Goal: Information Seeking & Learning: Learn about a topic

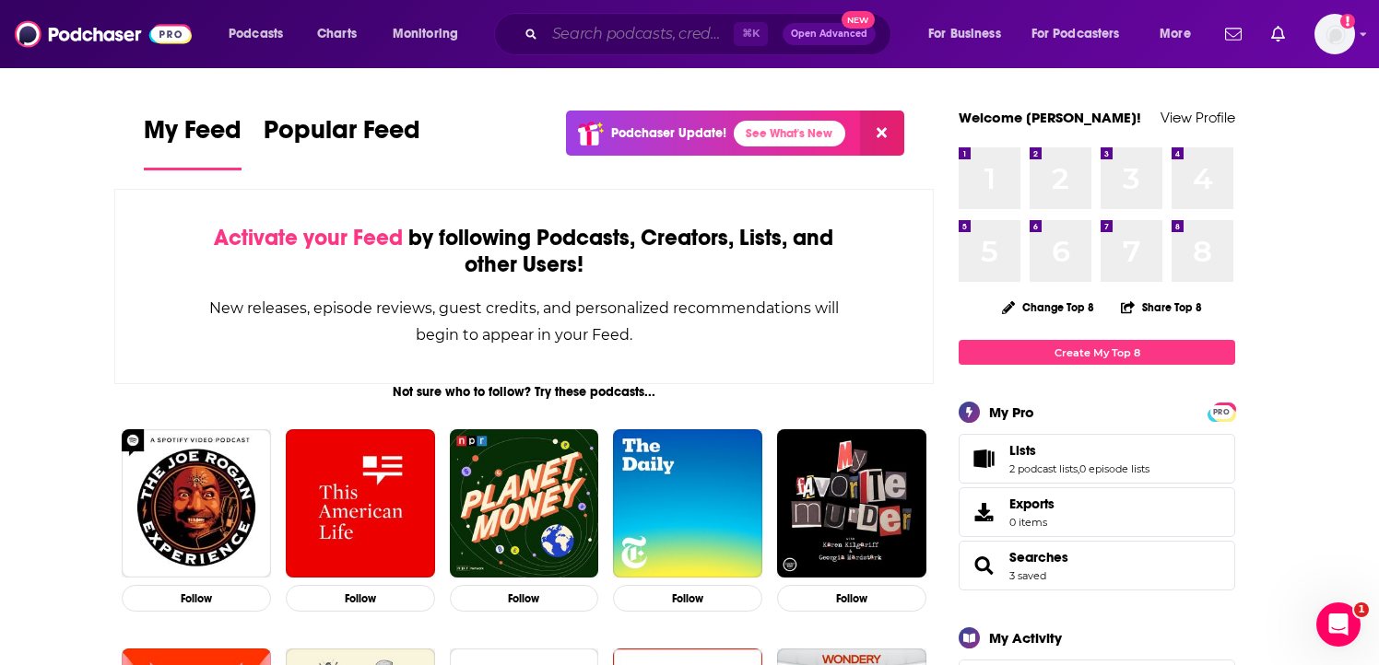
click at [588, 29] on input "Search podcasts, credits, & more..." at bounding box center [639, 33] width 189 height 29
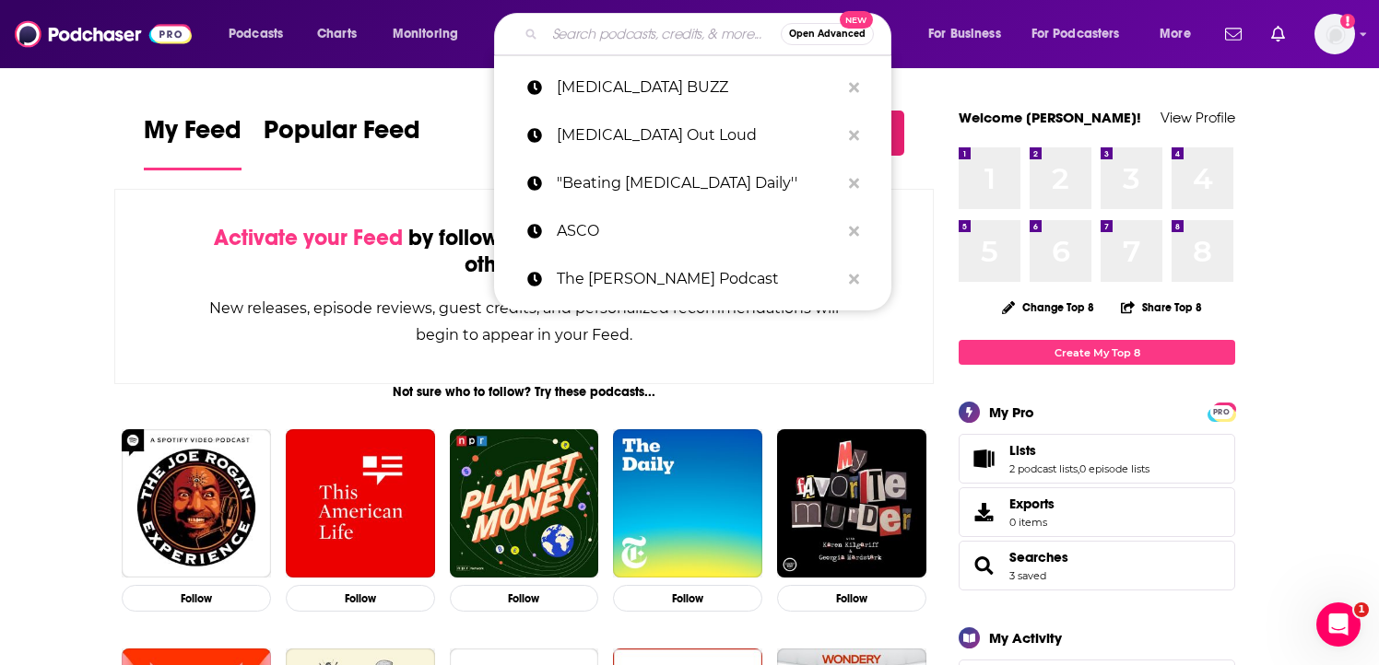
paste input "Healthy Chicago Podcast"
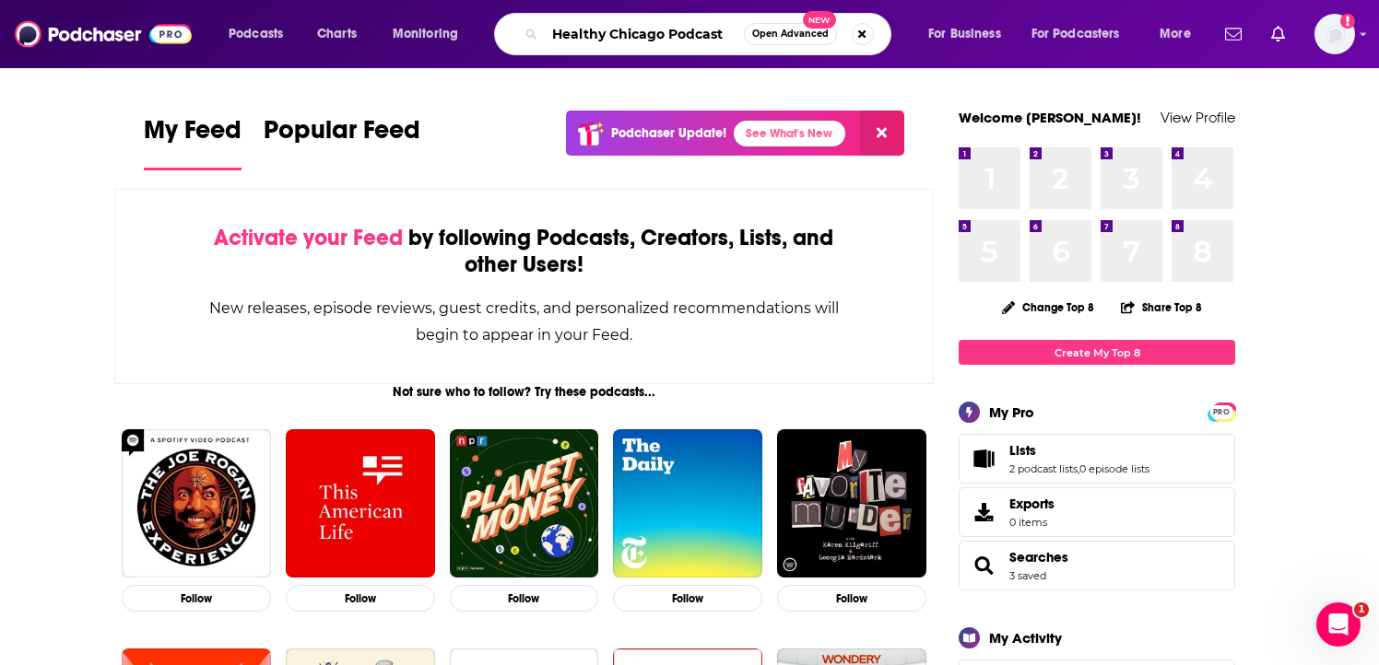
type input "Healthy Chicago Podcast"
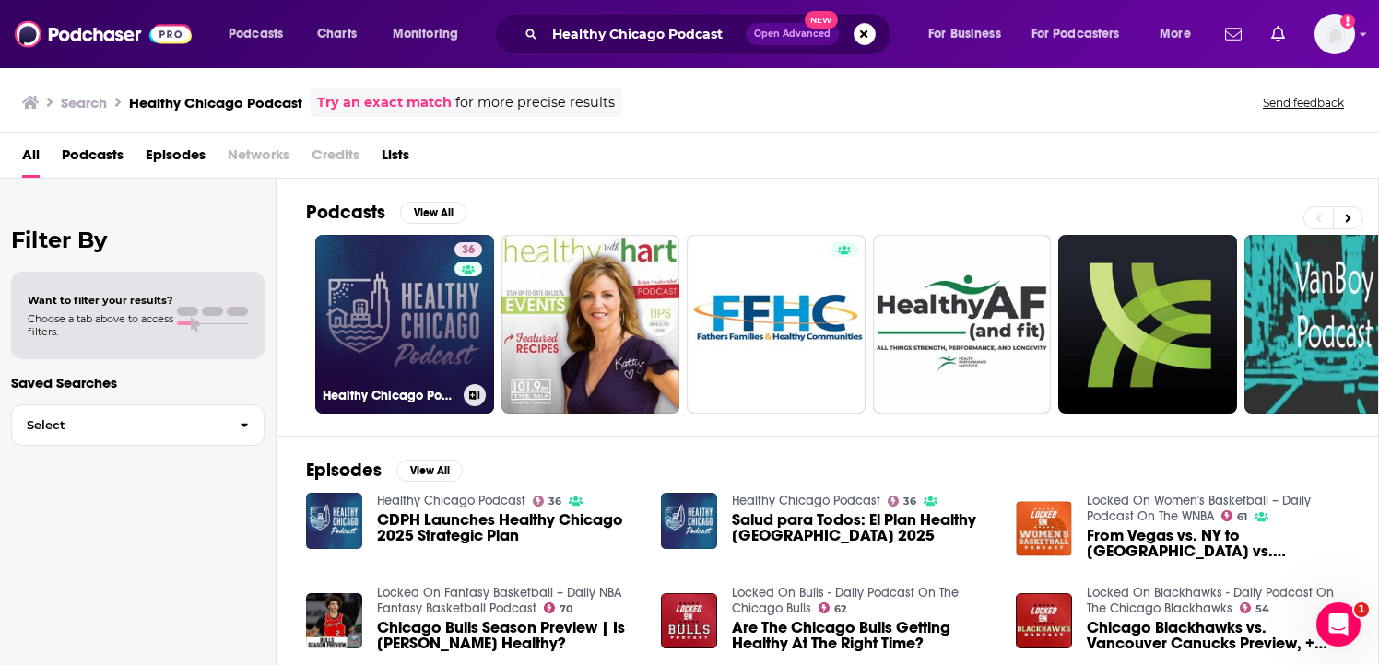
click at [419, 350] on link "36 Healthy Chicago Podcast" at bounding box center [404, 324] width 179 height 179
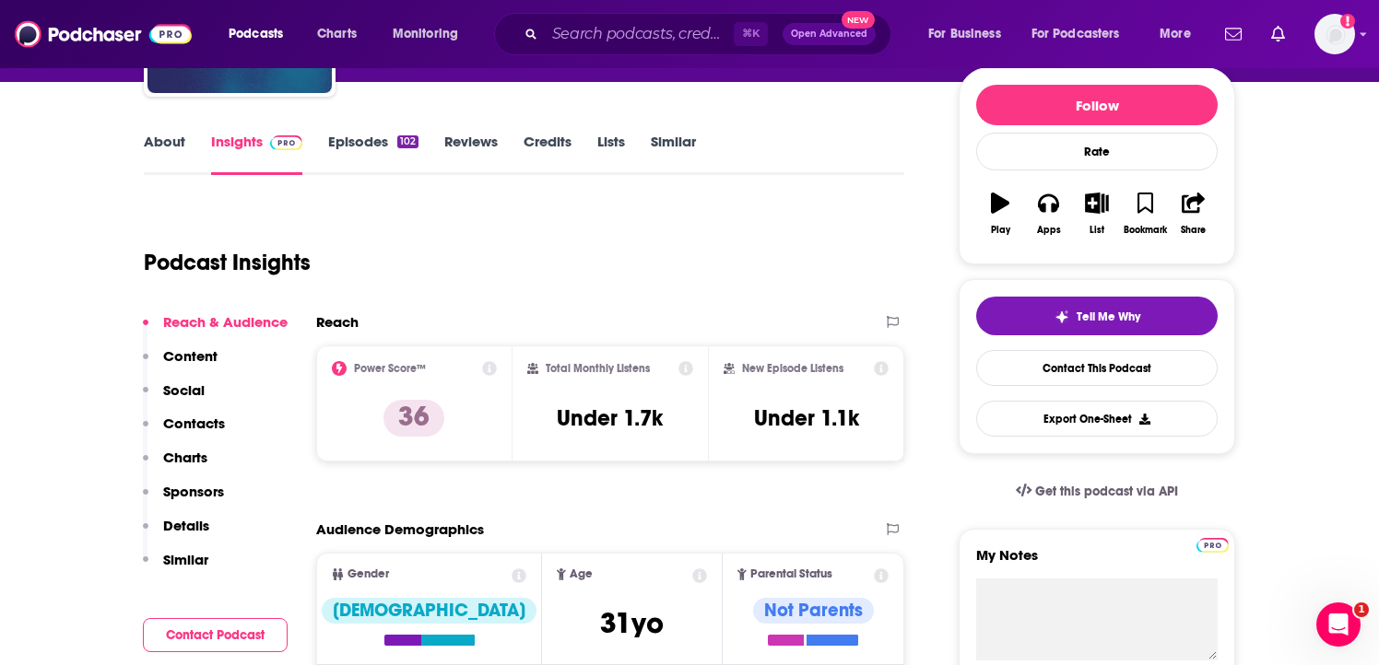
scroll to position [217, 0]
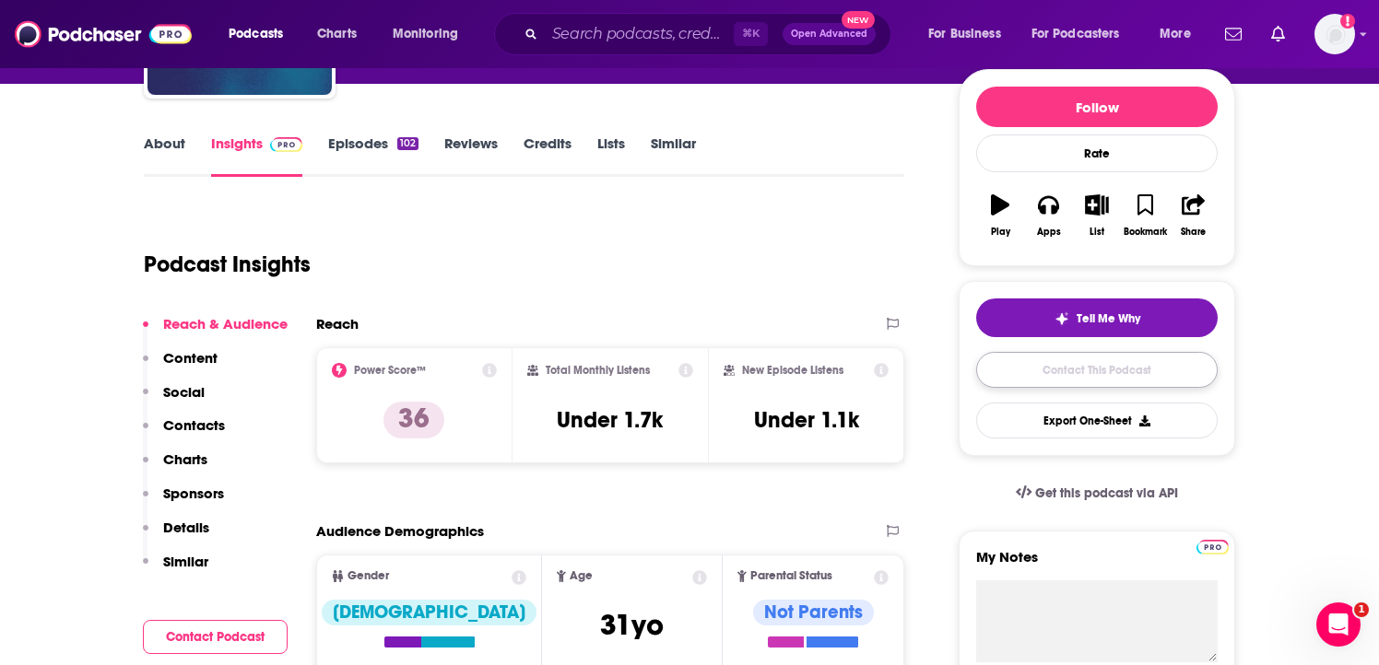
click at [1098, 371] on link "Contact This Podcast" at bounding box center [1096, 370] width 241 height 36
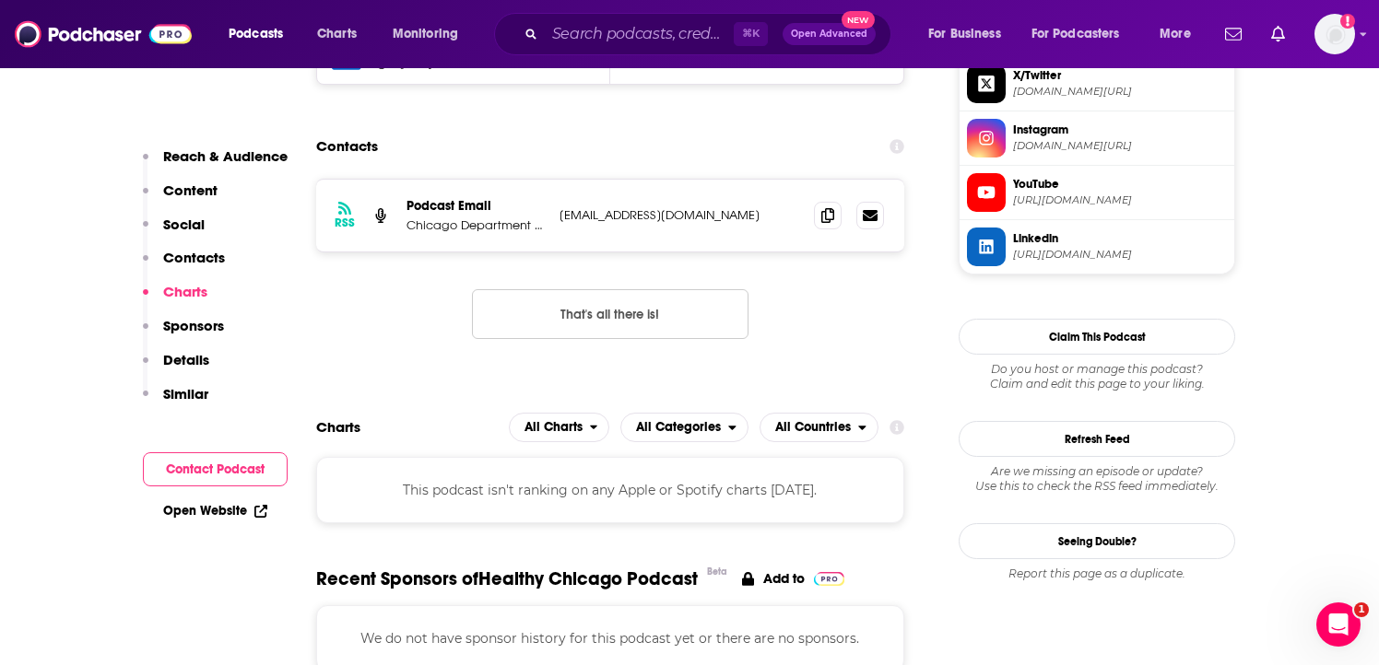
scroll to position [1523, 0]
click at [825, 218] on icon at bounding box center [827, 215] width 13 height 15
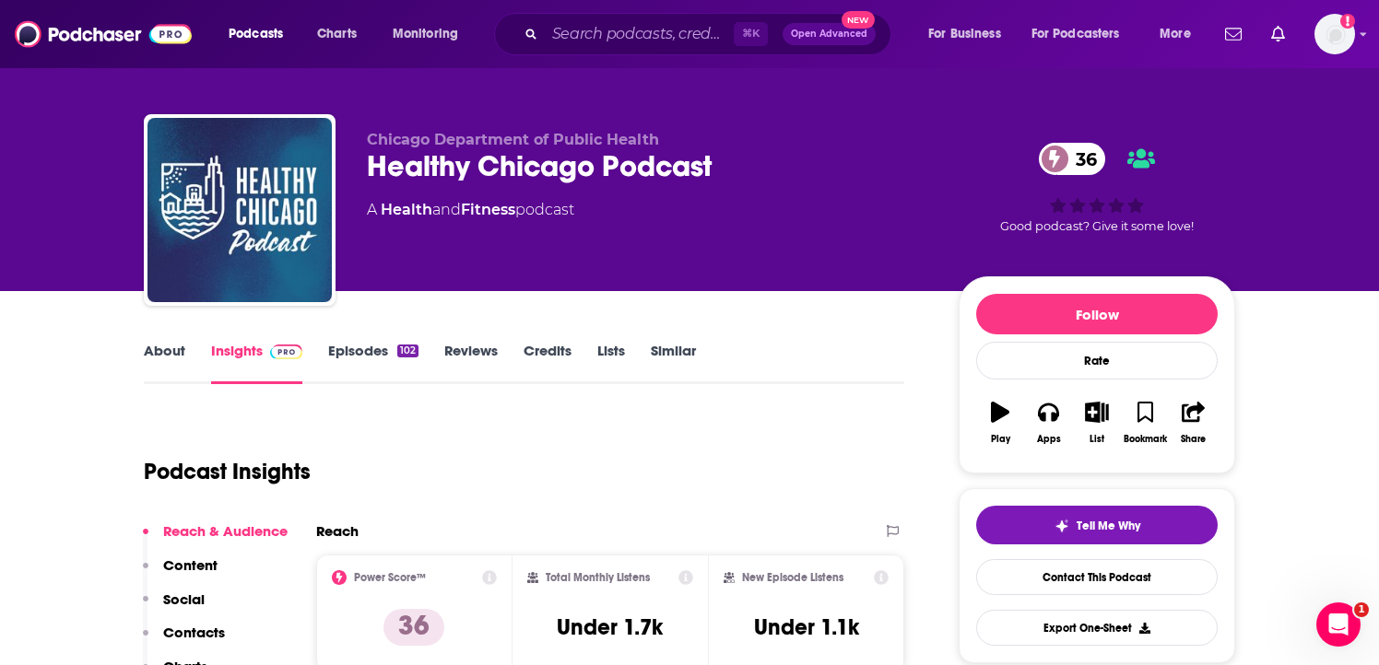
scroll to position [0, 0]
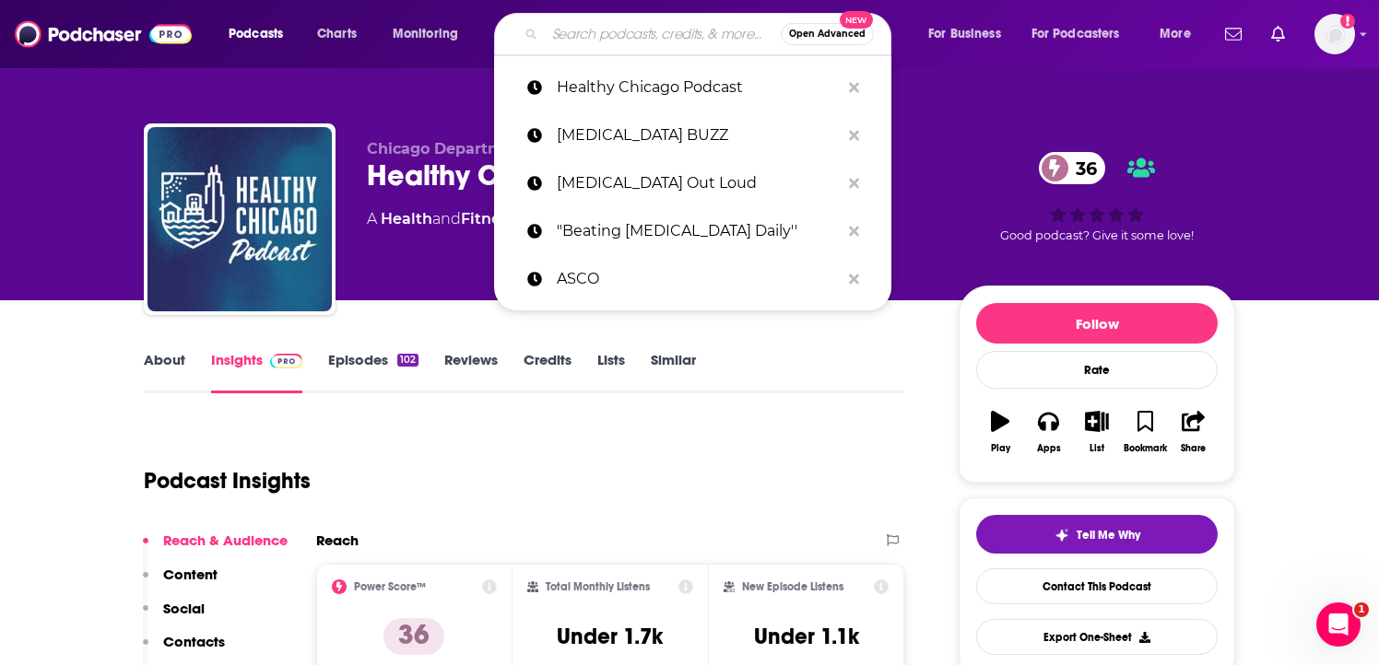
click at [631, 26] on input "Search podcasts, credits, & more..." at bounding box center [663, 33] width 236 height 29
paste input "The Rundown | Chicago News Podcast"
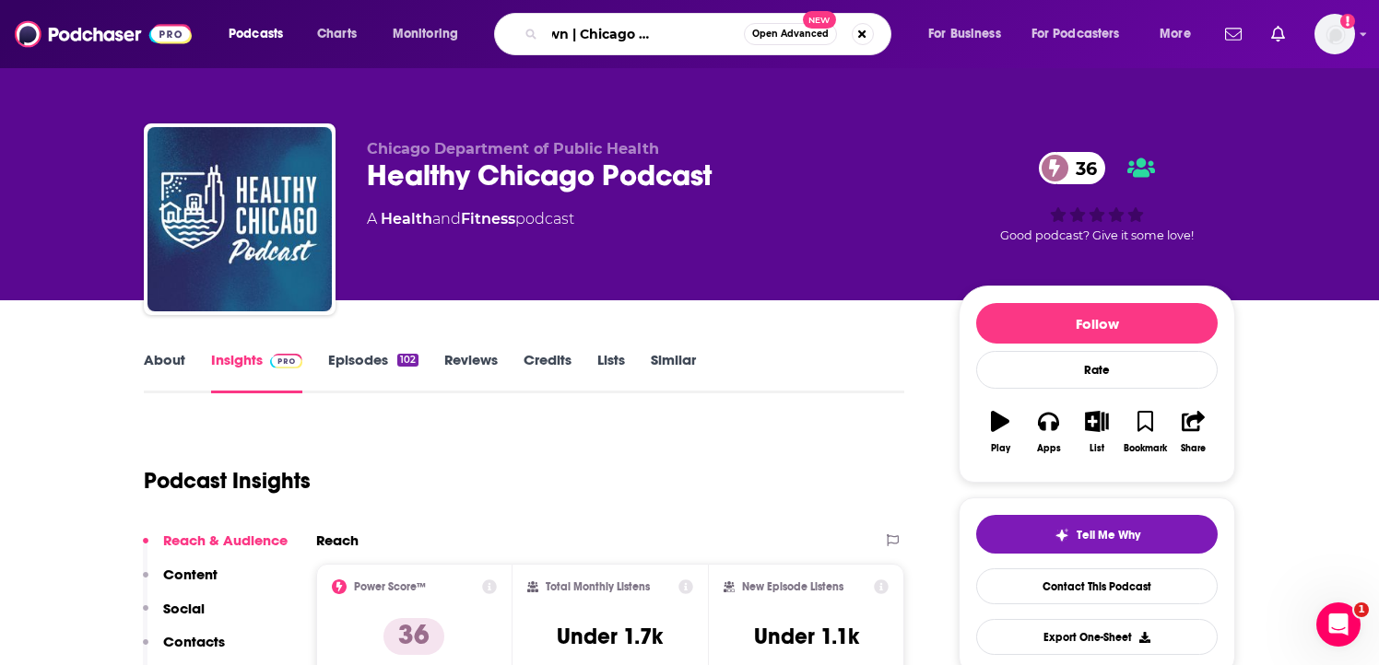
click at [575, 37] on input "The Rundown | Chicago News Podcast" at bounding box center [644, 33] width 199 height 29
type input "The Rundown Chicago News Podcast"
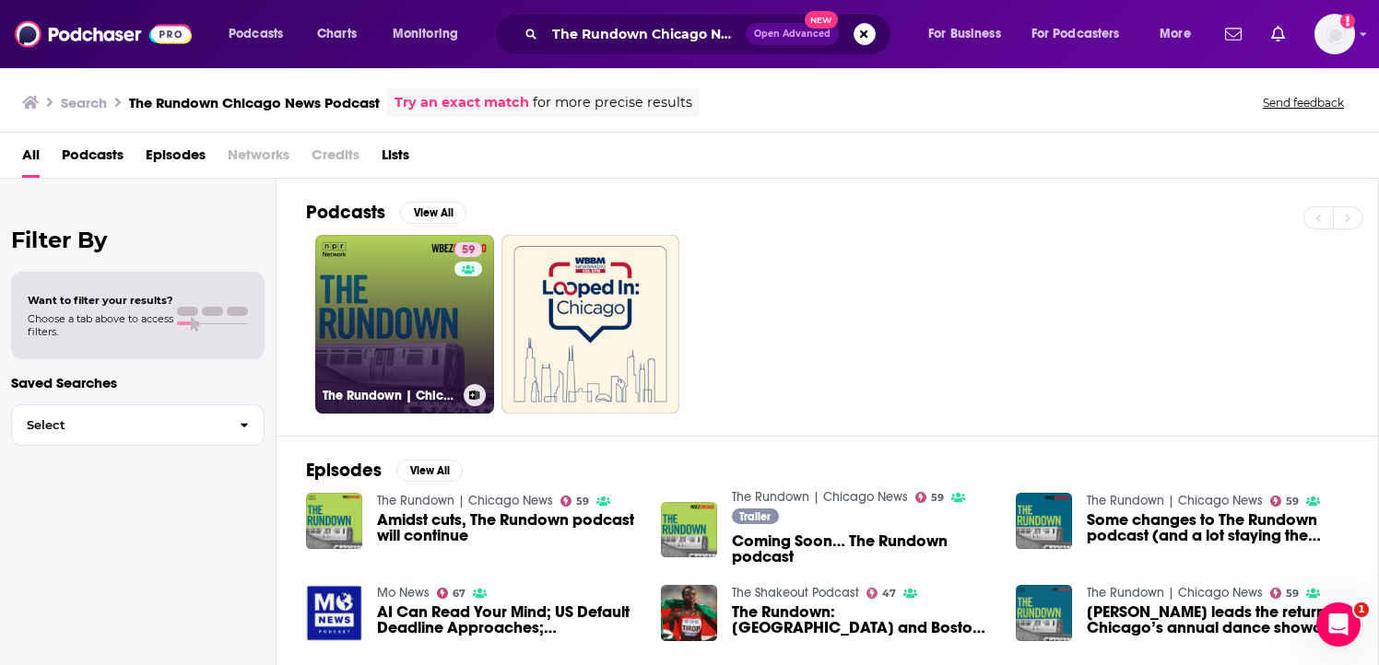
click at [417, 335] on link "59 The Rundown | Chicago News" at bounding box center [404, 324] width 179 height 179
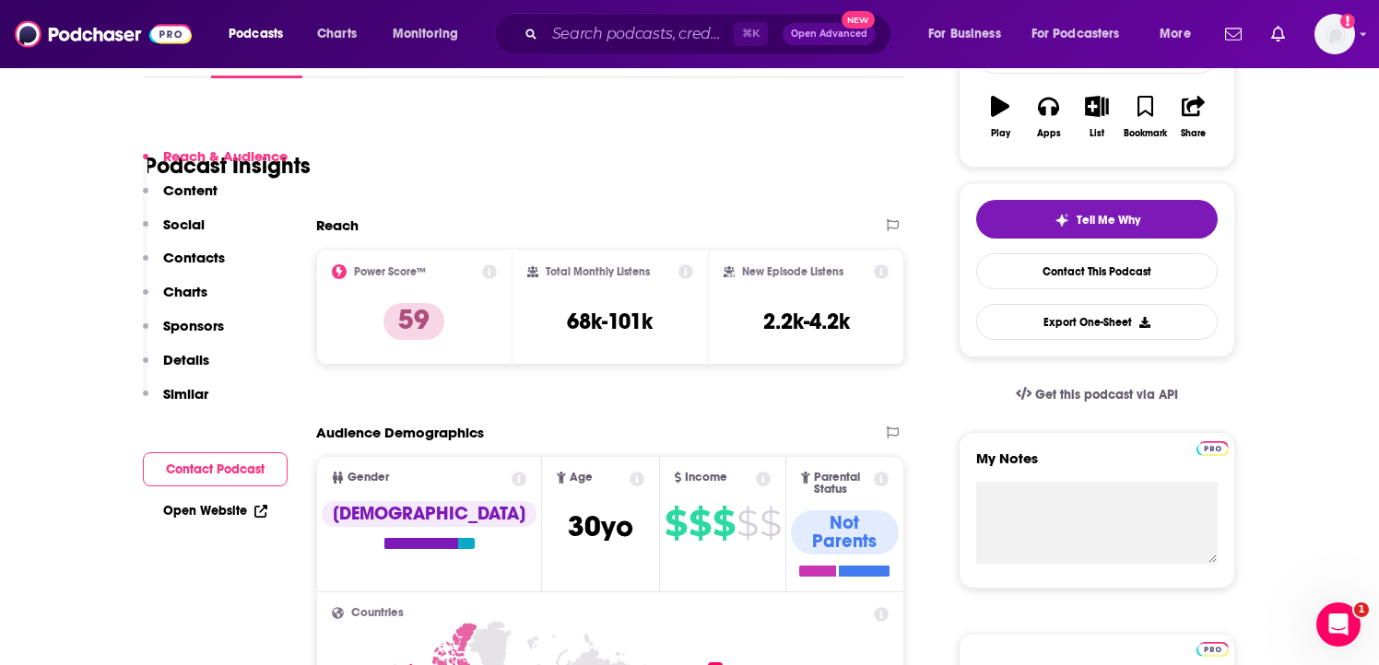
scroll to position [215, 0]
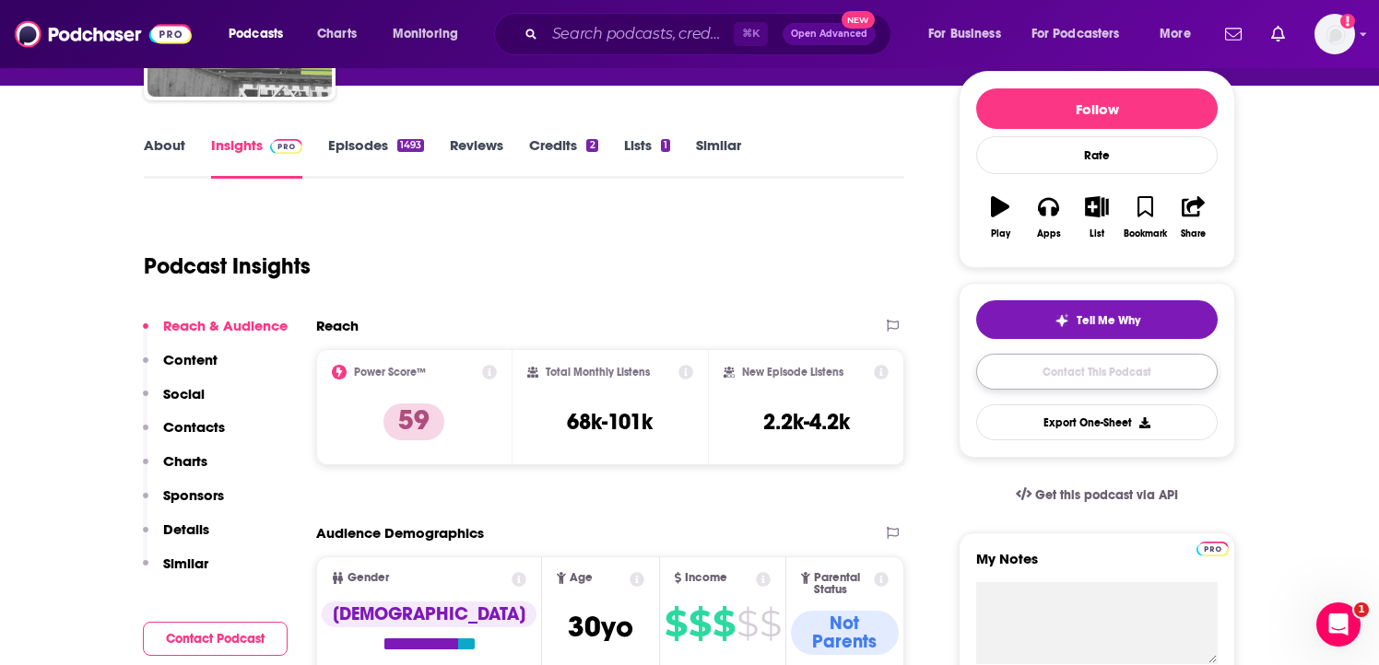
click at [1059, 379] on link "Contact This Podcast" at bounding box center [1096, 372] width 241 height 36
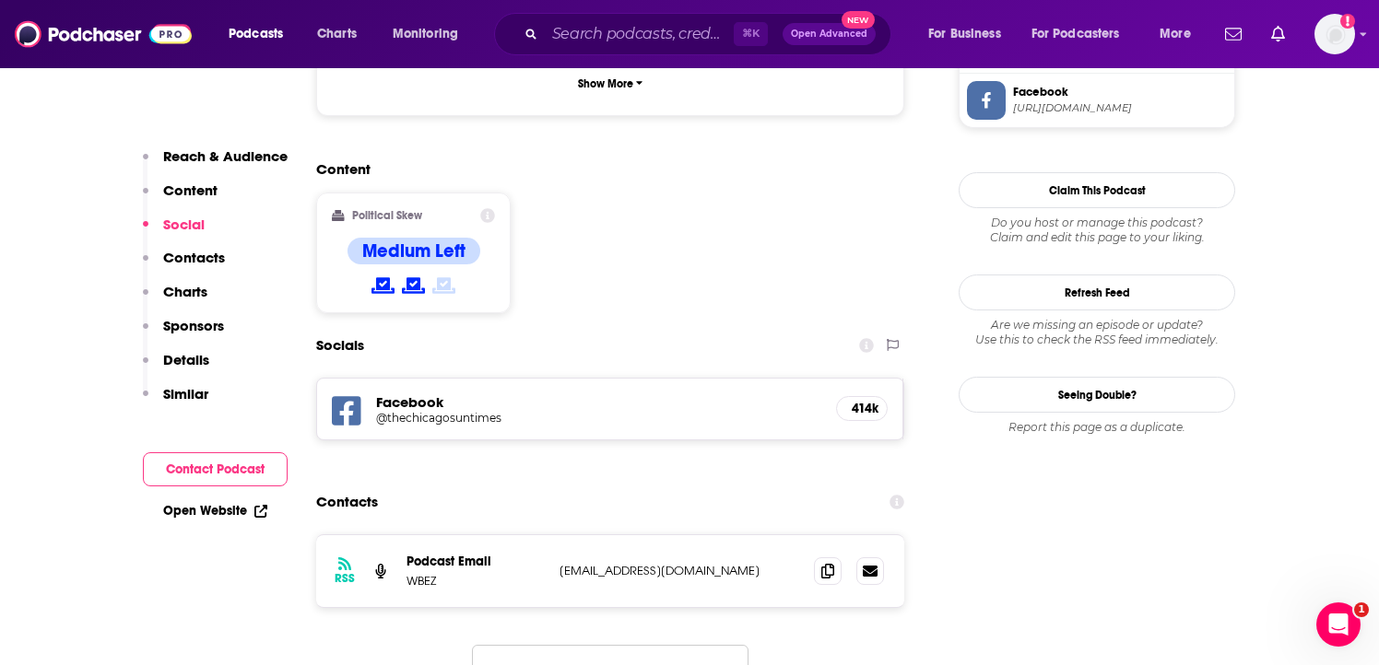
scroll to position [1410, 0]
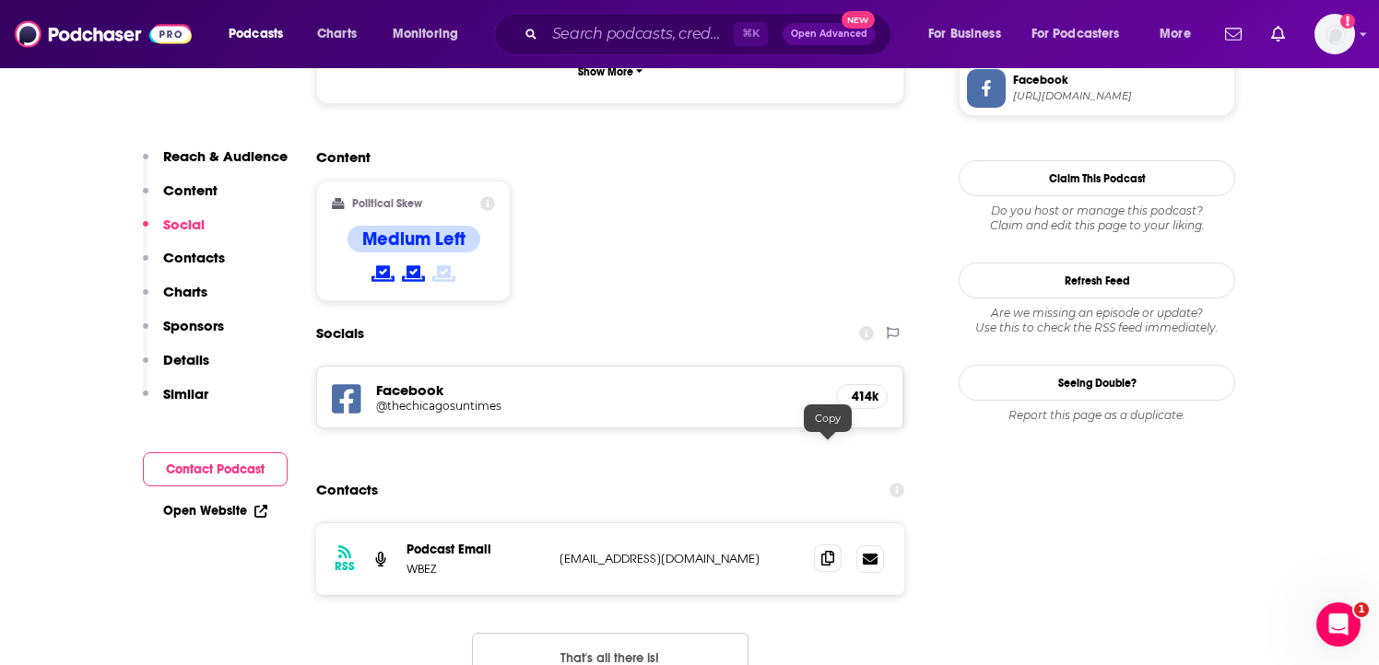
click at [823, 551] on icon at bounding box center [827, 558] width 13 height 15
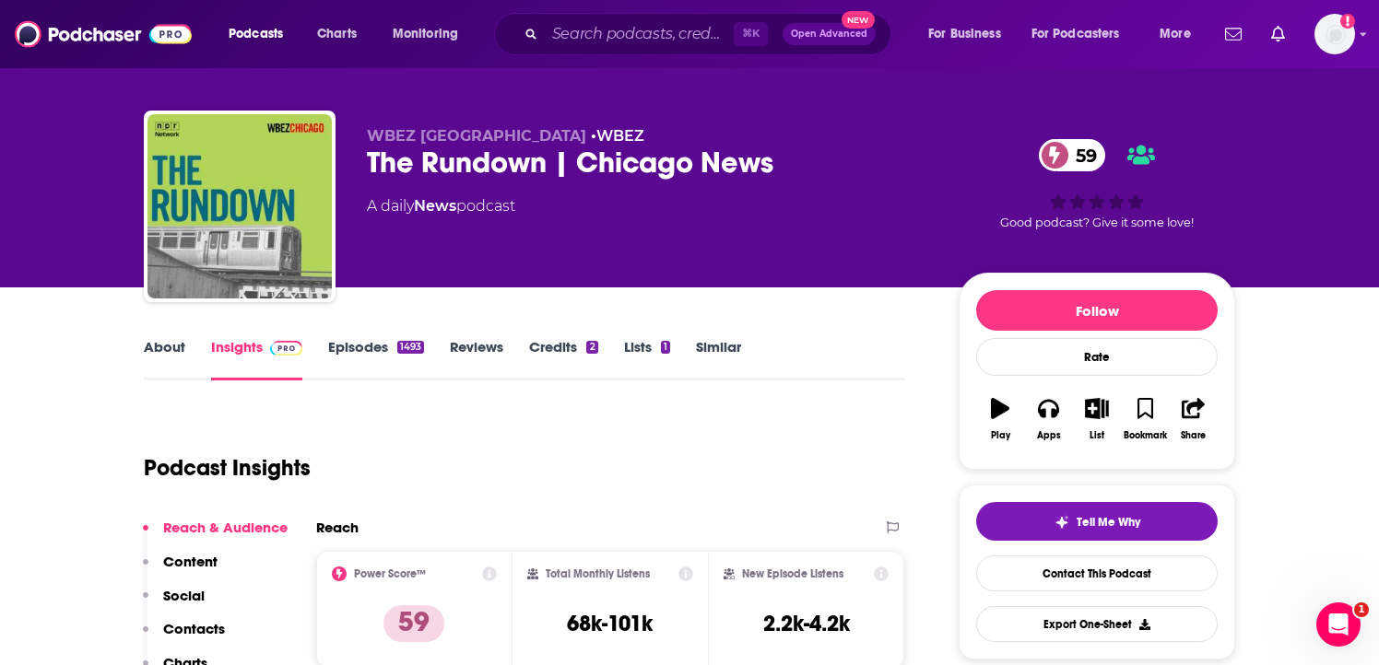
scroll to position [0, 0]
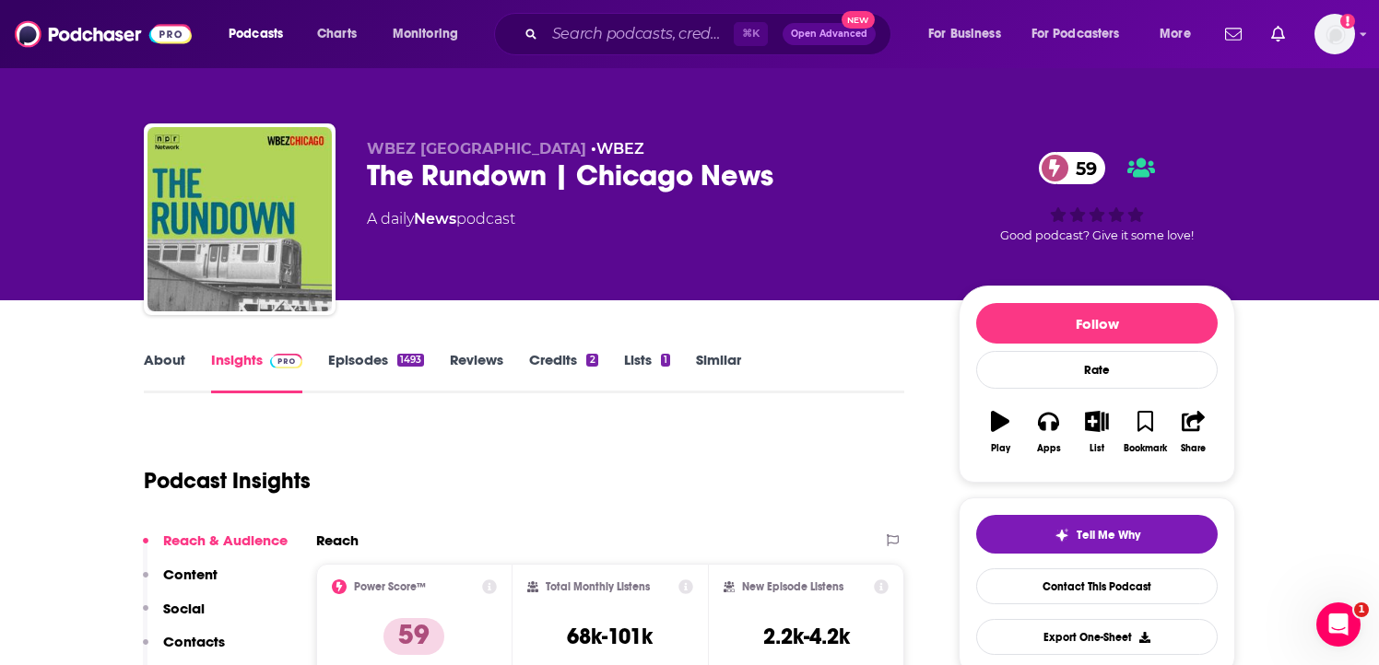
click at [168, 359] on link "About" at bounding box center [164, 372] width 41 height 42
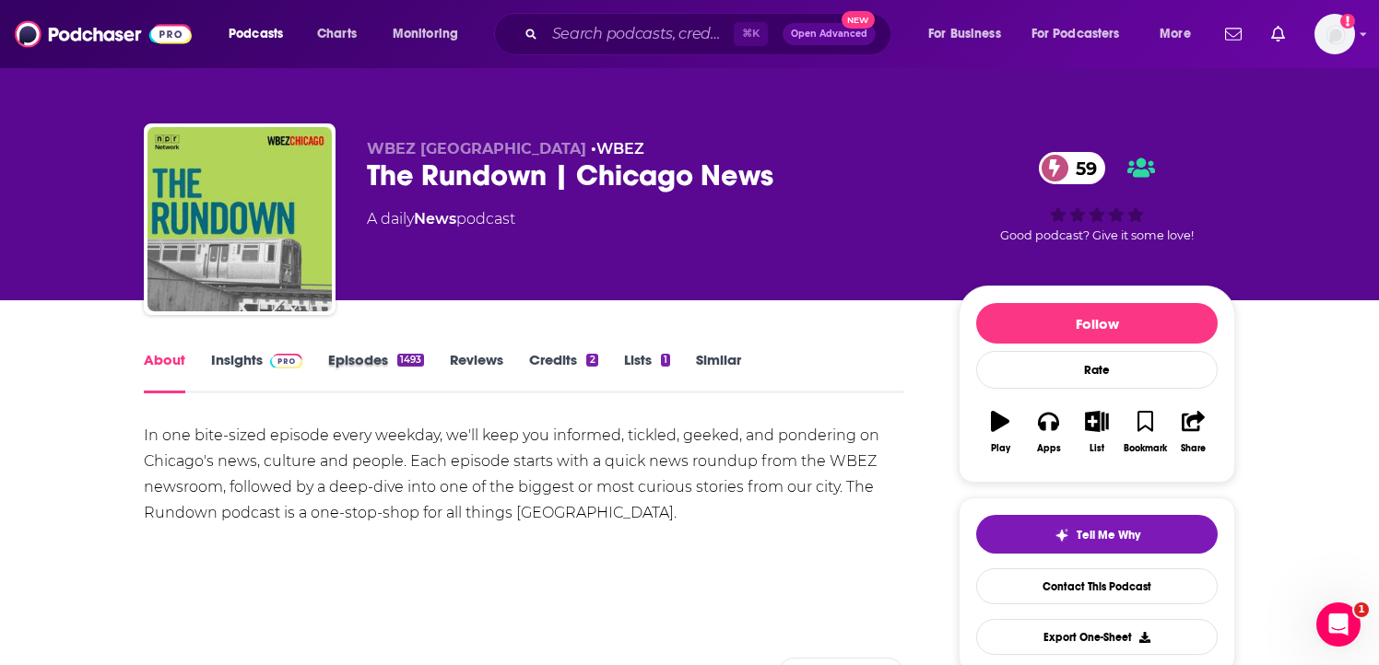
click at [434, 386] on div "Episodes 1493" at bounding box center [389, 372] width 122 height 42
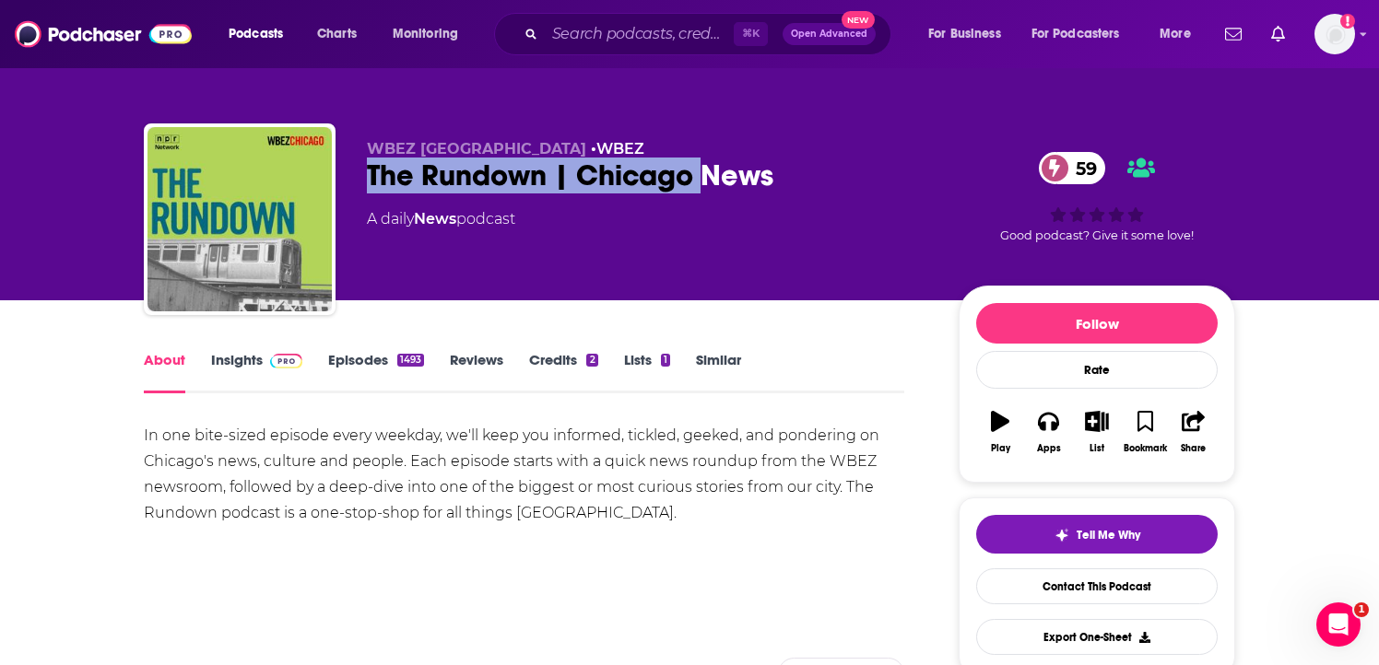
drag, startPoint x: 368, startPoint y: 177, endPoint x: 699, endPoint y: 182, distance: 330.9
click at [699, 182] on div "The Rundown | Chicago News 59" at bounding box center [648, 176] width 562 height 36
copy h1 "The Rundown | [GEOGRAPHIC_DATA]"
click at [445, 169] on div "The Rundown | Chicago News 59" at bounding box center [648, 176] width 562 height 36
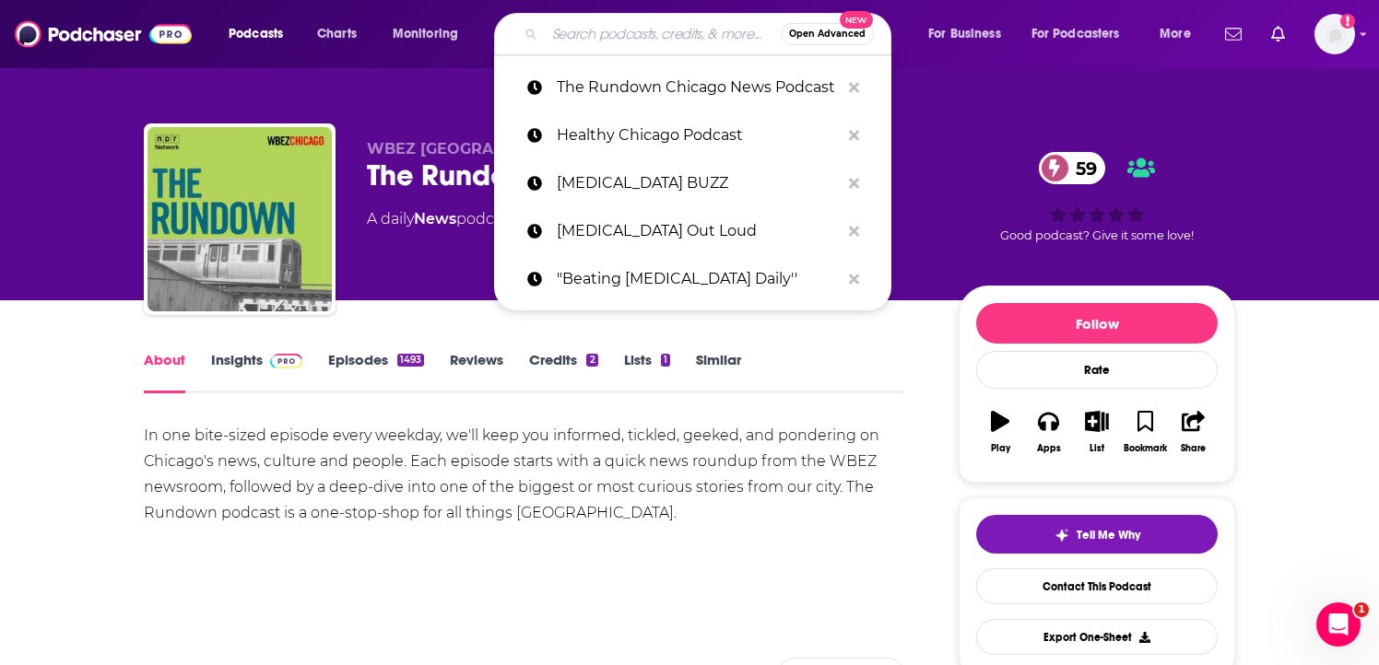
click at [583, 33] on input "Search podcasts, credits, & more..." at bounding box center [663, 33] width 236 height 29
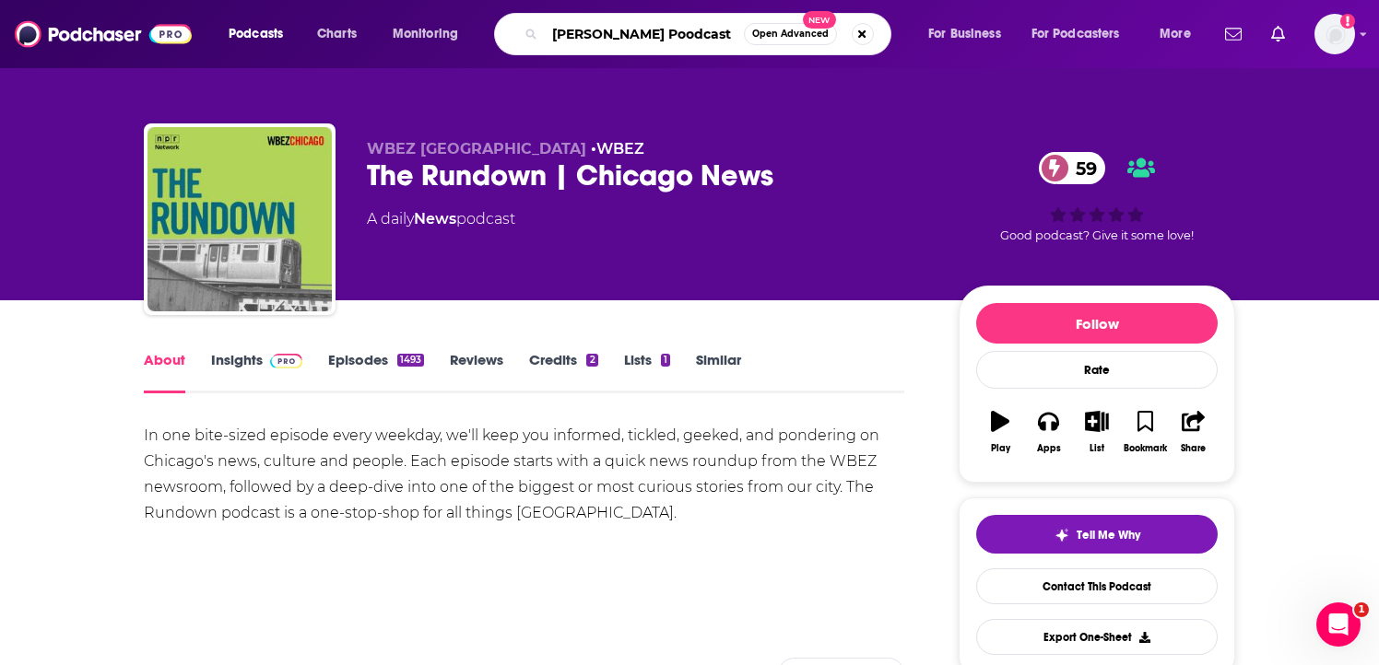
type input "[PERSON_NAME] Poodcast"
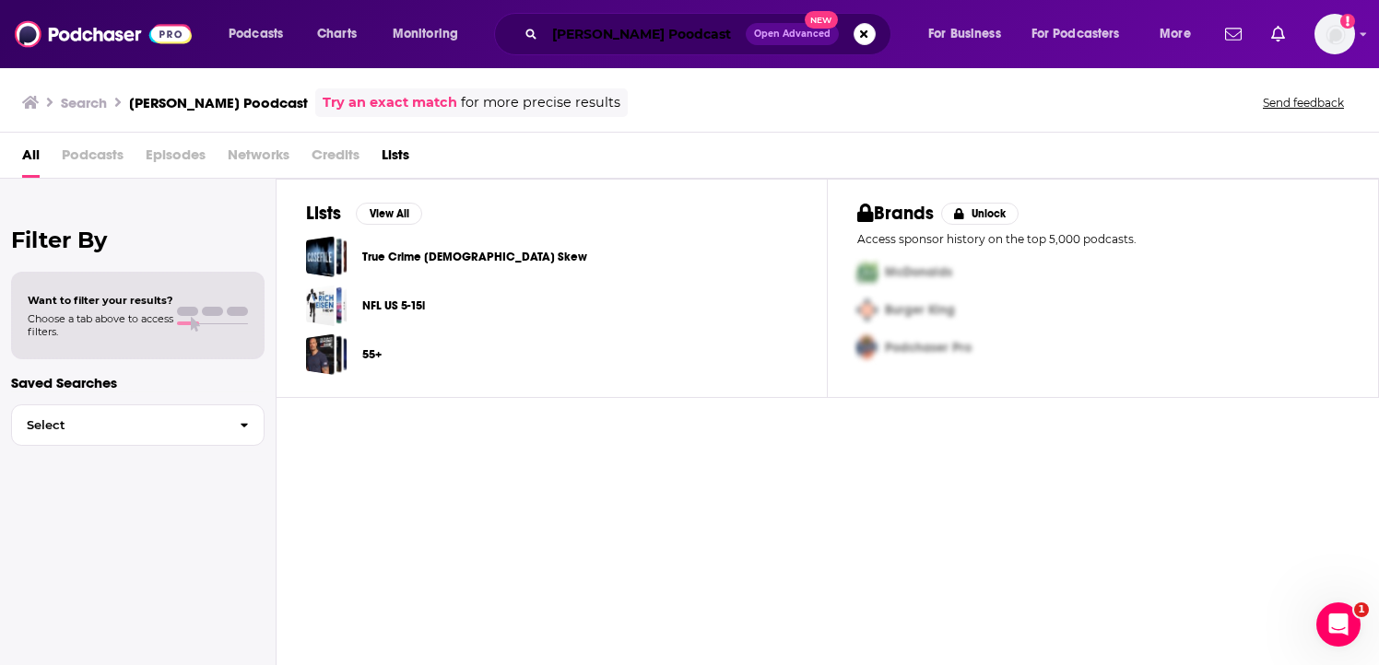
click at [646, 41] on input "[PERSON_NAME] Poodcast" at bounding box center [645, 33] width 201 height 29
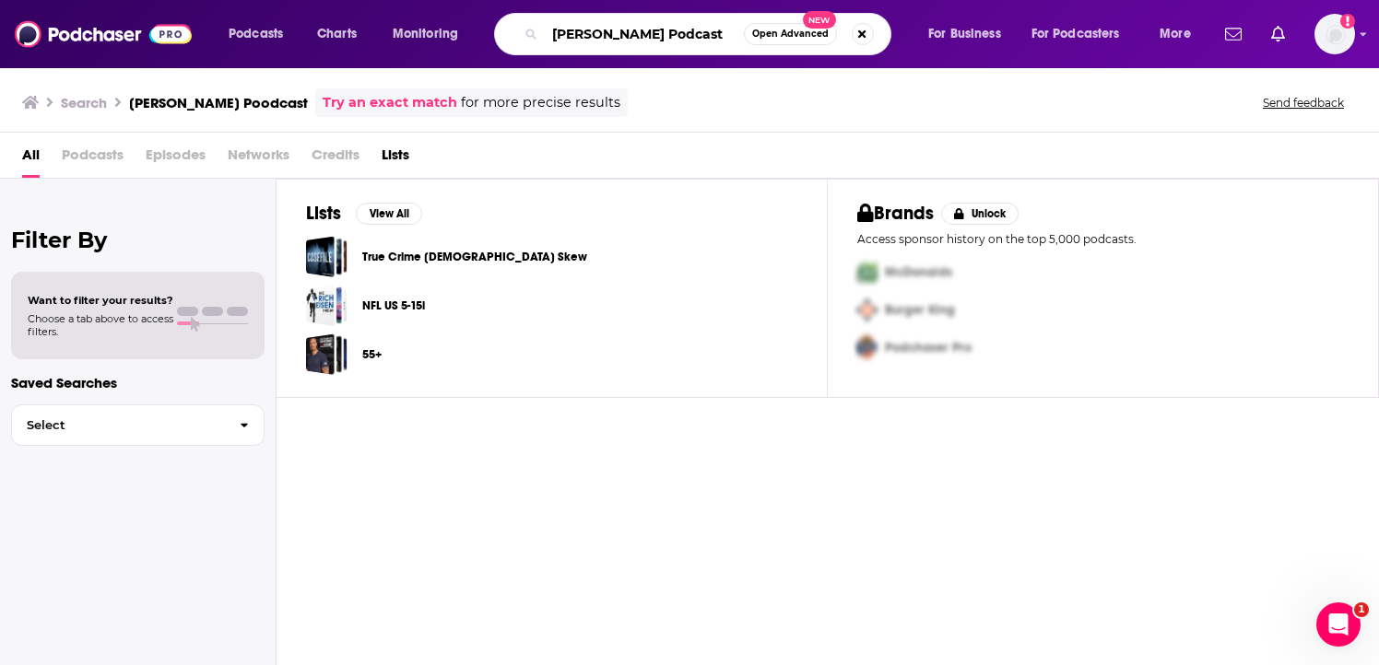
type input "[PERSON_NAME] Podcast"
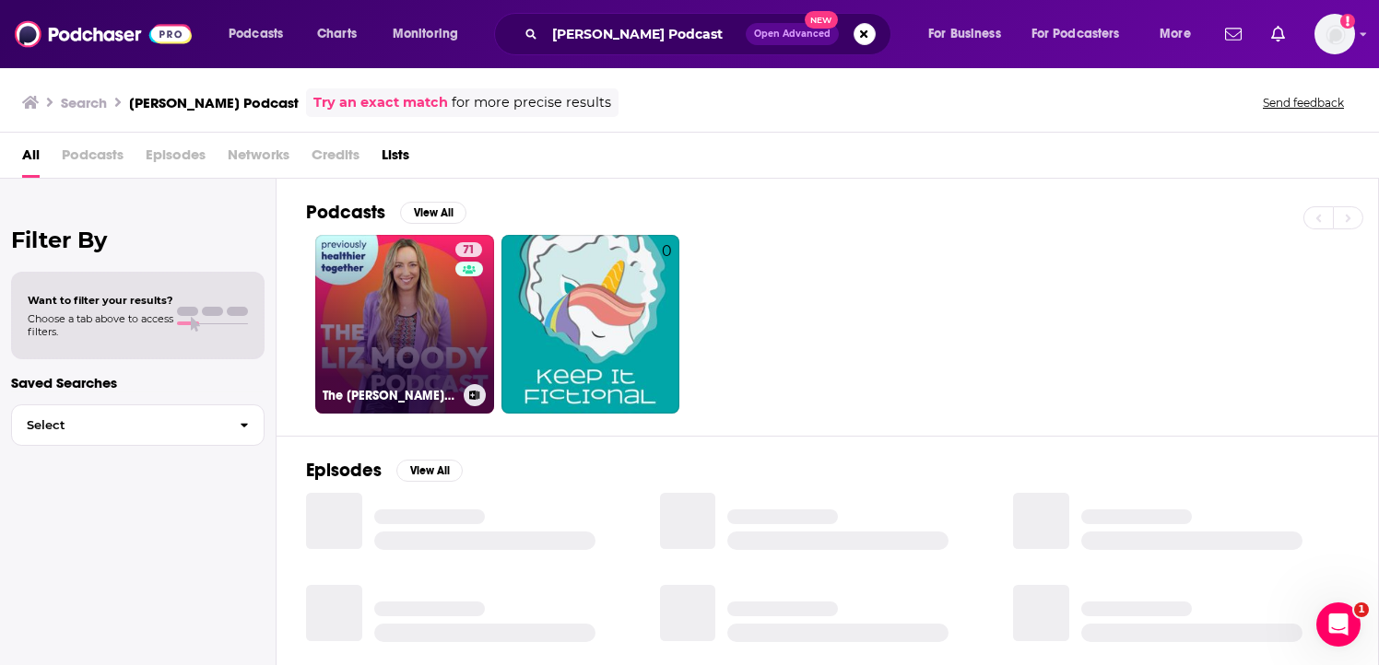
click at [412, 305] on link "71 The [PERSON_NAME] Podcast" at bounding box center [404, 324] width 179 height 179
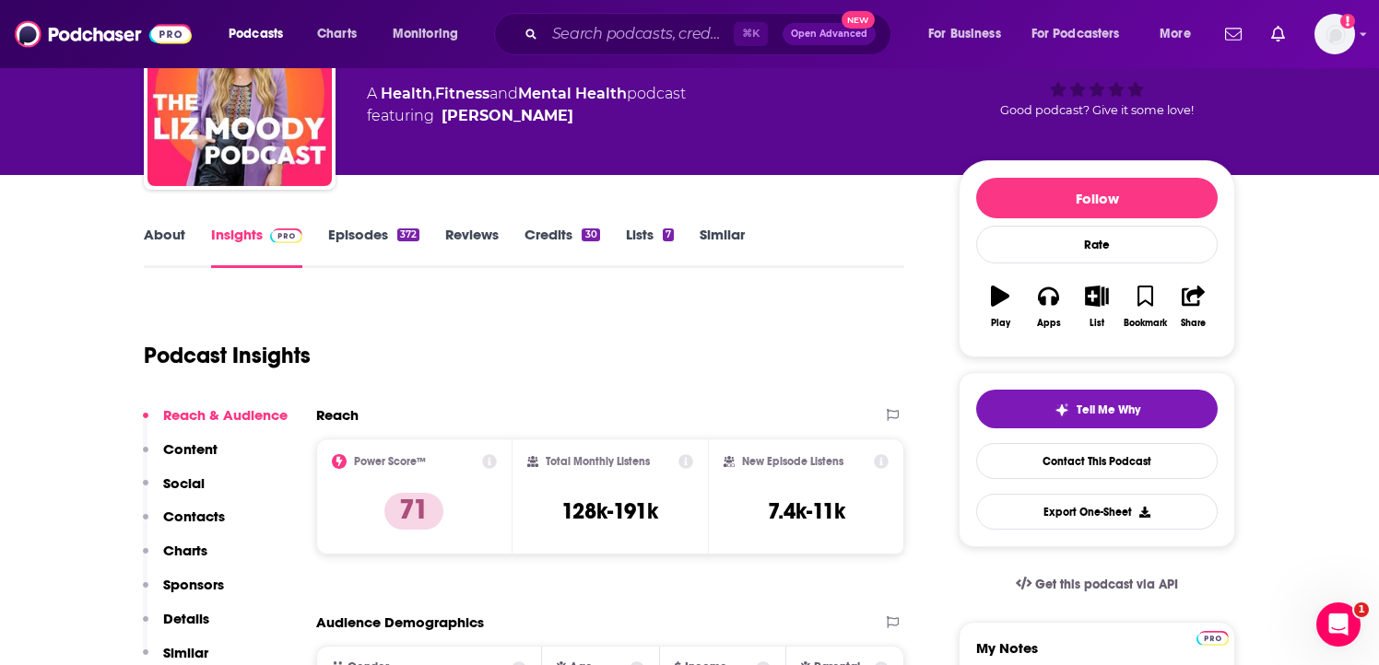
scroll to position [112, 0]
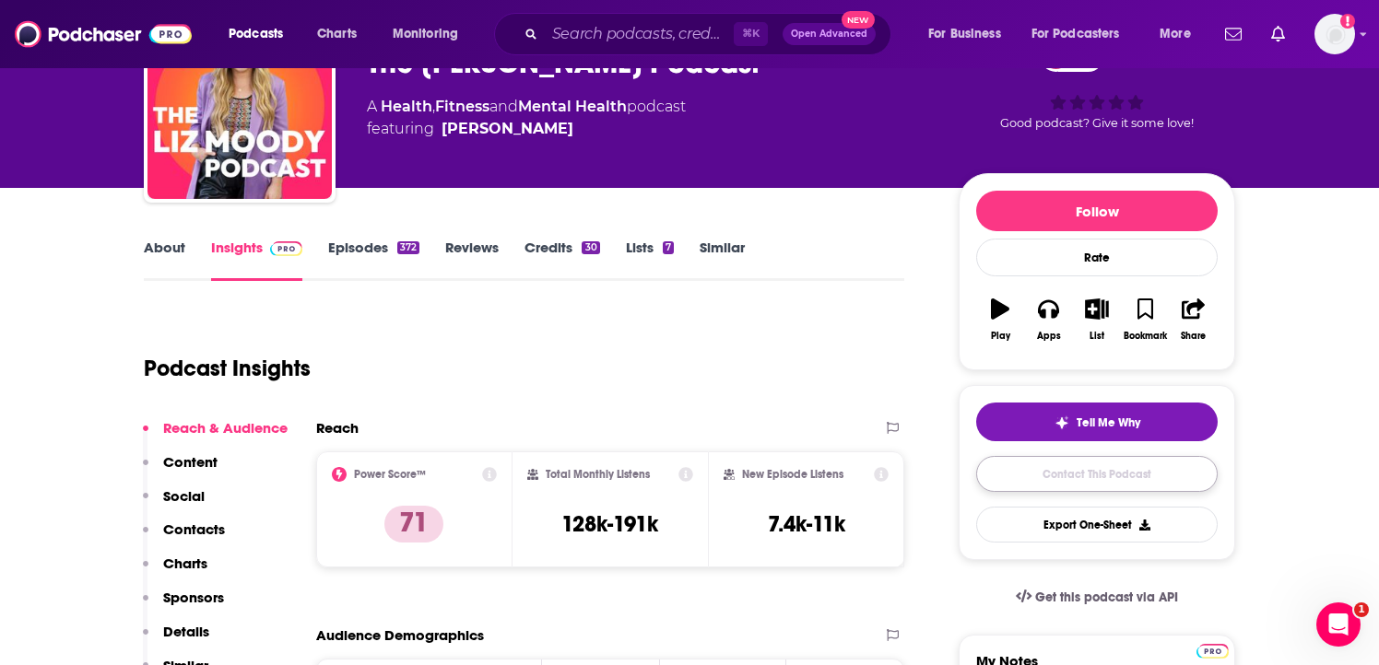
click at [1112, 479] on link "Contact This Podcast" at bounding box center [1096, 474] width 241 height 36
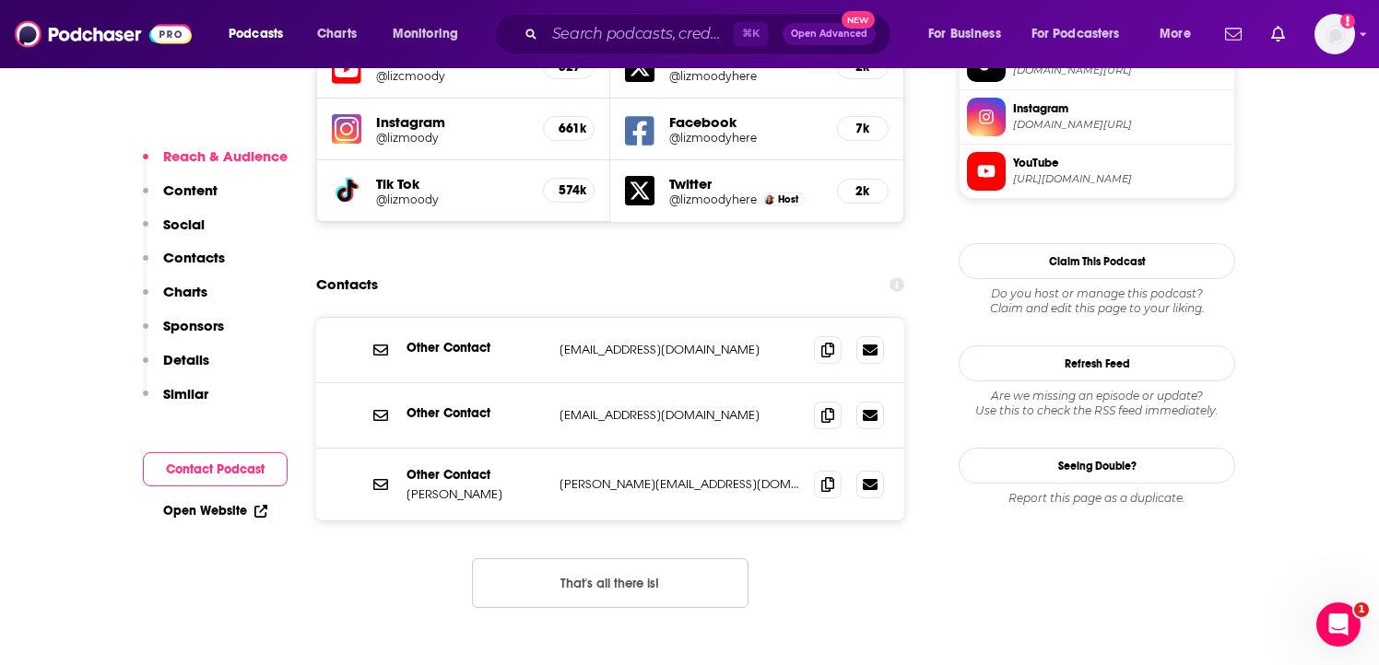
scroll to position [1720, 0]
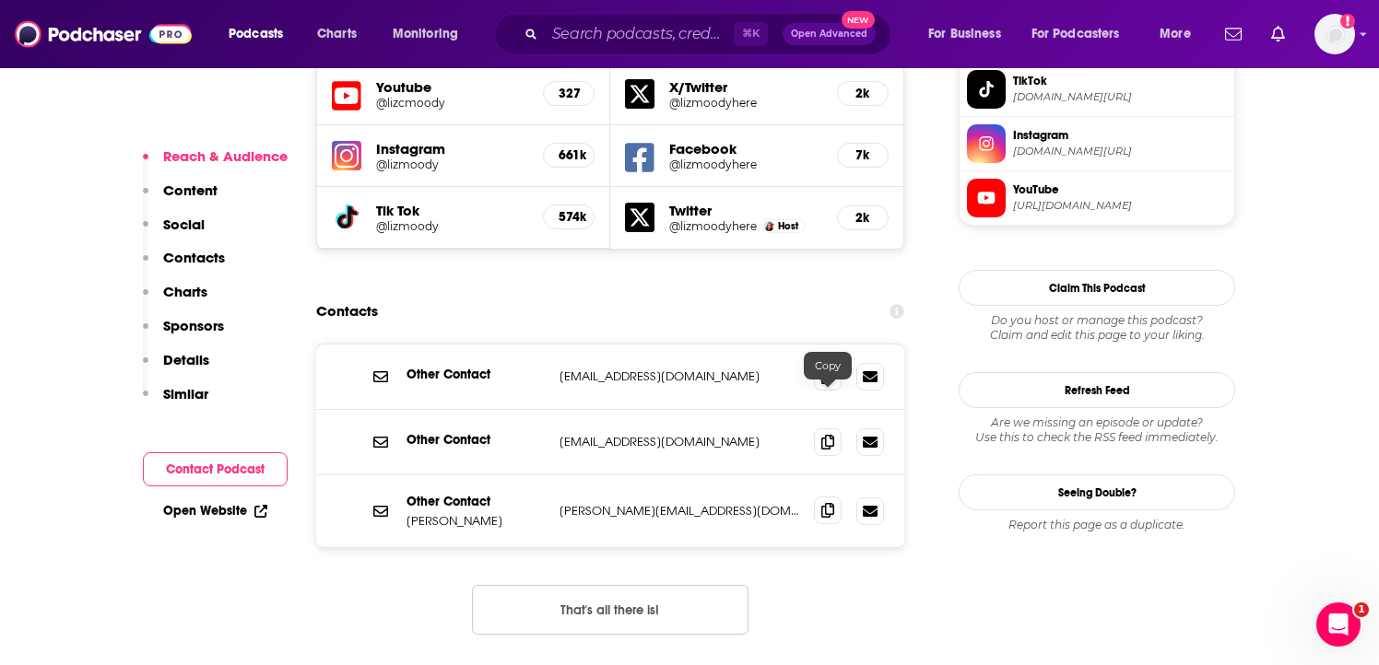
click at [829, 503] on icon at bounding box center [827, 510] width 13 height 15
click at [825, 369] on icon at bounding box center [827, 376] width 13 height 15
click at [830, 434] on icon at bounding box center [827, 441] width 13 height 15
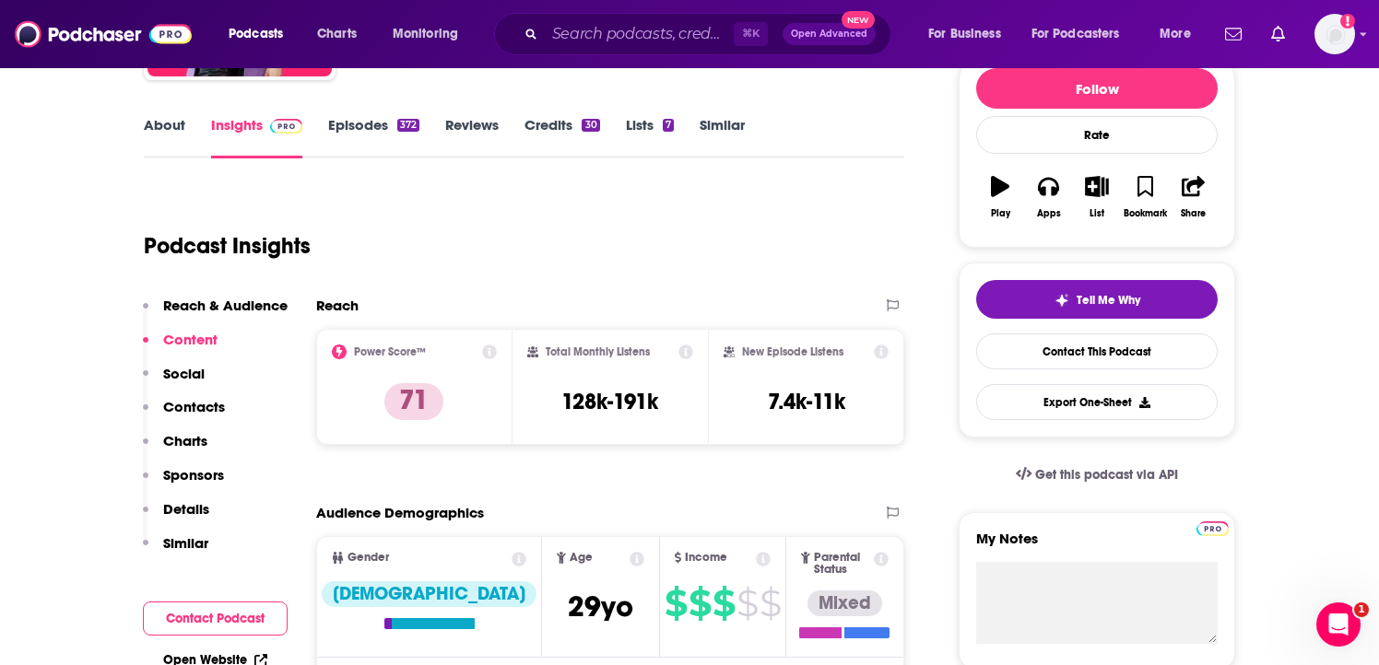
scroll to position [0, 0]
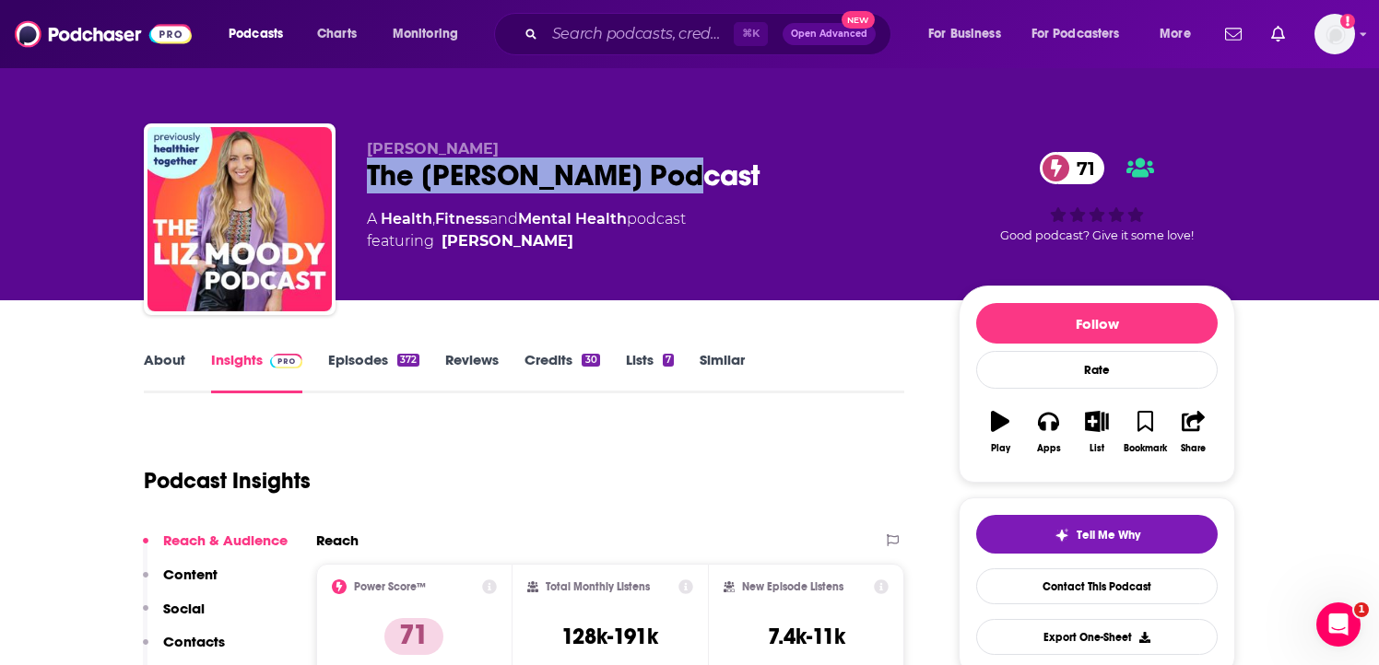
drag, startPoint x: 366, startPoint y: 170, endPoint x: 694, endPoint y: 171, distance: 328.1
click at [694, 171] on div "The [PERSON_NAME] Podcast 71" at bounding box center [648, 176] width 562 height 36
copy h2 "The [PERSON_NAME] Podcast"
click at [110, 38] on img at bounding box center [103, 34] width 177 height 35
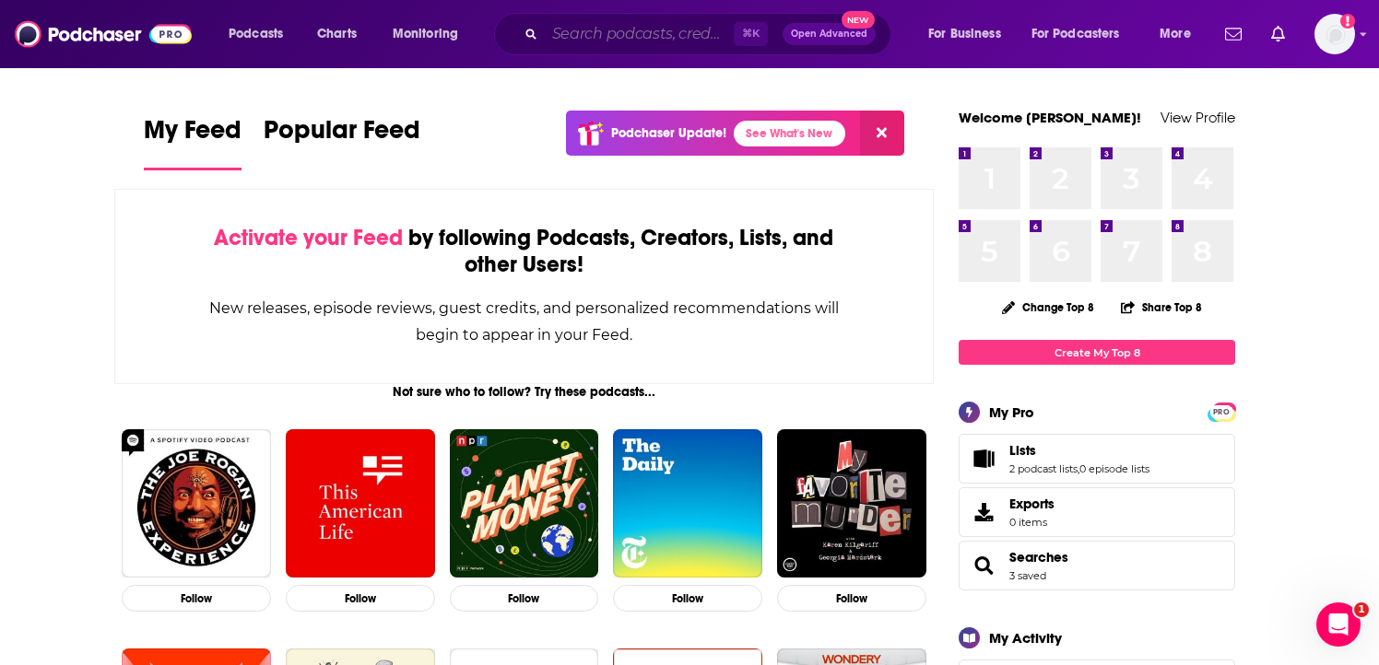
click at [630, 42] on input "Search podcasts, credits, & more..." at bounding box center [639, 33] width 189 height 29
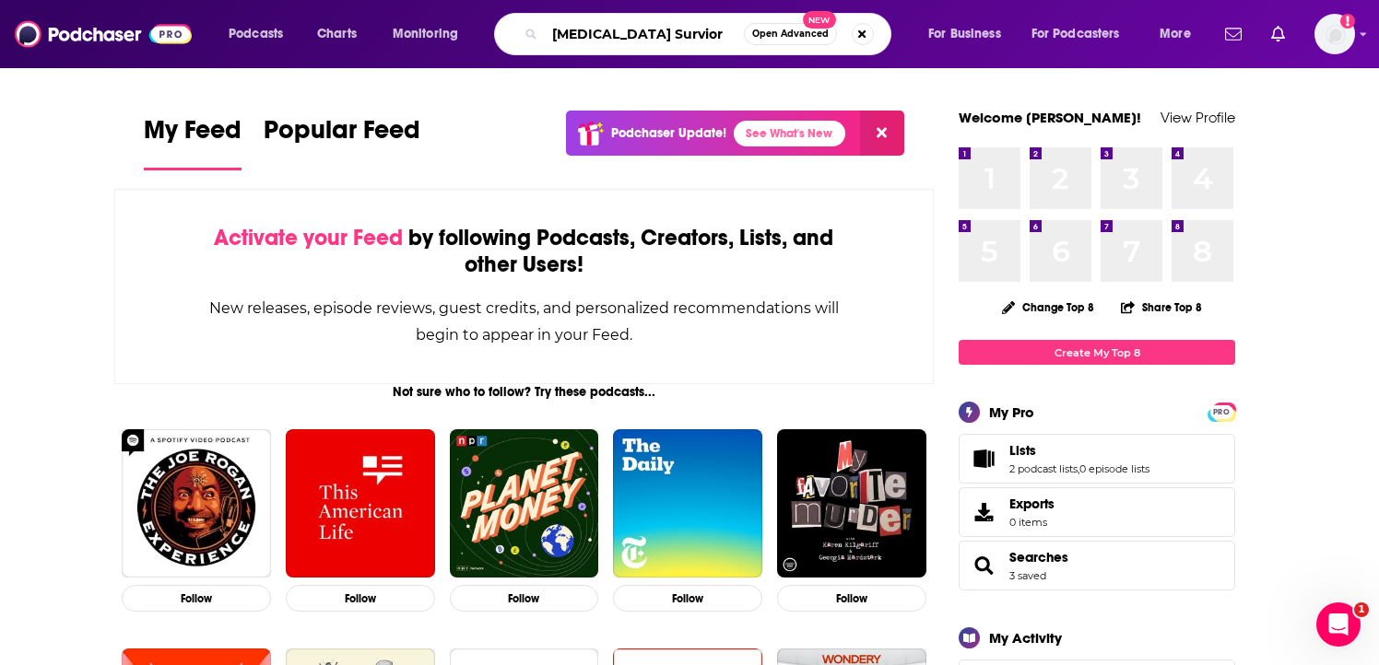
type input "[MEDICAL_DATA] Survior"
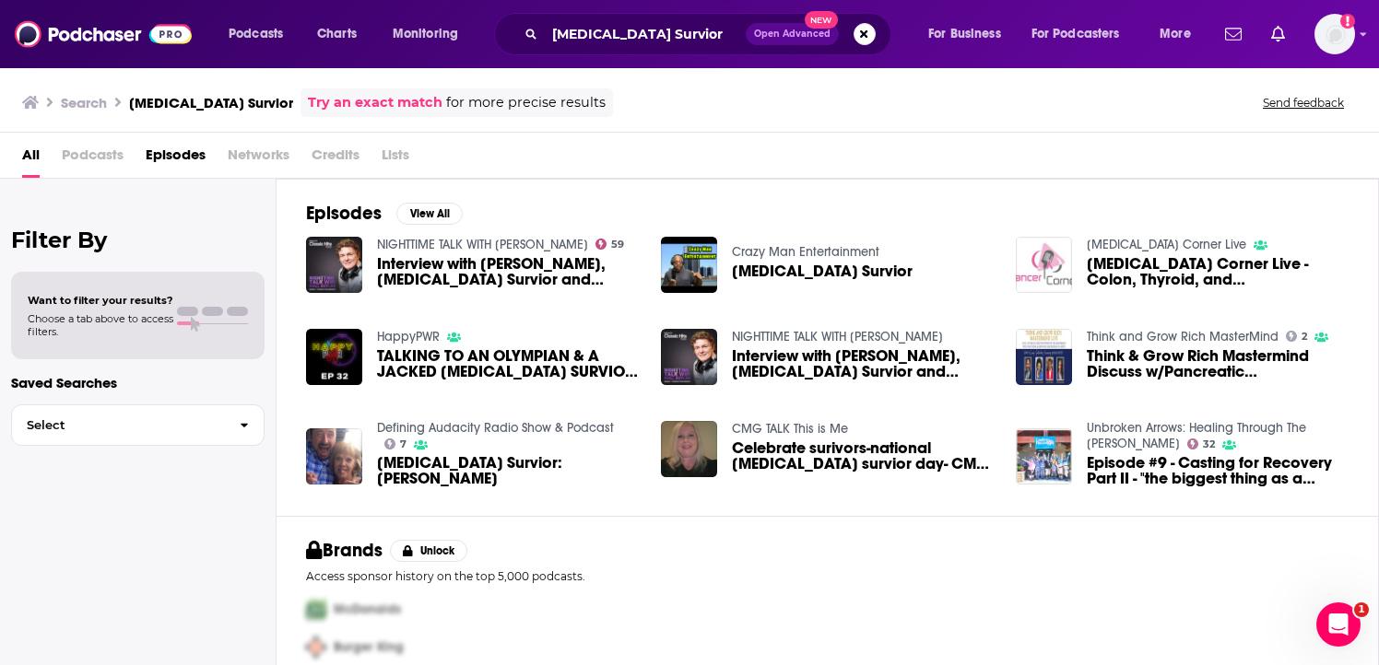
click at [90, 156] on span "Podcasts" at bounding box center [93, 159] width 62 height 38
click at [1048, 265] on img "Cancer Corner Live - Colon, Thyroid, and Uterine Cancer Survior" at bounding box center [1044, 265] width 56 height 56
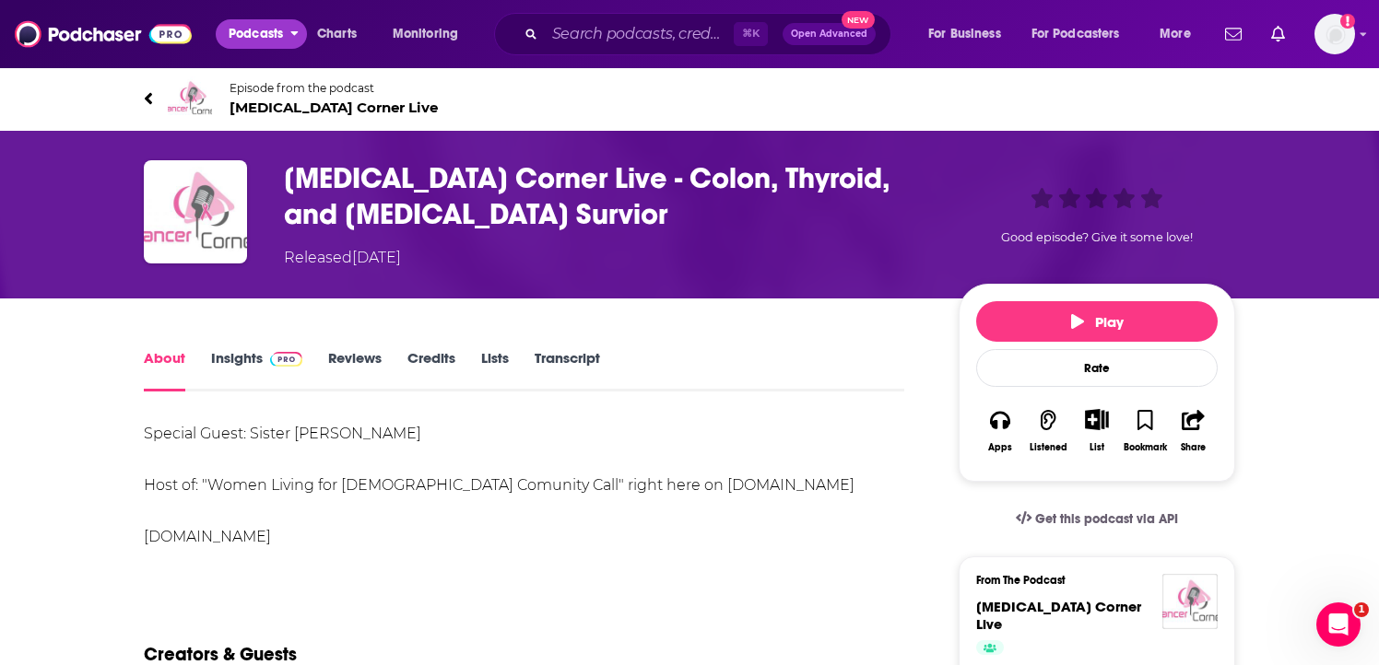
click at [277, 36] on span "Podcasts" at bounding box center [256, 34] width 54 height 26
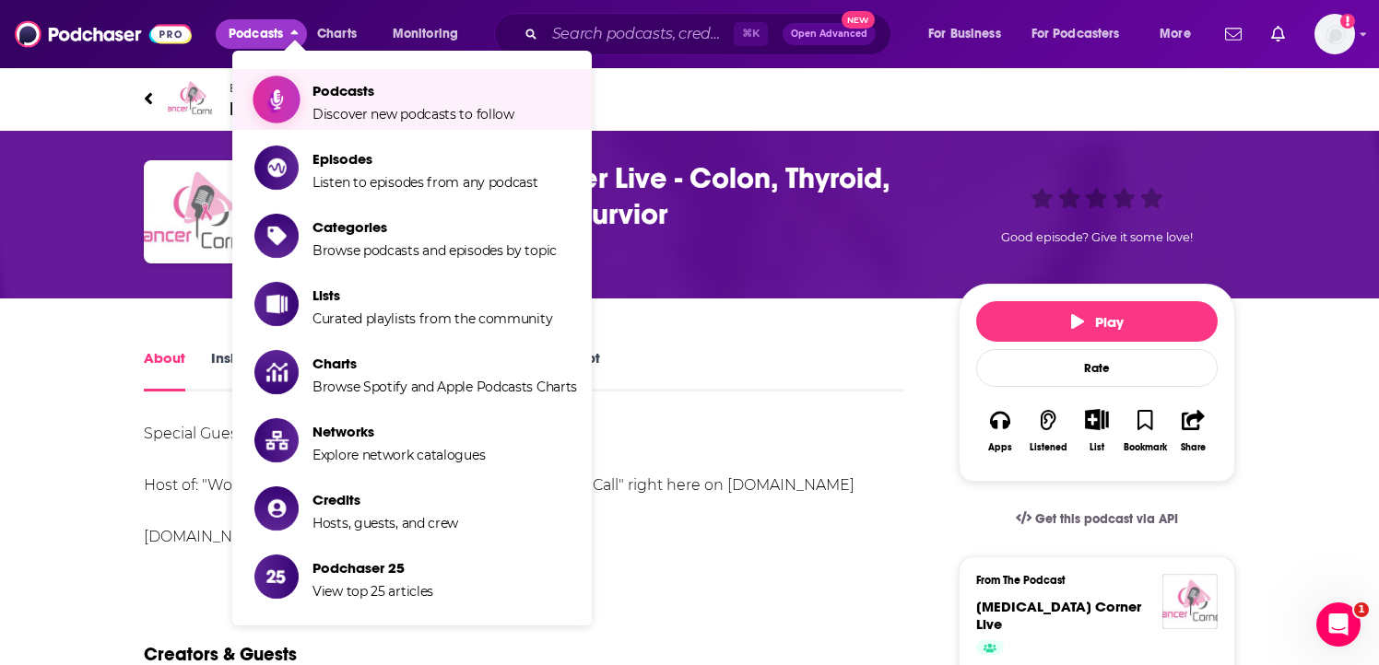
click at [347, 90] on span "Podcasts" at bounding box center [413, 91] width 202 height 18
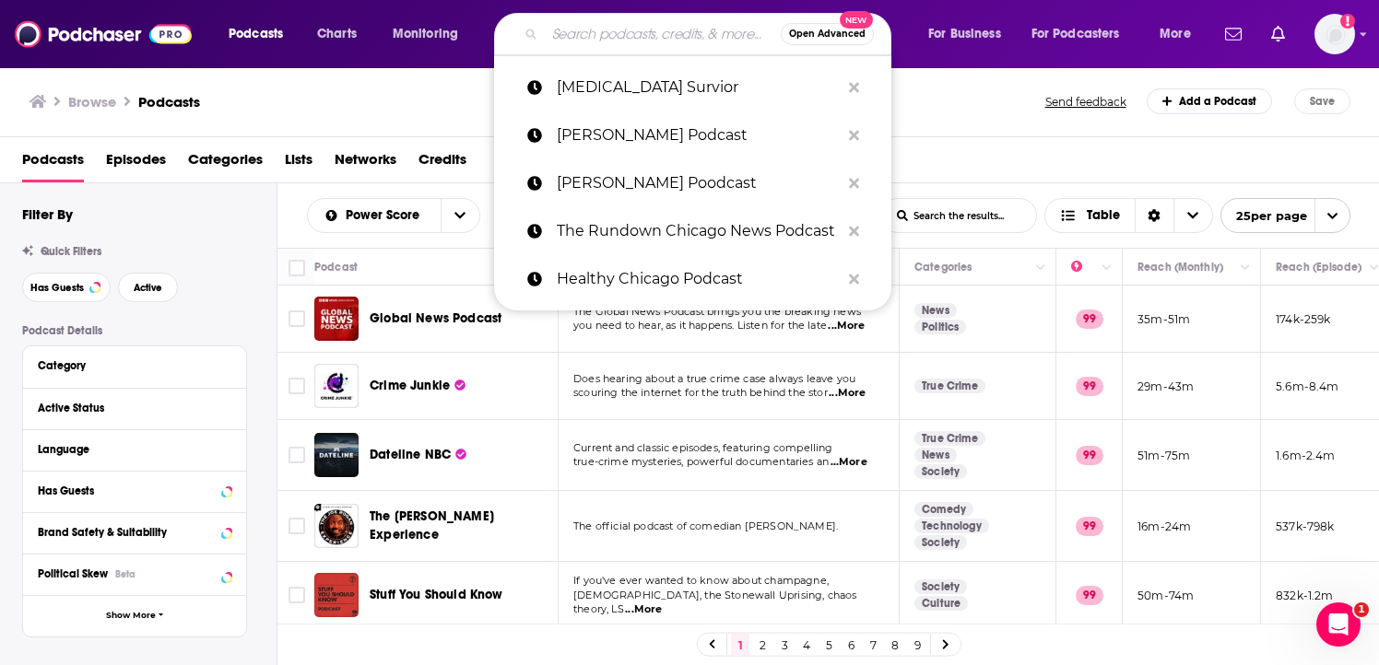
click at [622, 43] on input "Search podcasts, credits, & more..." at bounding box center [663, 33] width 236 height 29
click at [652, 93] on p "[MEDICAL_DATA] Survior" at bounding box center [698, 88] width 283 height 48
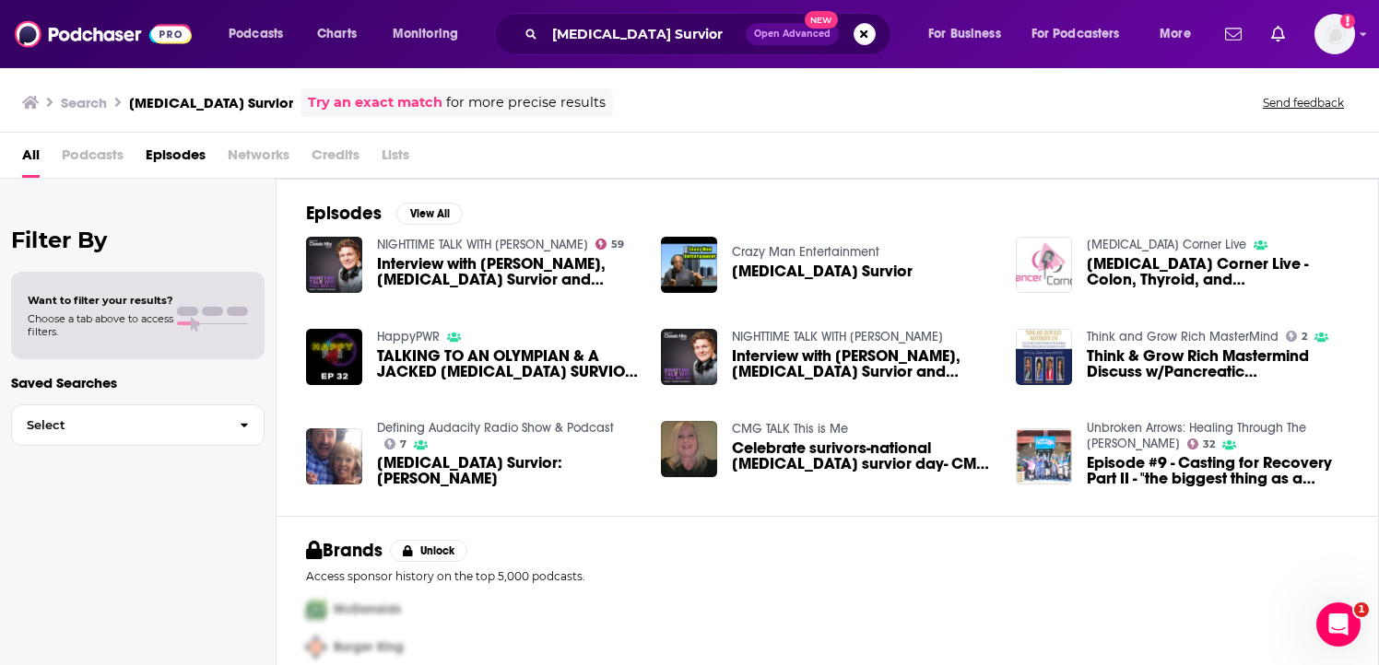
click at [92, 159] on span "Podcasts" at bounding box center [93, 159] width 62 height 38
click at [114, 157] on span "Podcasts" at bounding box center [93, 159] width 62 height 38
click at [665, 40] on input "[MEDICAL_DATA] Survior" at bounding box center [645, 33] width 201 height 29
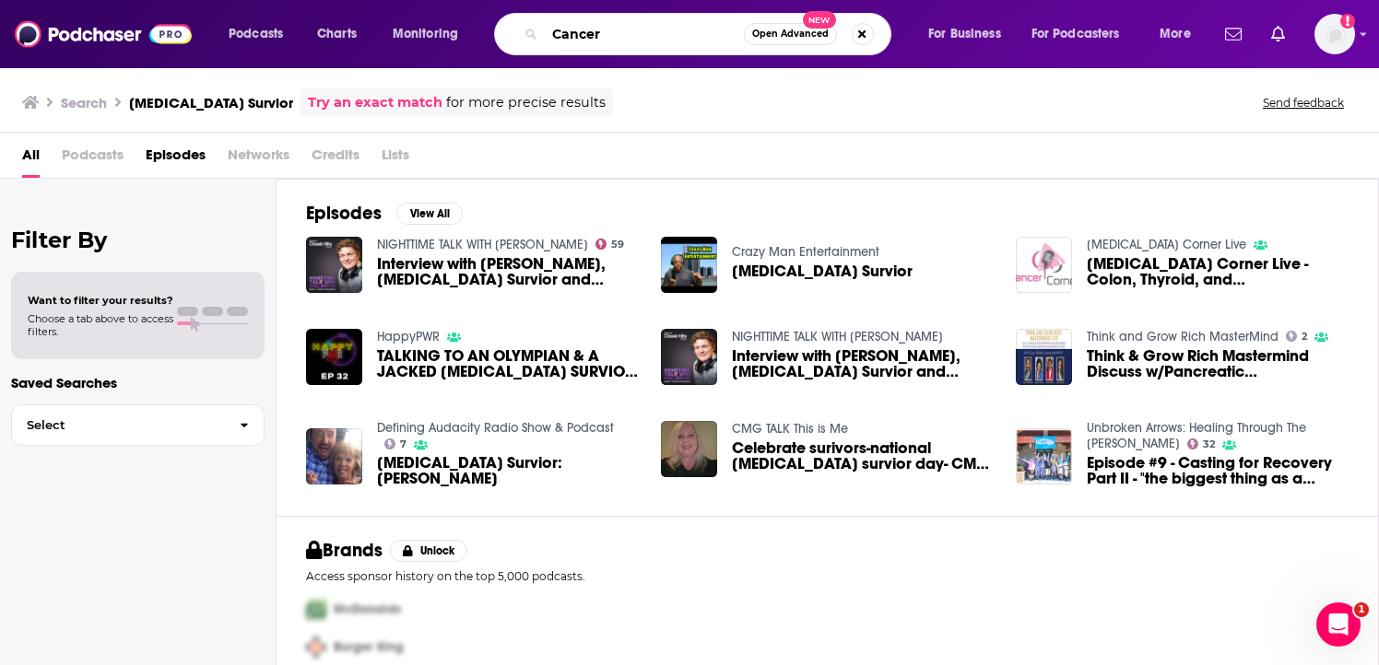
type input "Cancer"
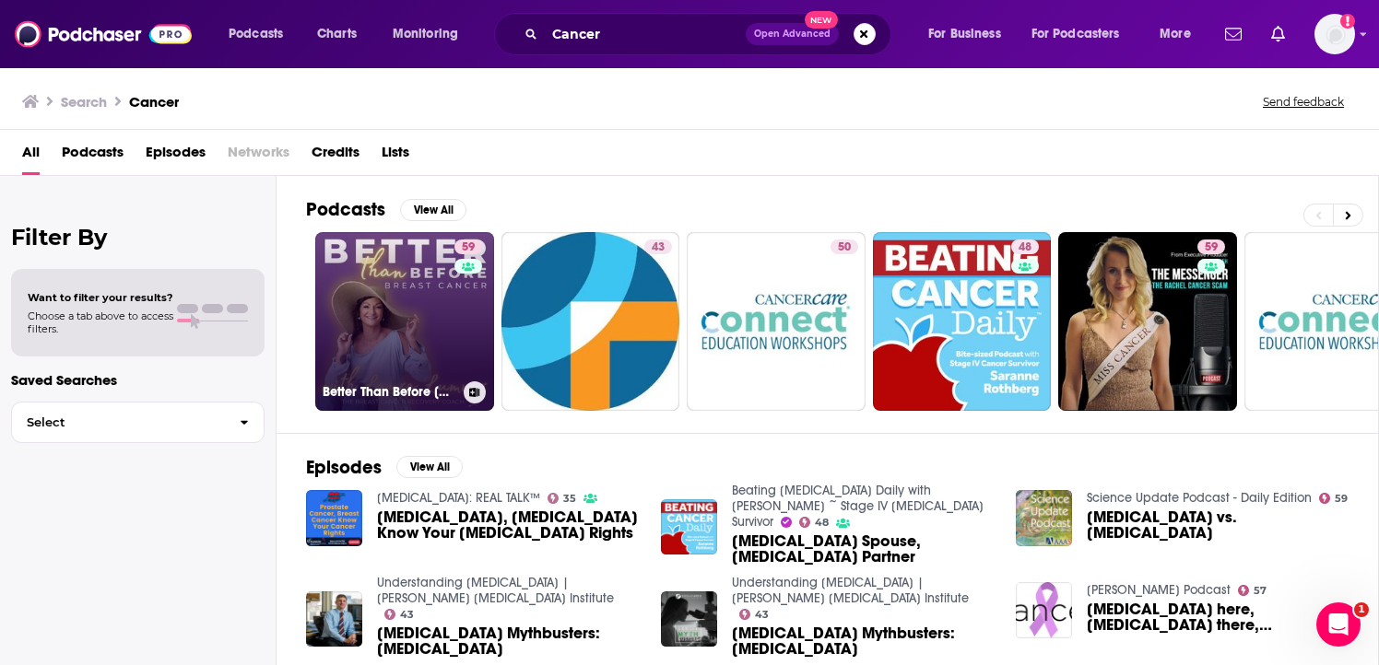
click at [441, 343] on link "59 Better Than Before [MEDICAL_DATA] with The [MEDICAL_DATA] Recovery Coach" at bounding box center [404, 321] width 179 height 179
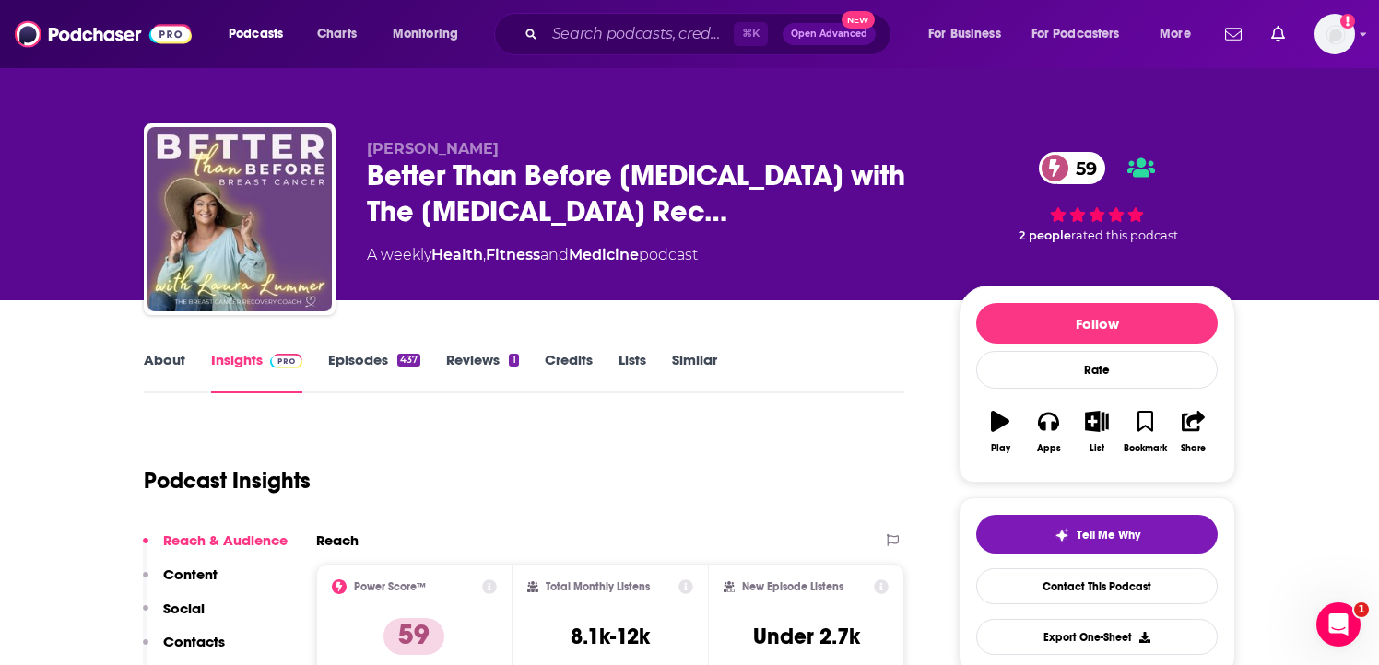
click at [181, 354] on link "About" at bounding box center [164, 372] width 41 height 42
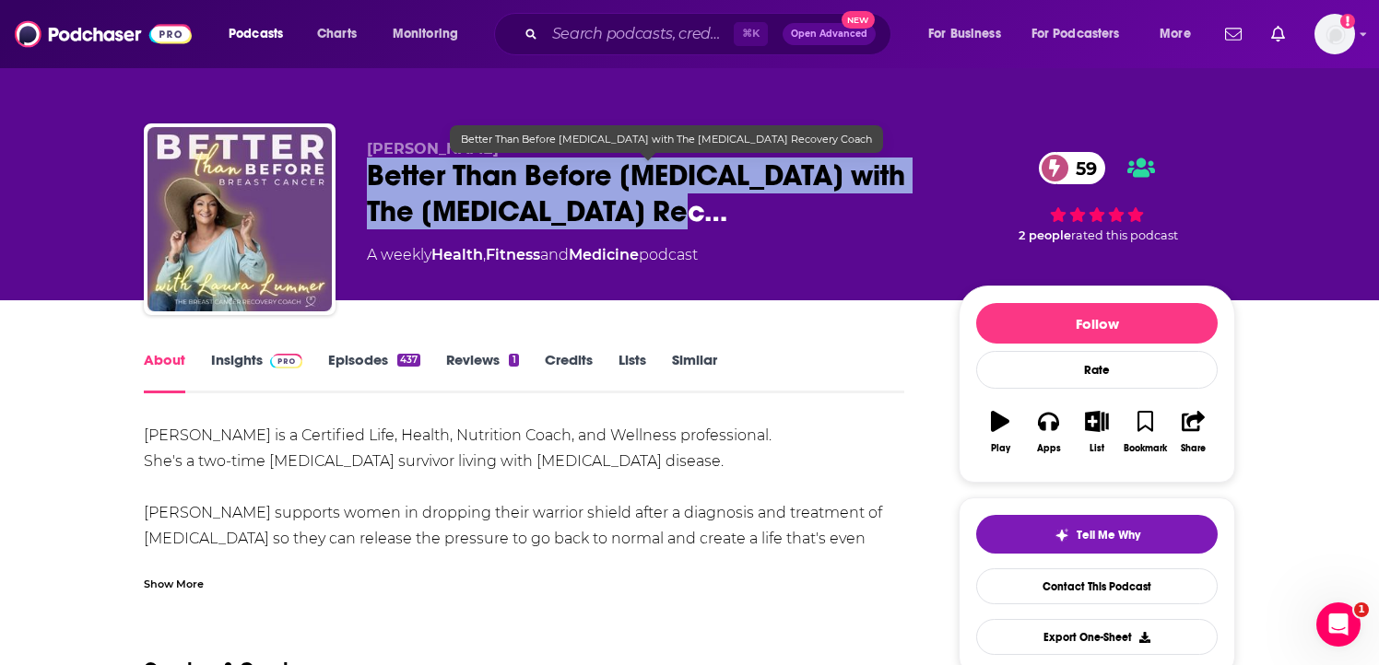
drag, startPoint x: 371, startPoint y: 181, endPoint x: 728, endPoint y: 216, distance: 358.4
click at [728, 216] on span "Better Than Before [MEDICAL_DATA] with The [MEDICAL_DATA] Rec…" at bounding box center [648, 194] width 562 height 72
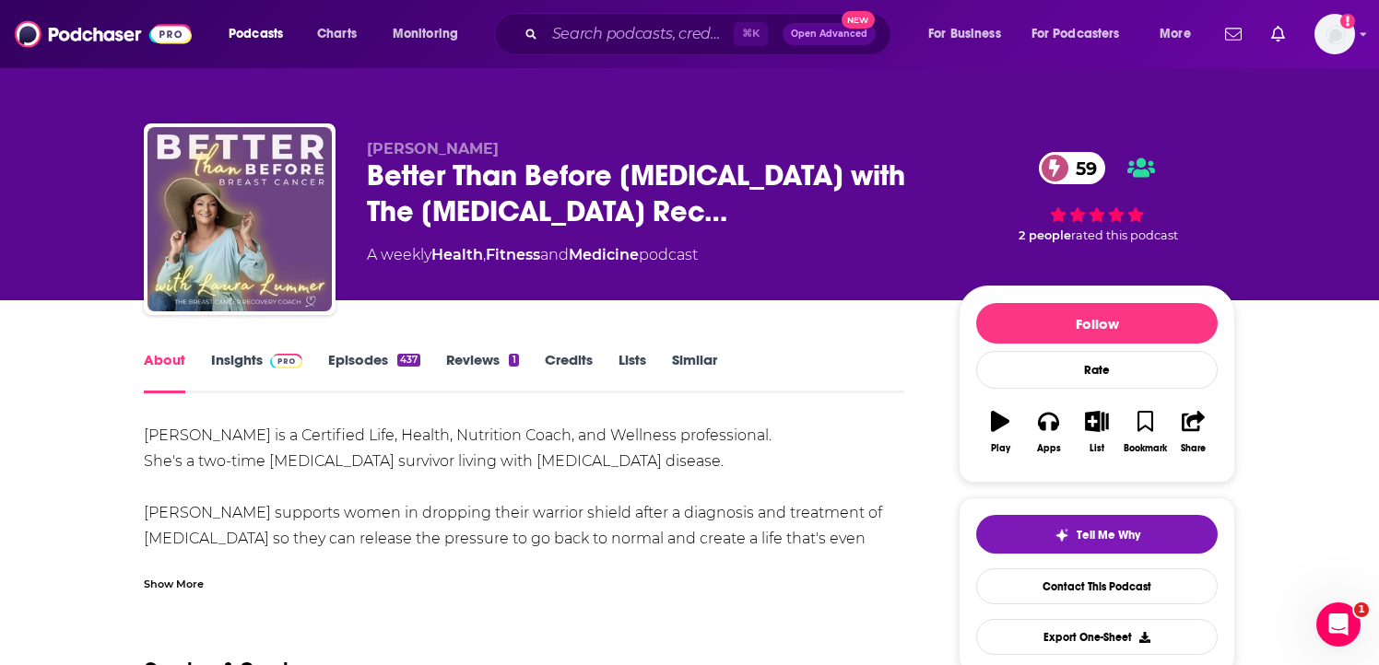
click at [366, 462] on div "[PERSON_NAME] is a Certified Life, Health, Nutrition Coach, and Wellness profes…" at bounding box center [524, 539] width 760 height 232
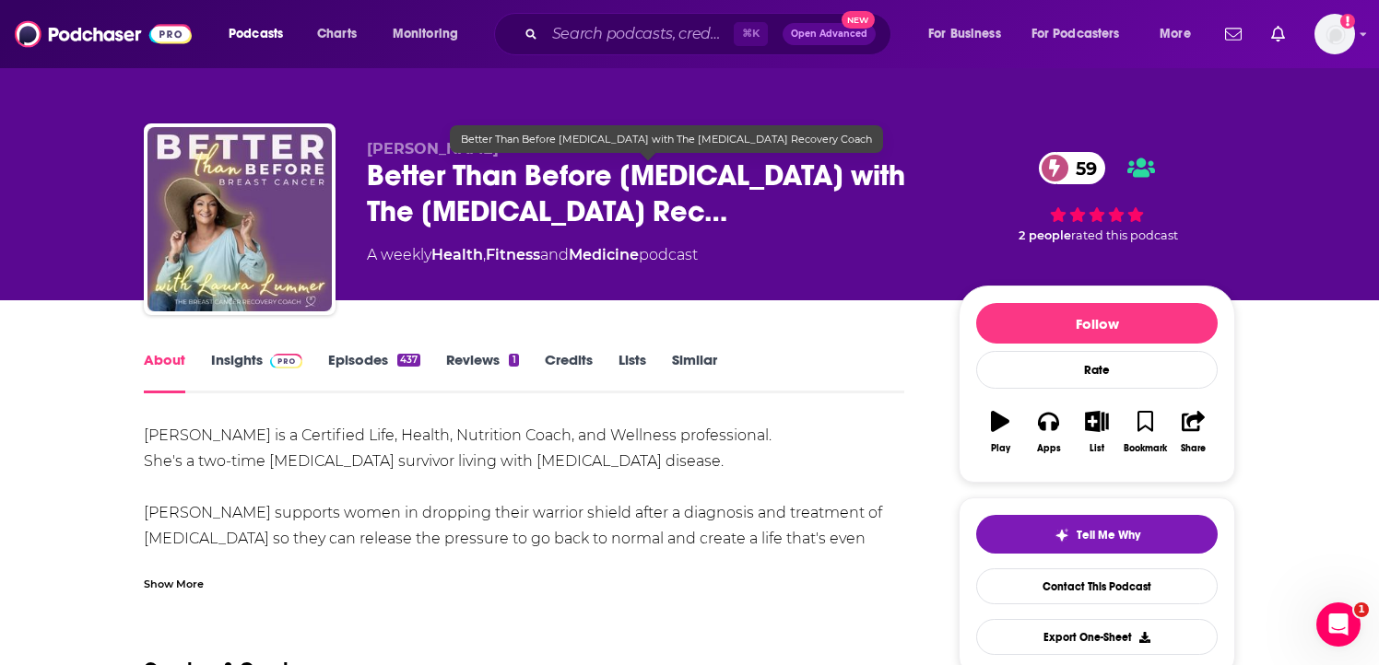
click at [460, 202] on span "Better Than Before [MEDICAL_DATA] with The [MEDICAL_DATA] Rec…" at bounding box center [648, 194] width 562 height 72
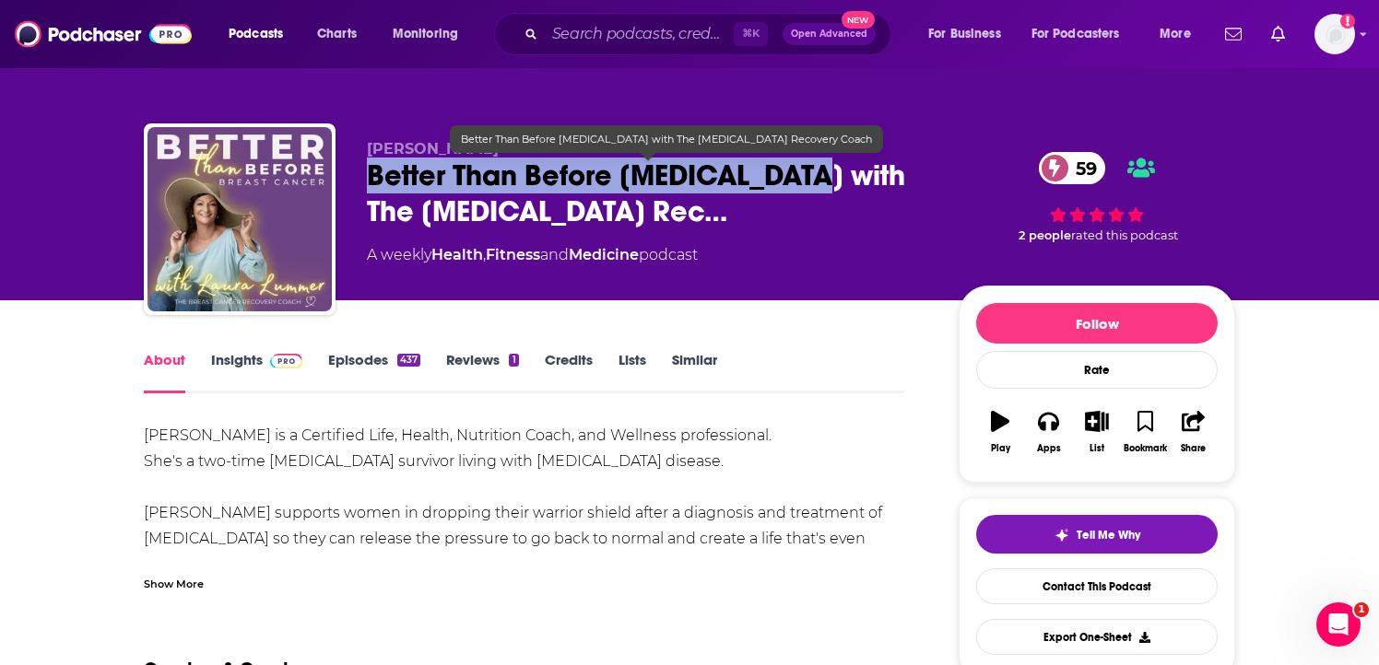
drag, startPoint x: 371, startPoint y: 177, endPoint x: 810, endPoint y: 183, distance: 439.7
click at [810, 183] on span "Better Than Before [MEDICAL_DATA] with The [MEDICAL_DATA] Rec…" at bounding box center [648, 194] width 562 height 72
copy h1 "Better Than Before [MEDICAL_DATA]"
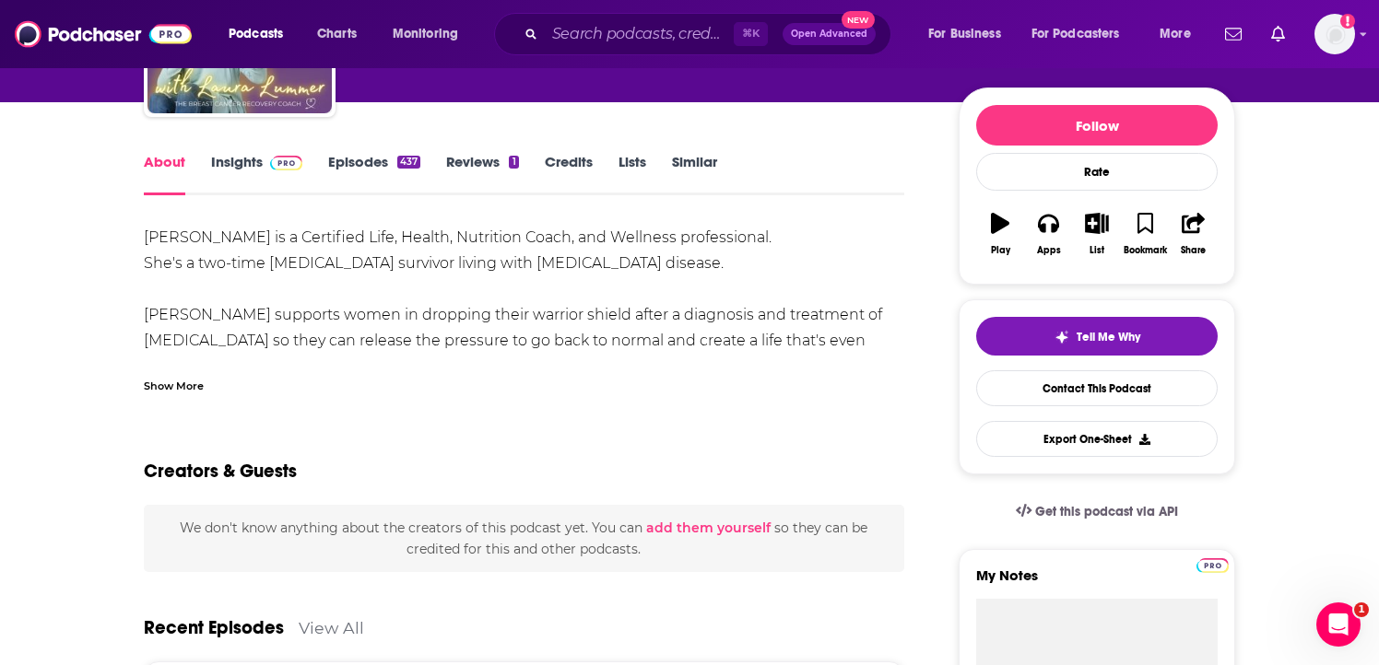
scroll to position [214, 0]
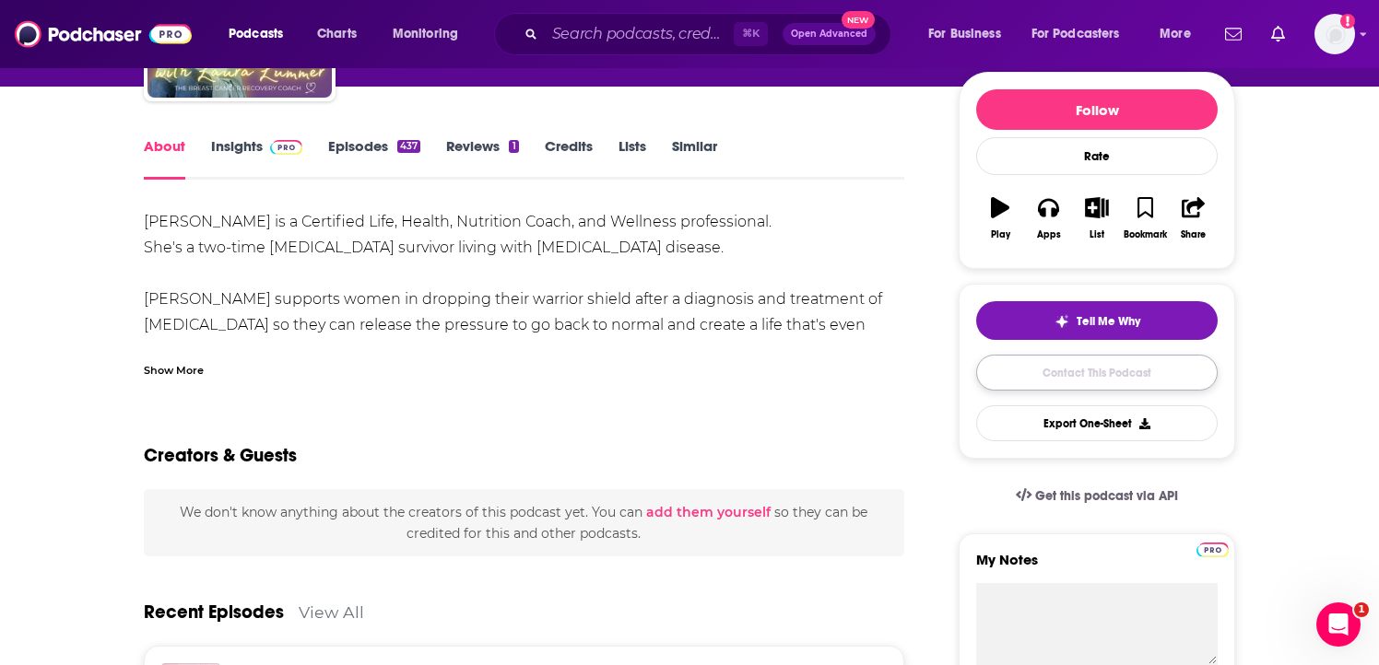
click at [1114, 368] on link "Contact This Podcast" at bounding box center [1096, 373] width 241 height 36
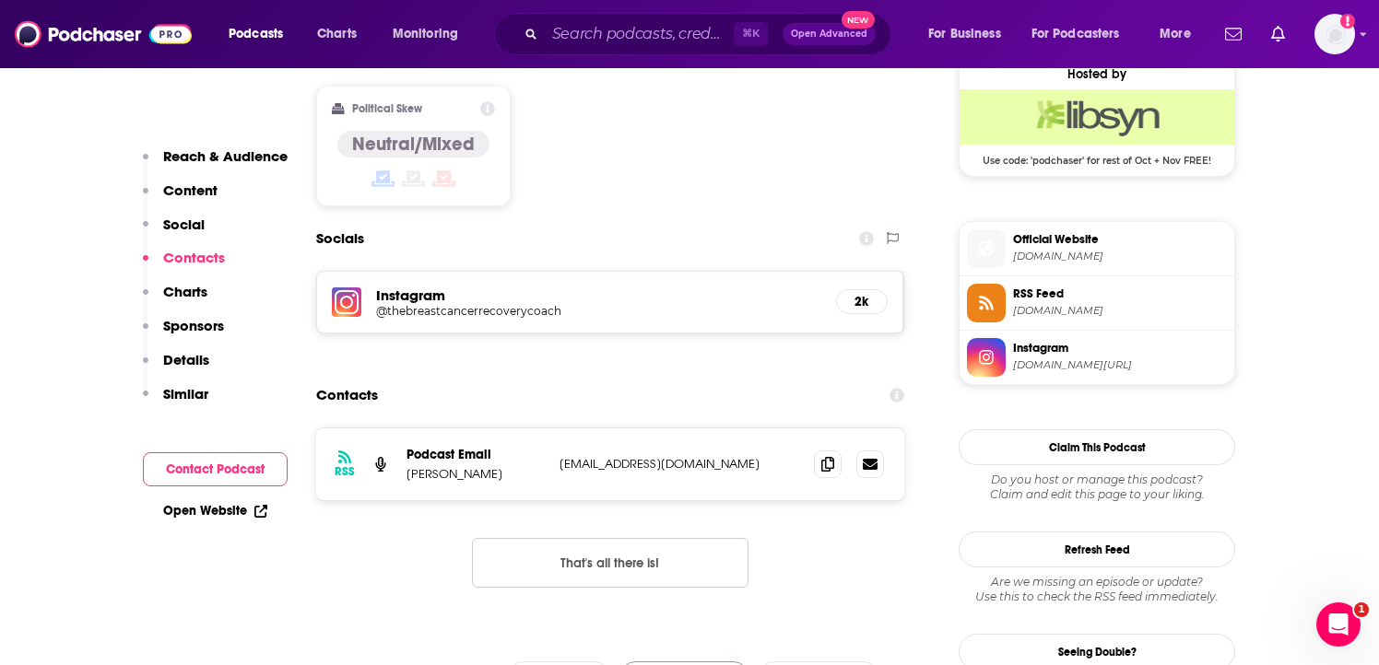
scroll to position [1517, 0]
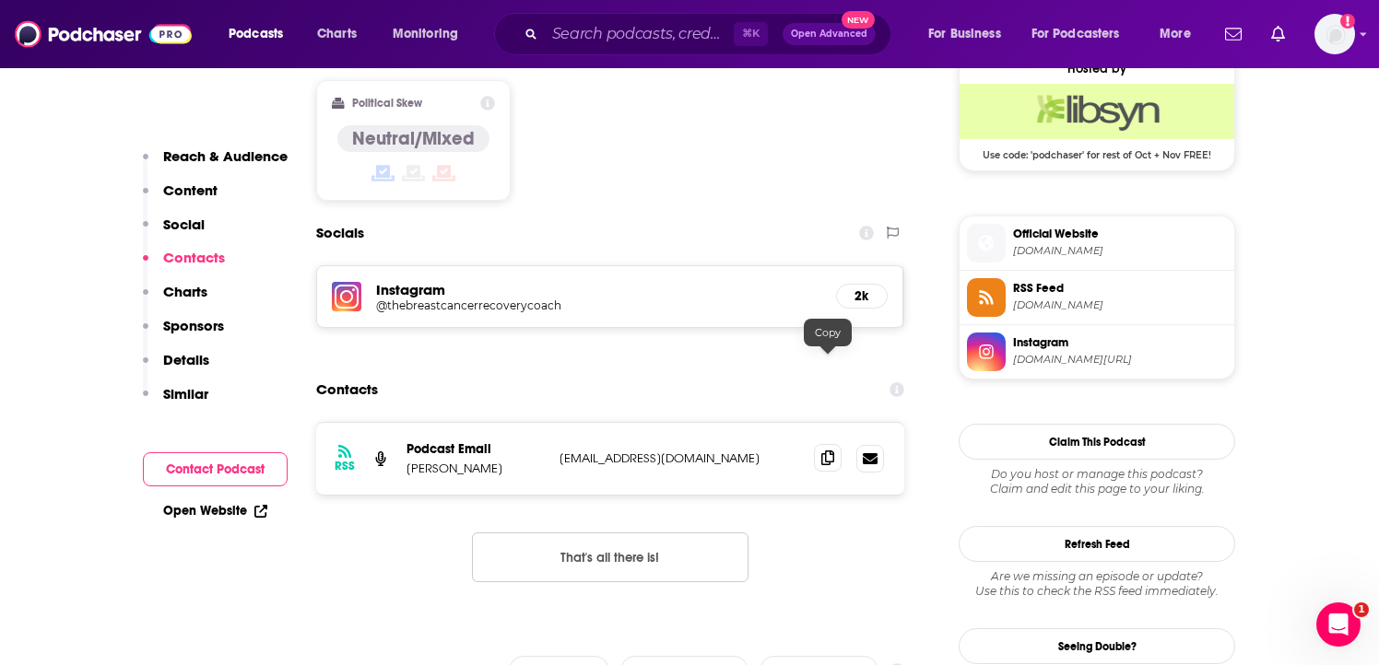
click at [830, 451] on icon at bounding box center [827, 458] width 13 height 15
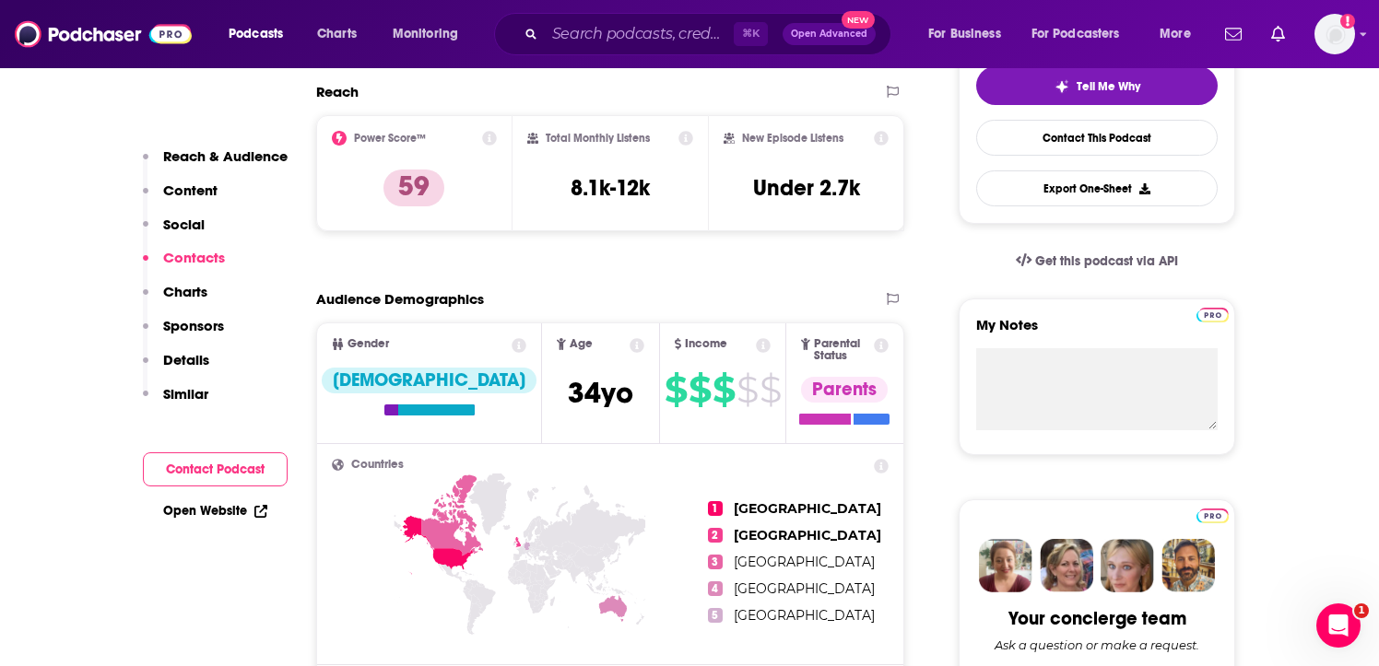
scroll to position [0, 0]
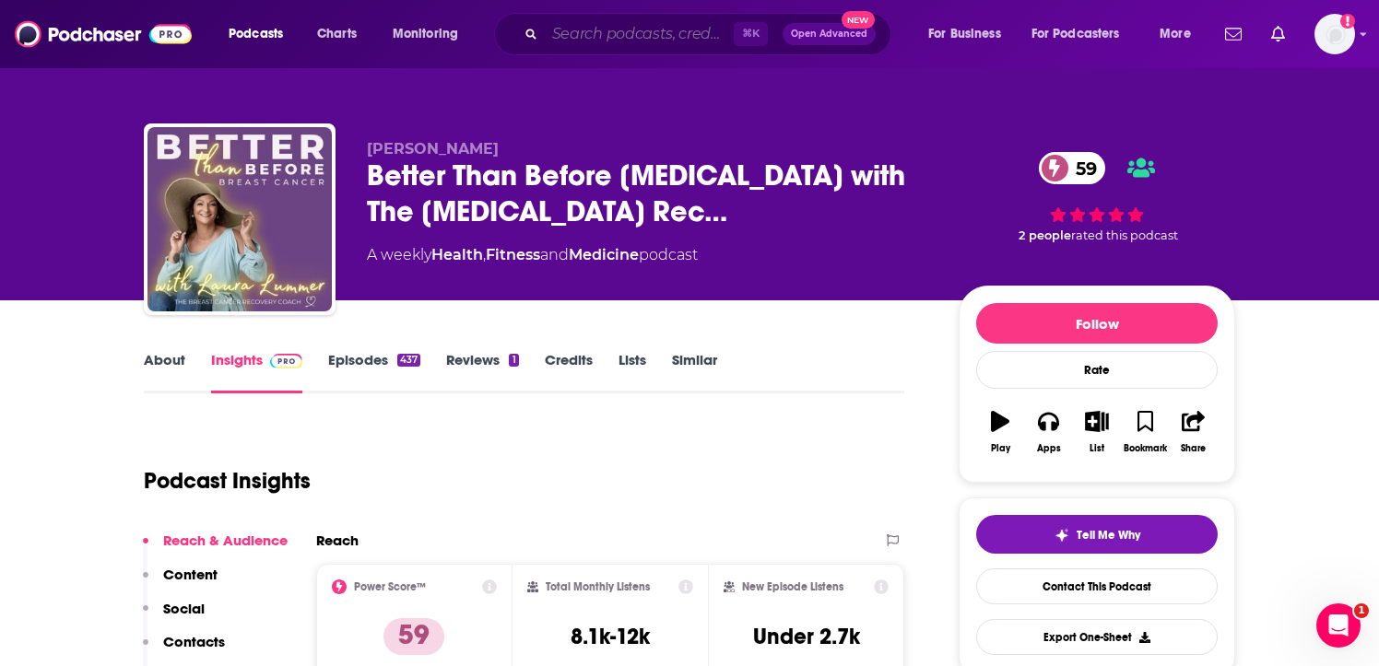
click at [609, 39] on input "Search podcasts, credits, & more..." at bounding box center [639, 33] width 189 height 29
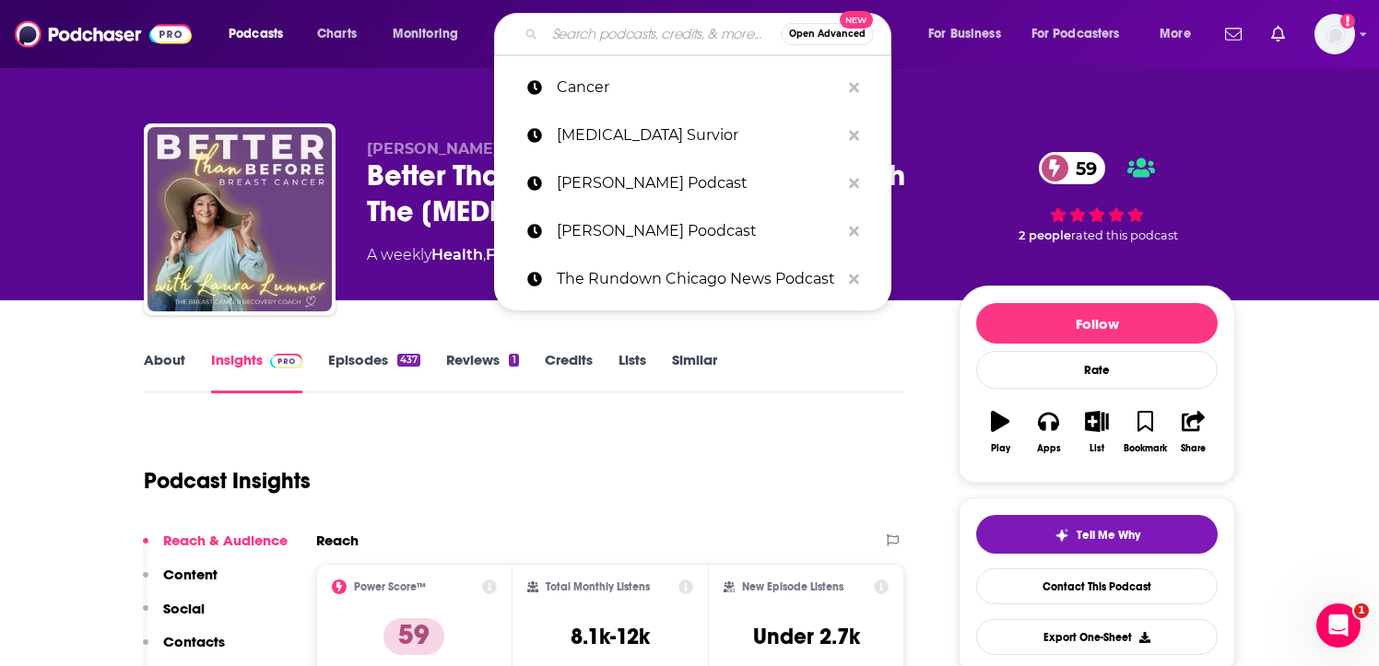
paste input "On Health for Women"
type input "On Health for Women"
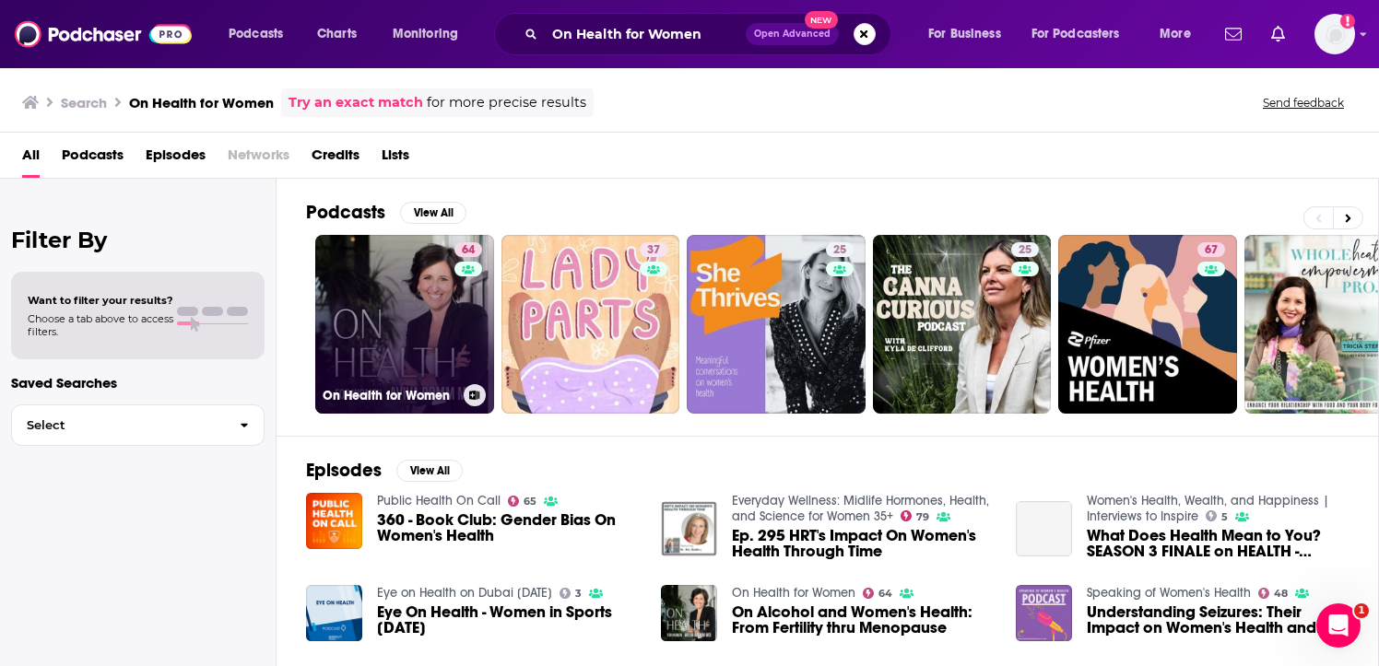
click at [391, 367] on link "64 On Health for Women" at bounding box center [404, 324] width 179 height 179
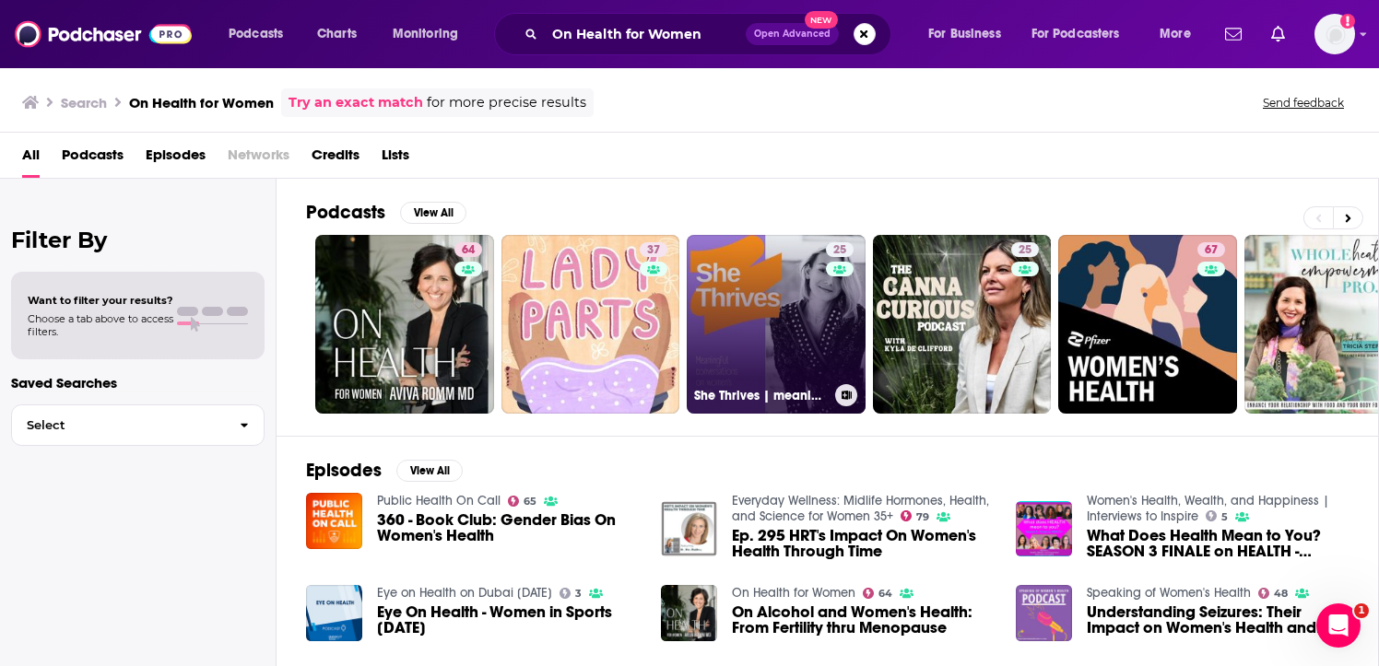
click at [748, 297] on link "25 She Thrives | meaningful conversations on women's health" at bounding box center [776, 324] width 179 height 179
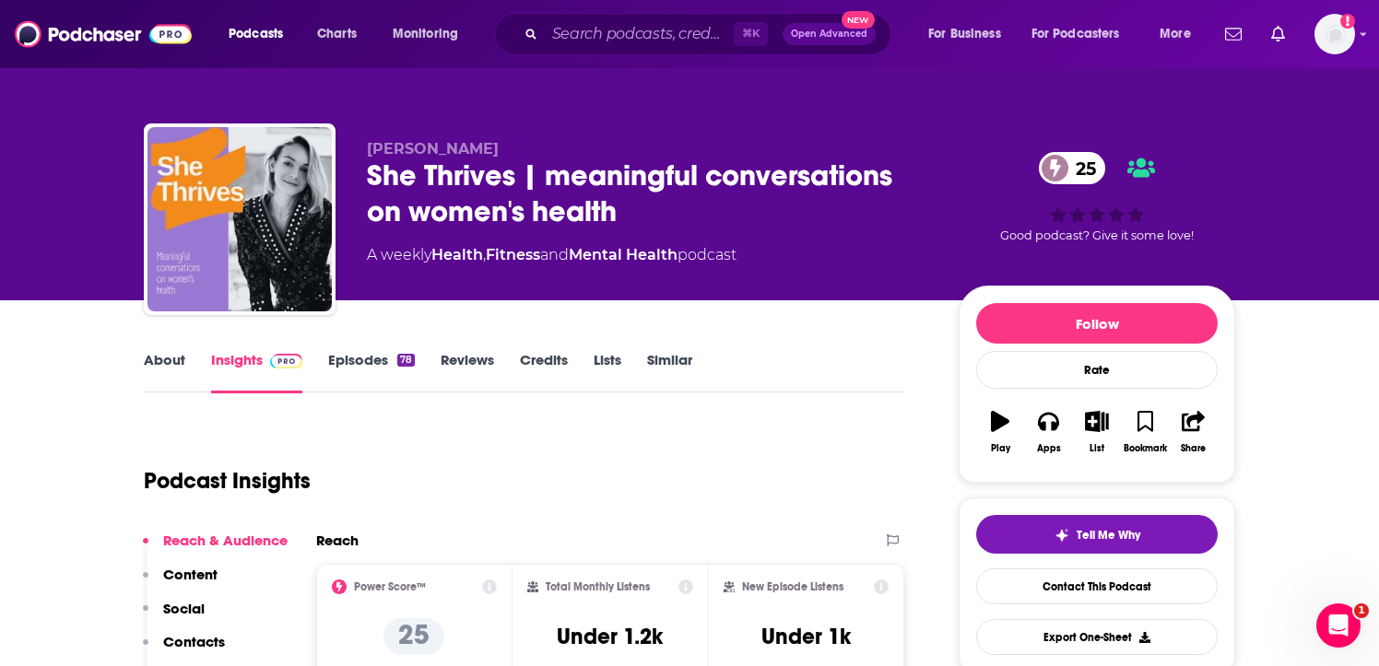
click at [569, 51] on div "⌘ K Open Advanced New" at bounding box center [692, 34] width 397 height 42
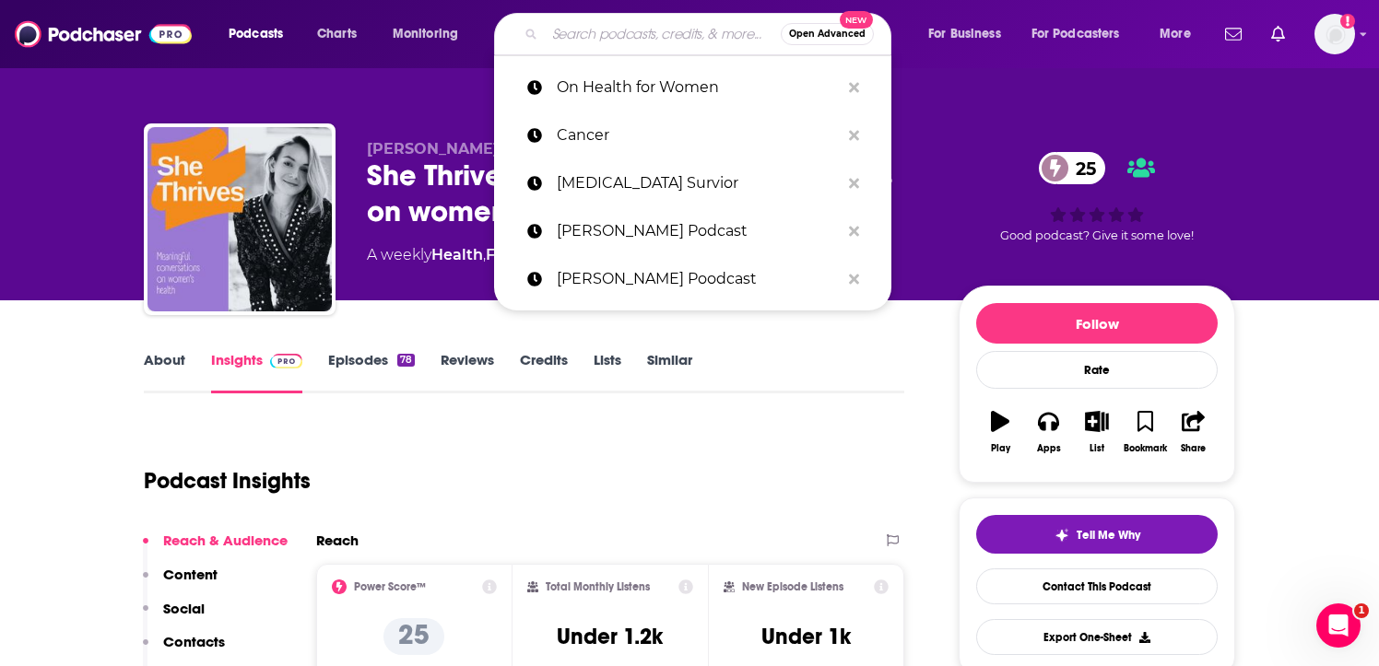
click at [560, 24] on input "Search podcasts, credits, & more..." at bounding box center [663, 33] width 236 height 29
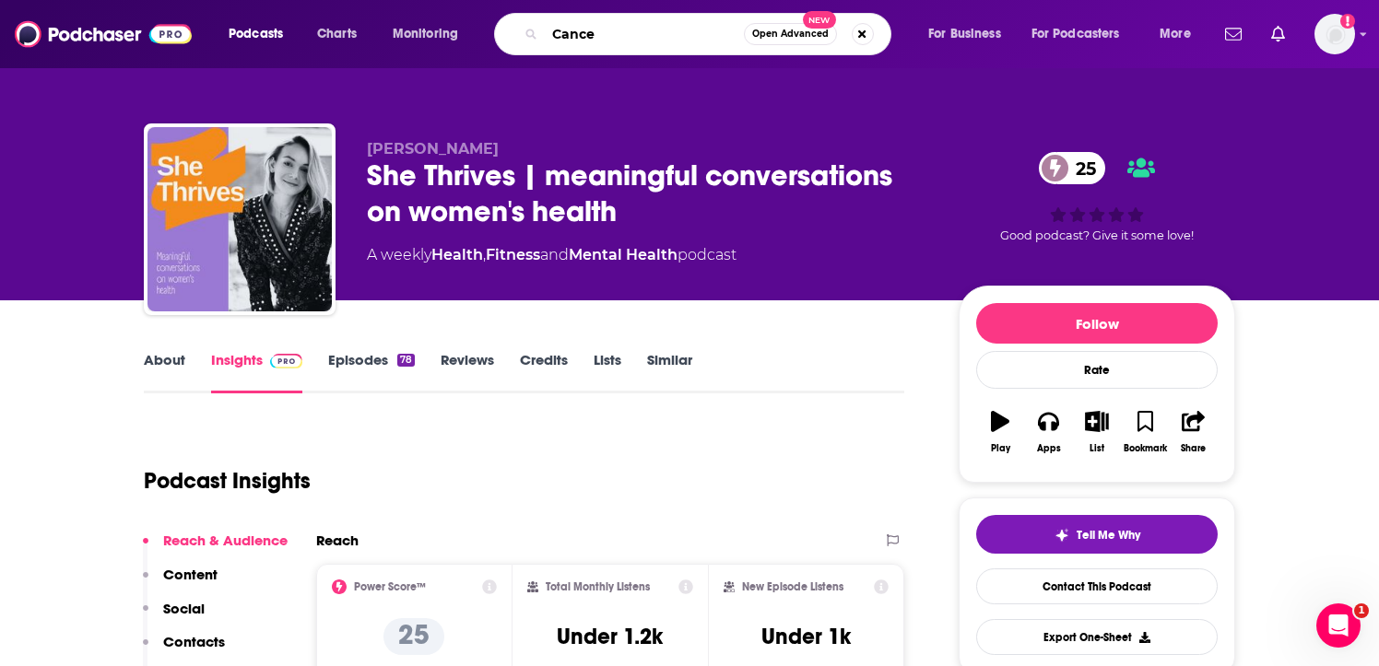
type input "Cancer"
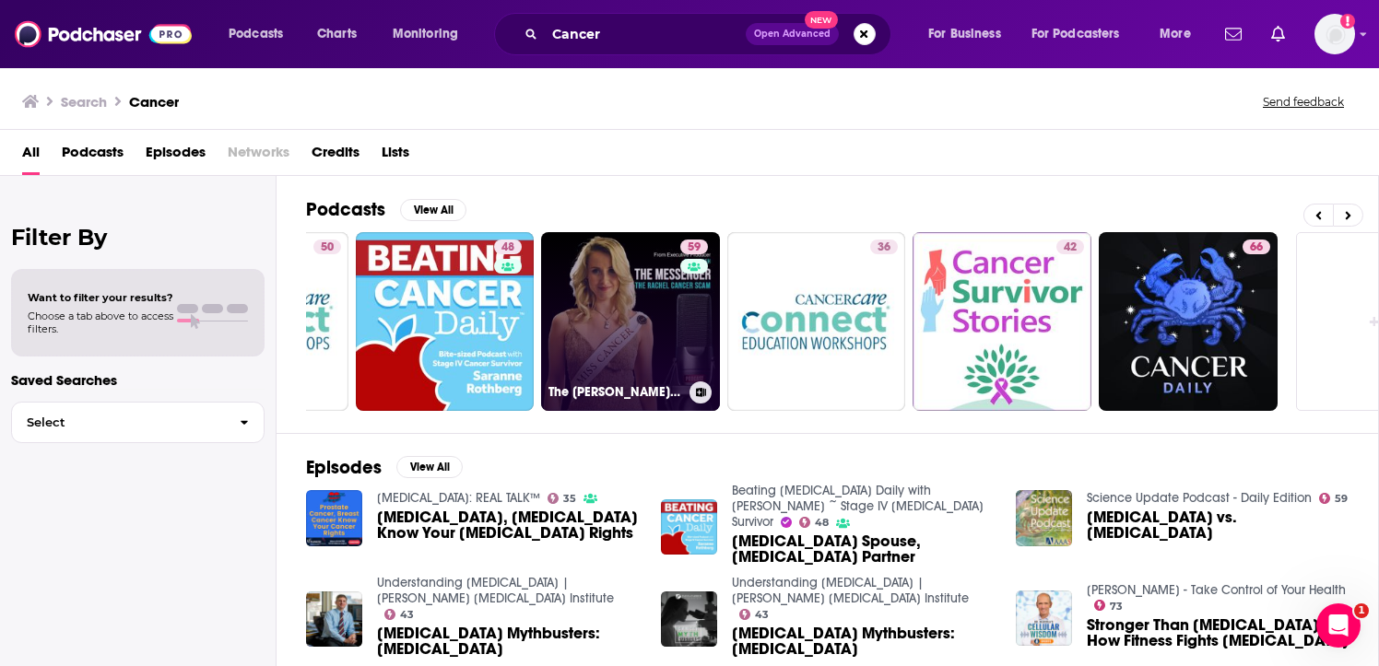
scroll to position [0, 524]
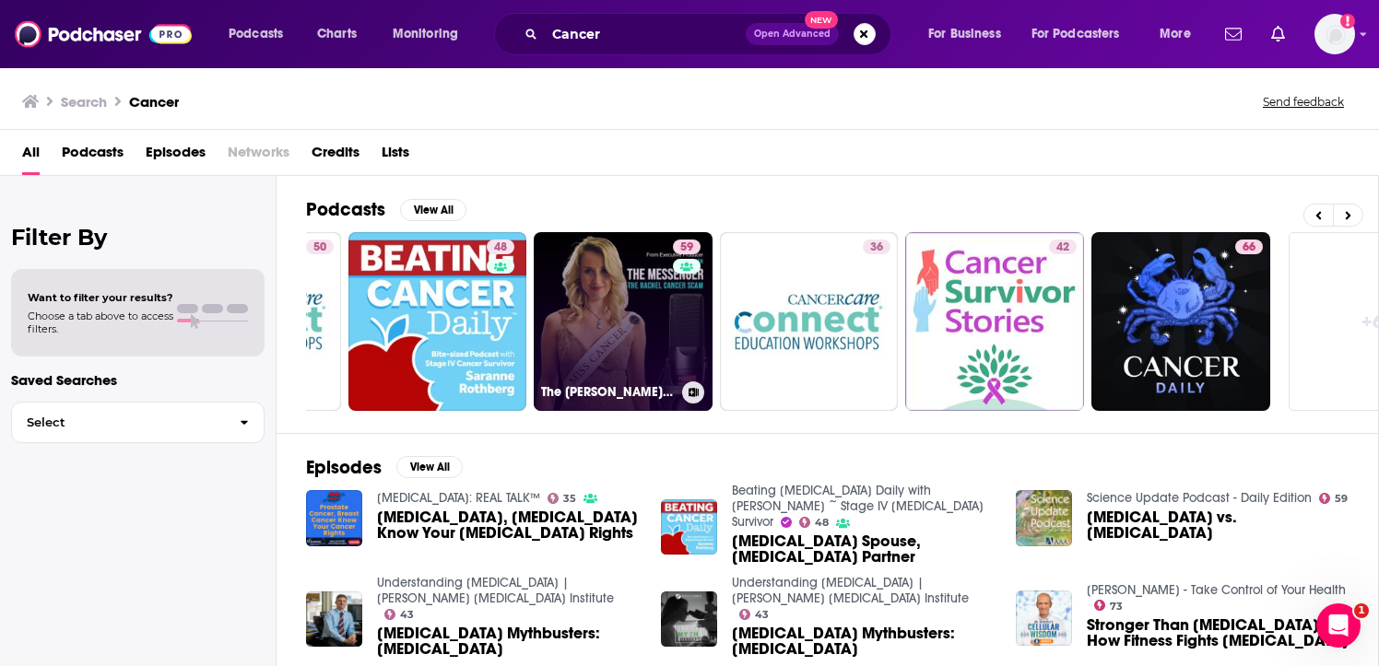
click at [662, 321] on link "59 The [PERSON_NAME] [MEDICAL_DATA] Scam" at bounding box center [623, 321] width 179 height 179
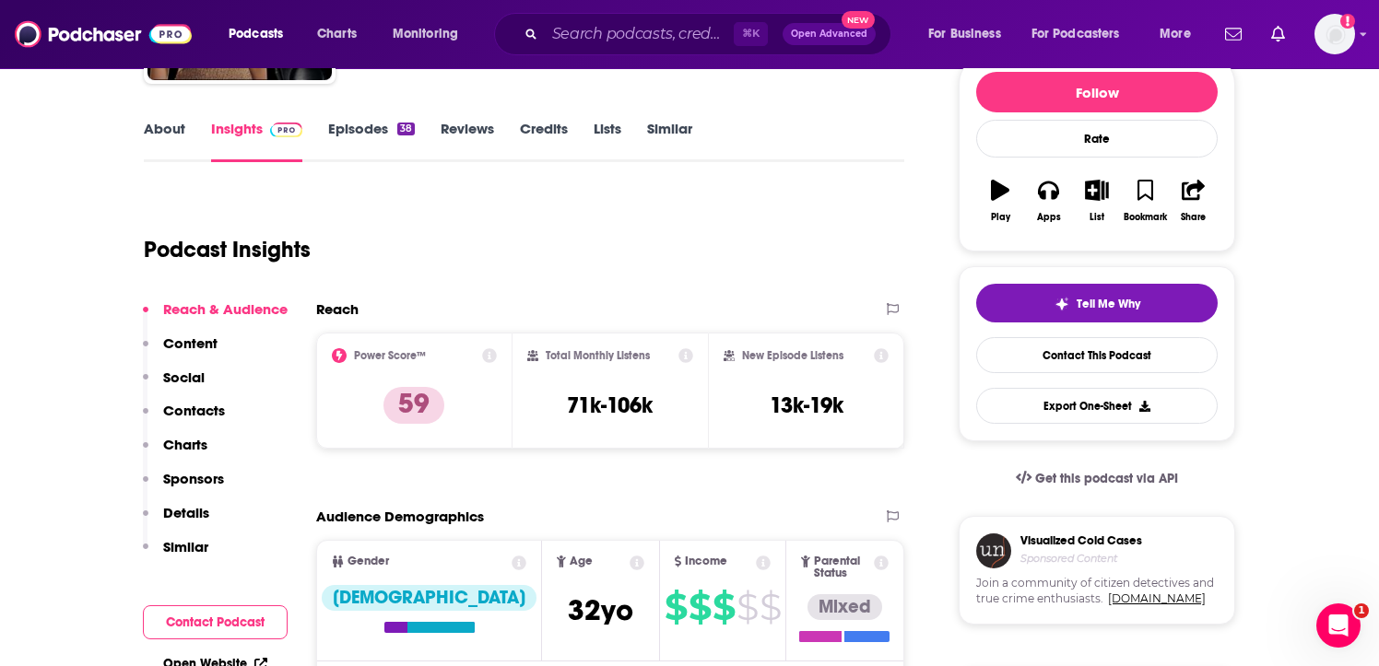
scroll to position [230, 0]
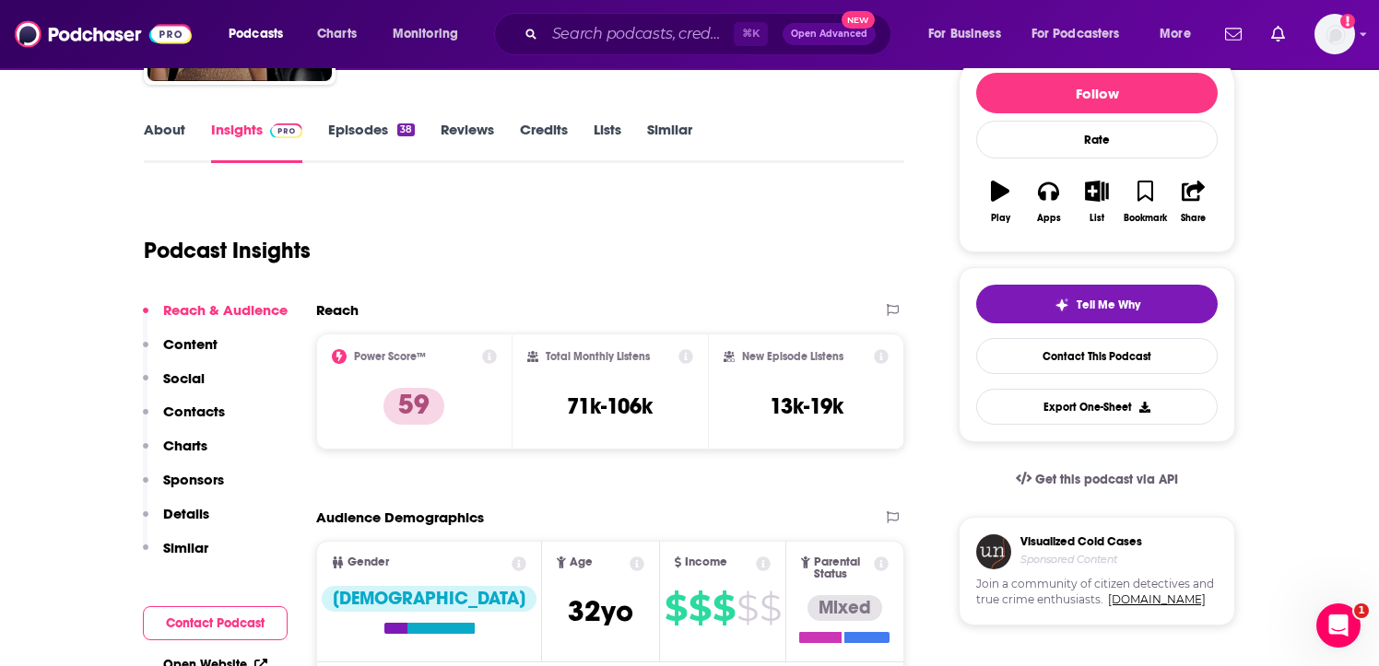
click at [169, 124] on link "About" at bounding box center [164, 142] width 41 height 42
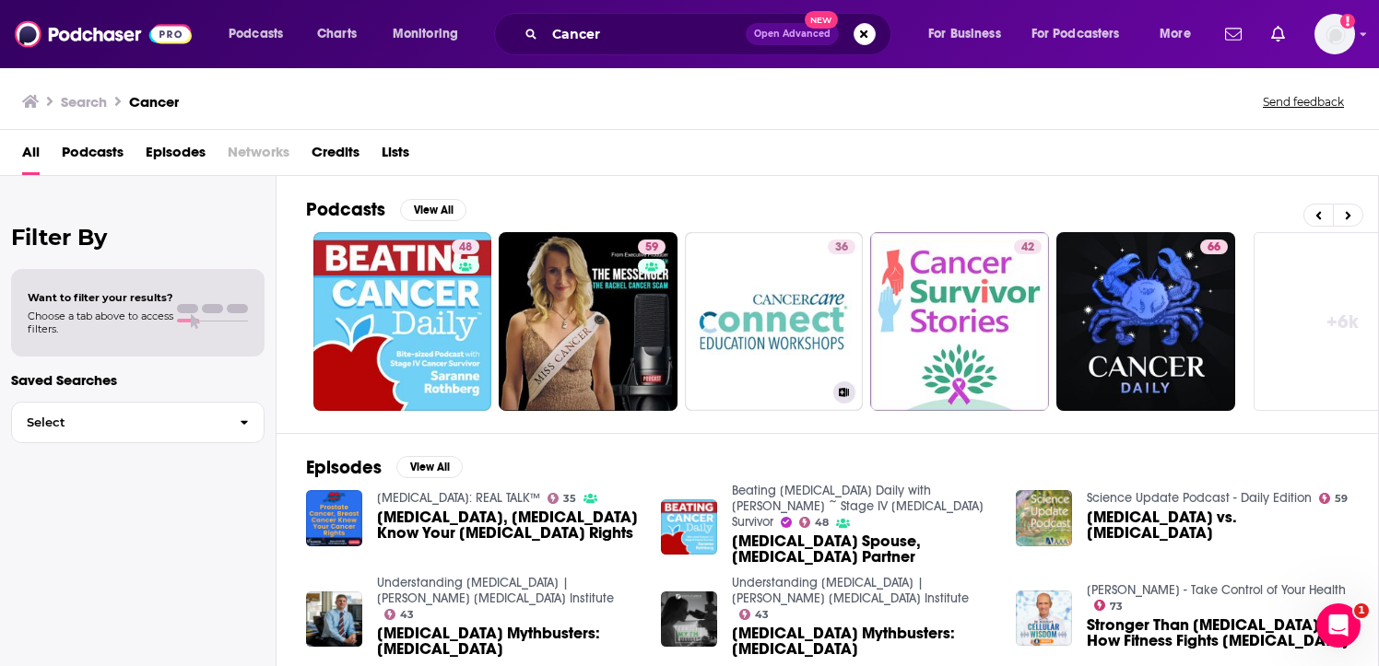
scroll to position [0, 620]
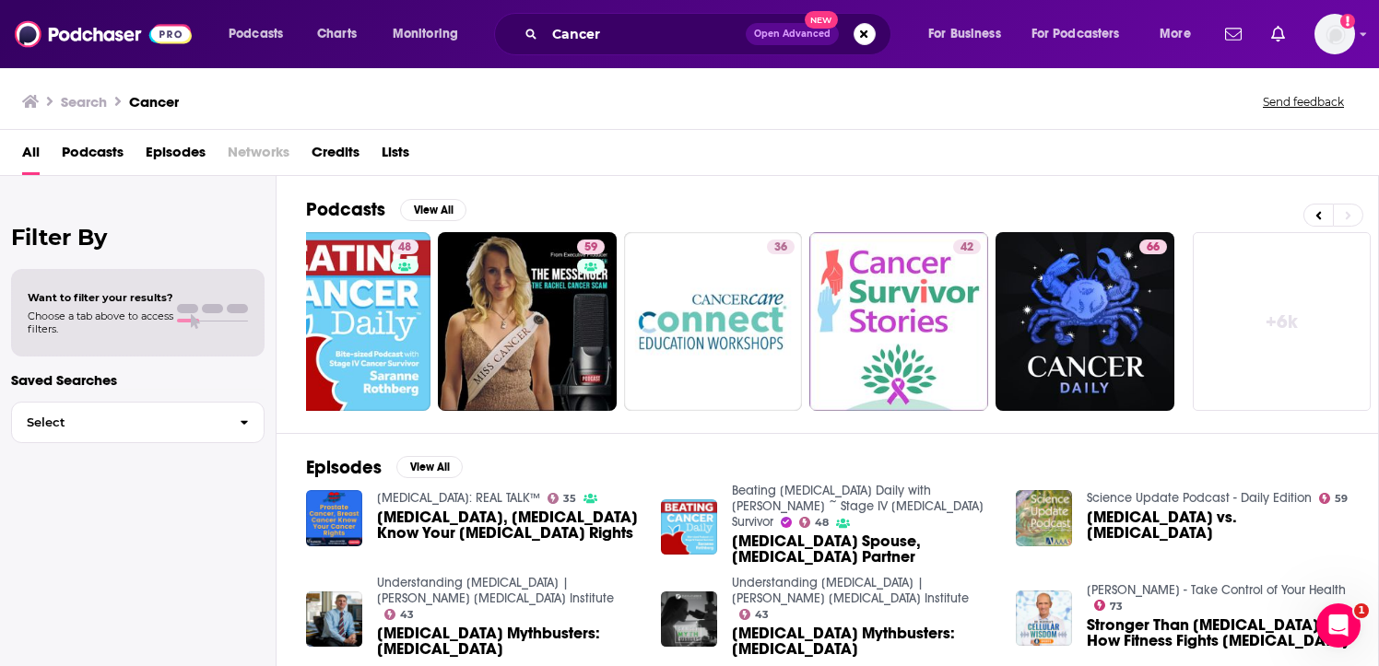
click at [89, 153] on span "Podcasts" at bounding box center [93, 156] width 62 height 38
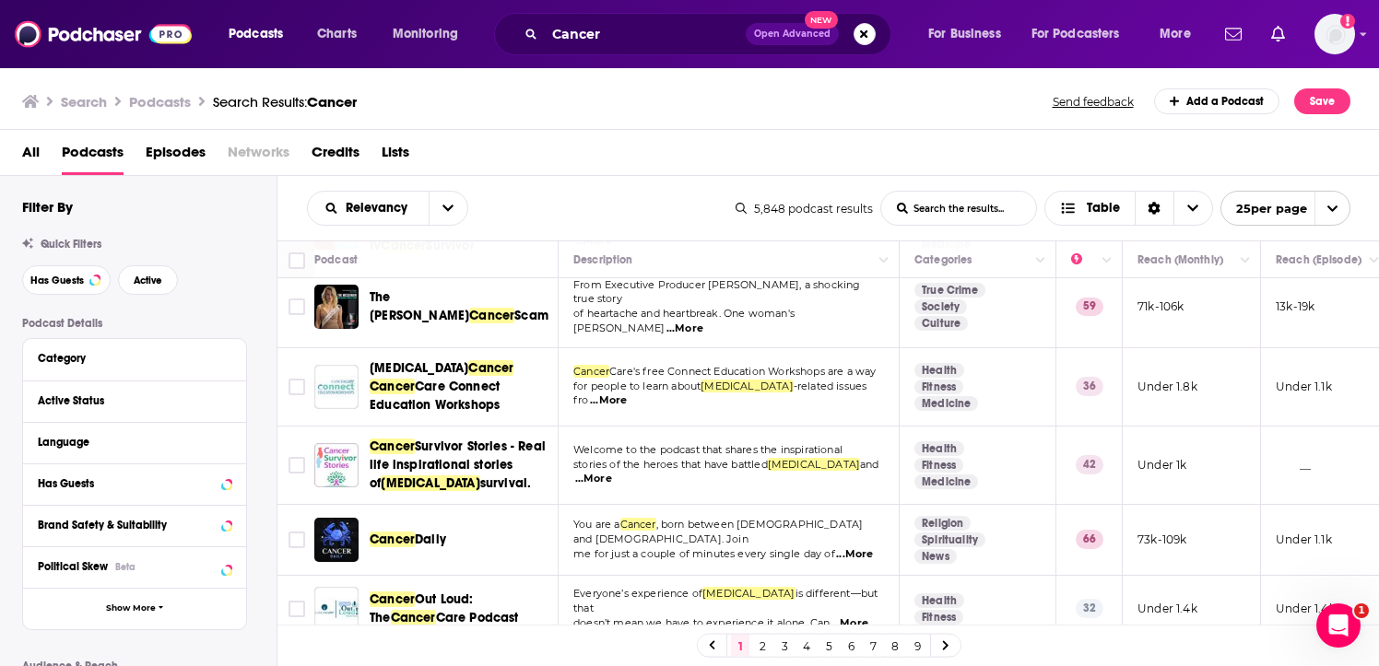
scroll to position [335, 0]
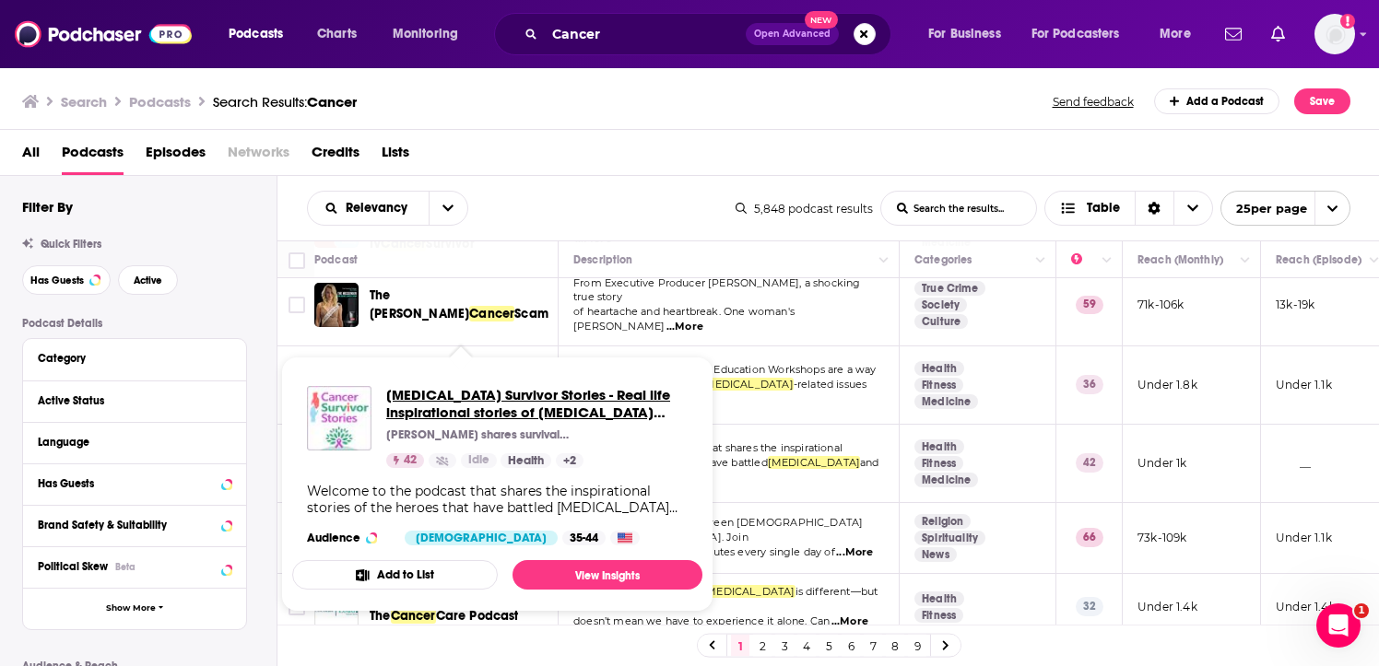
click at [487, 396] on span "[MEDICAL_DATA] Survivor Stories - Real life inspirational stories of [MEDICAL_D…" at bounding box center [536, 403] width 301 height 35
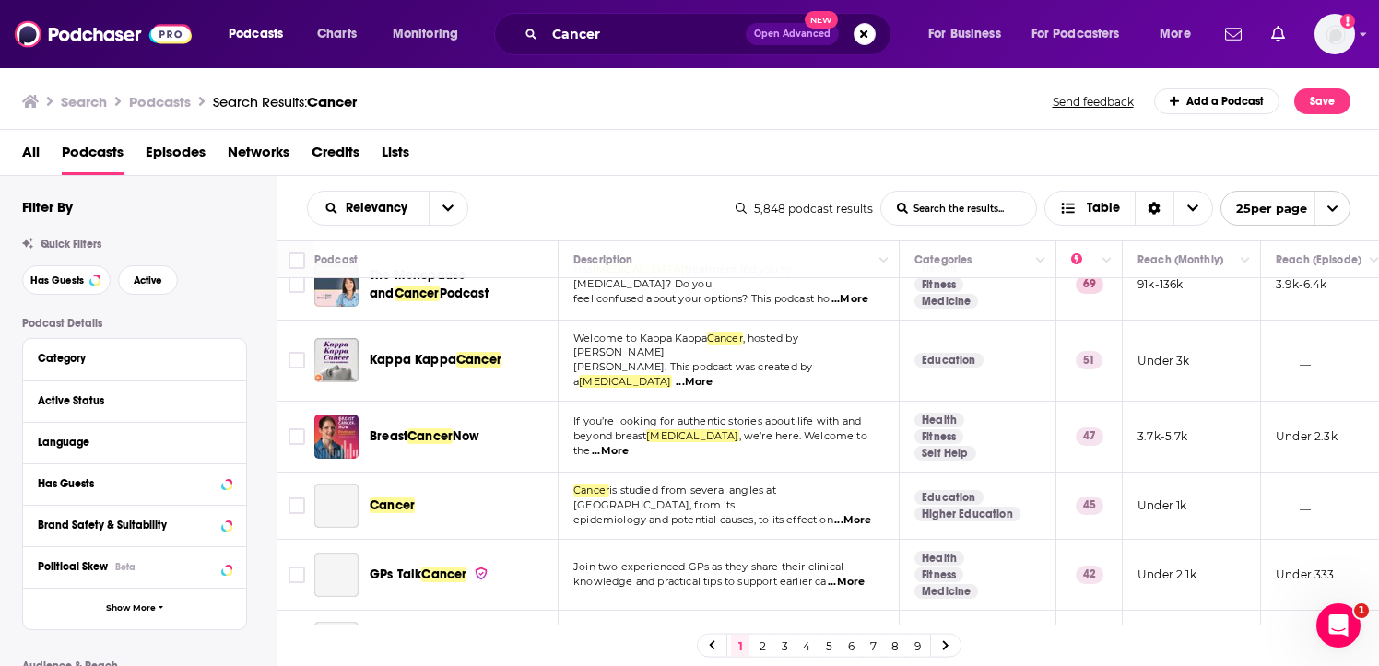
scroll to position [816, 0]
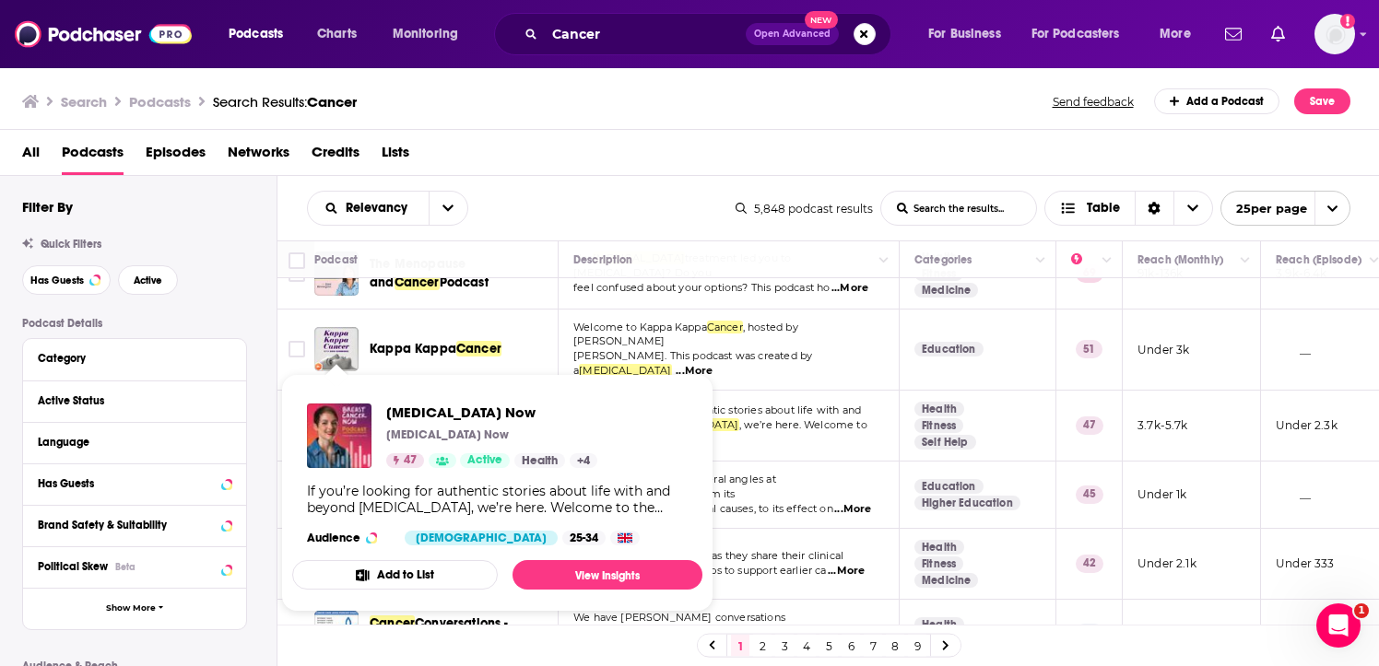
click at [350, 381] on span "[MEDICAL_DATA] Now [MEDICAL_DATA] Now 47 Active Health + 4 If you’re looking fo…" at bounding box center [497, 493] width 410 height 238
click at [432, 411] on span "[MEDICAL_DATA] Now" at bounding box center [491, 413] width 211 height 18
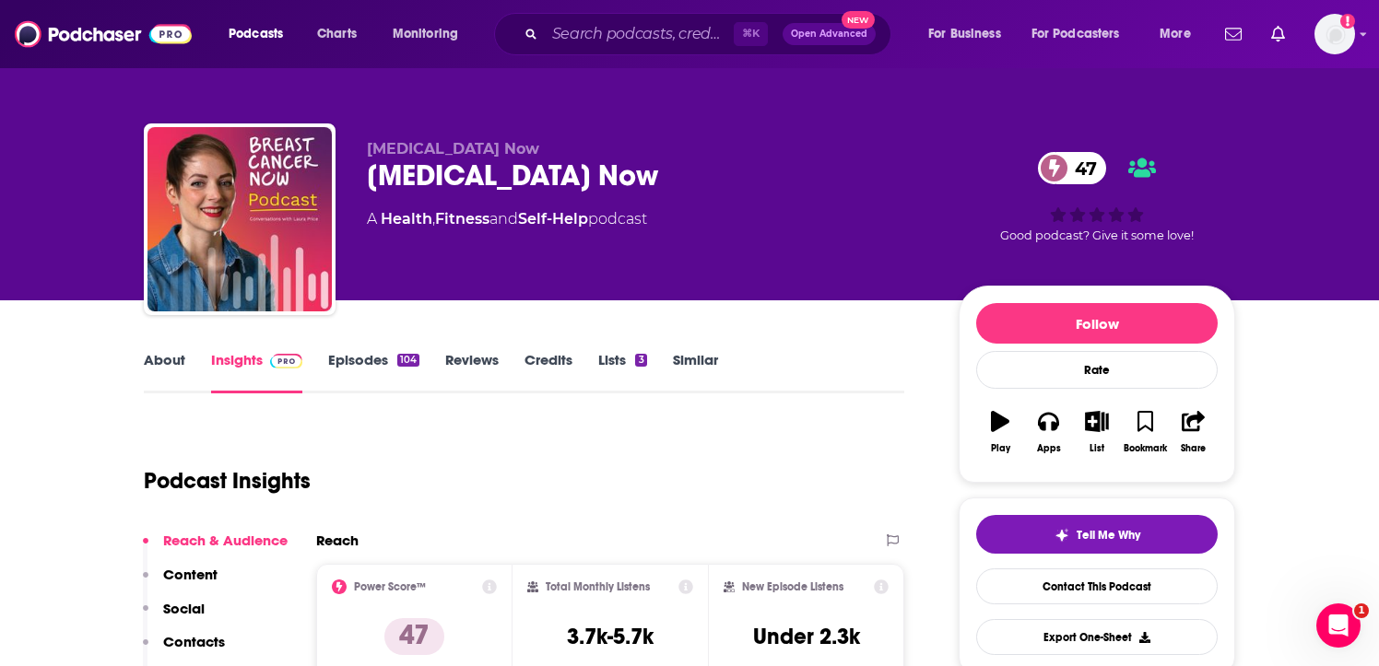
click at [394, 361] on link "Episodes 104" at bounding box center [373, 372] width 91 height 42
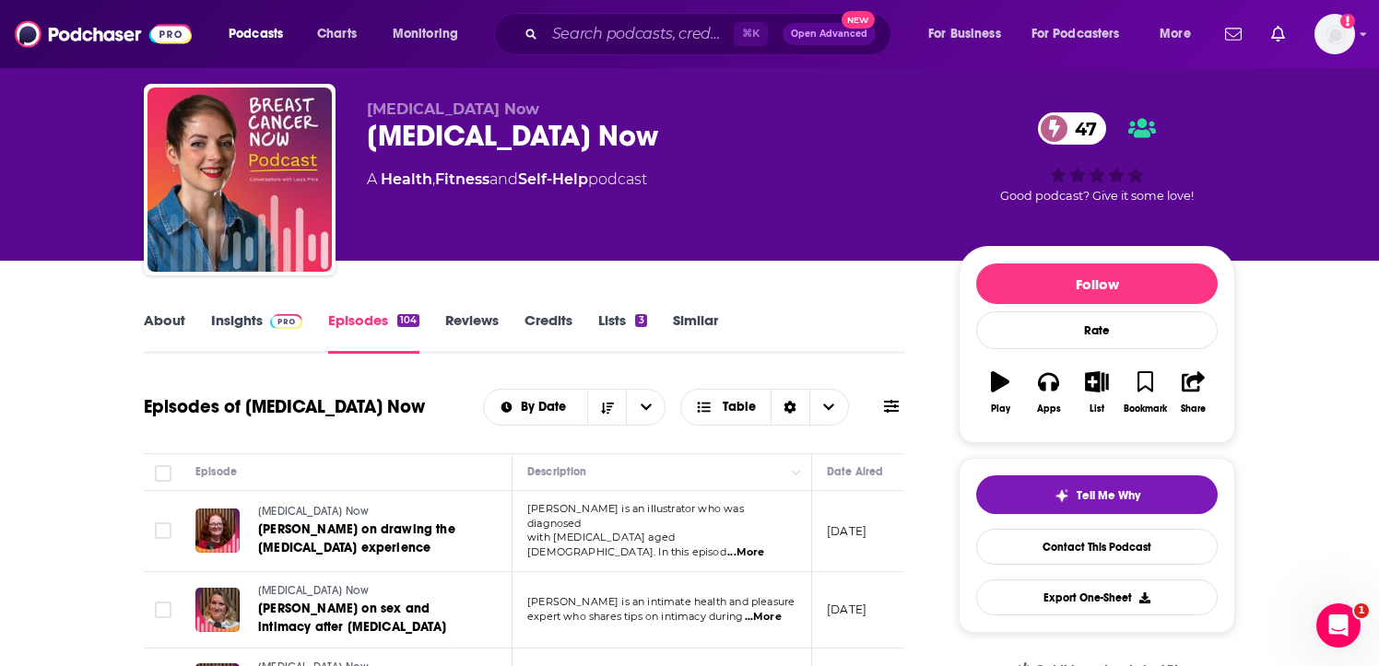
scroll to position [38, 0]
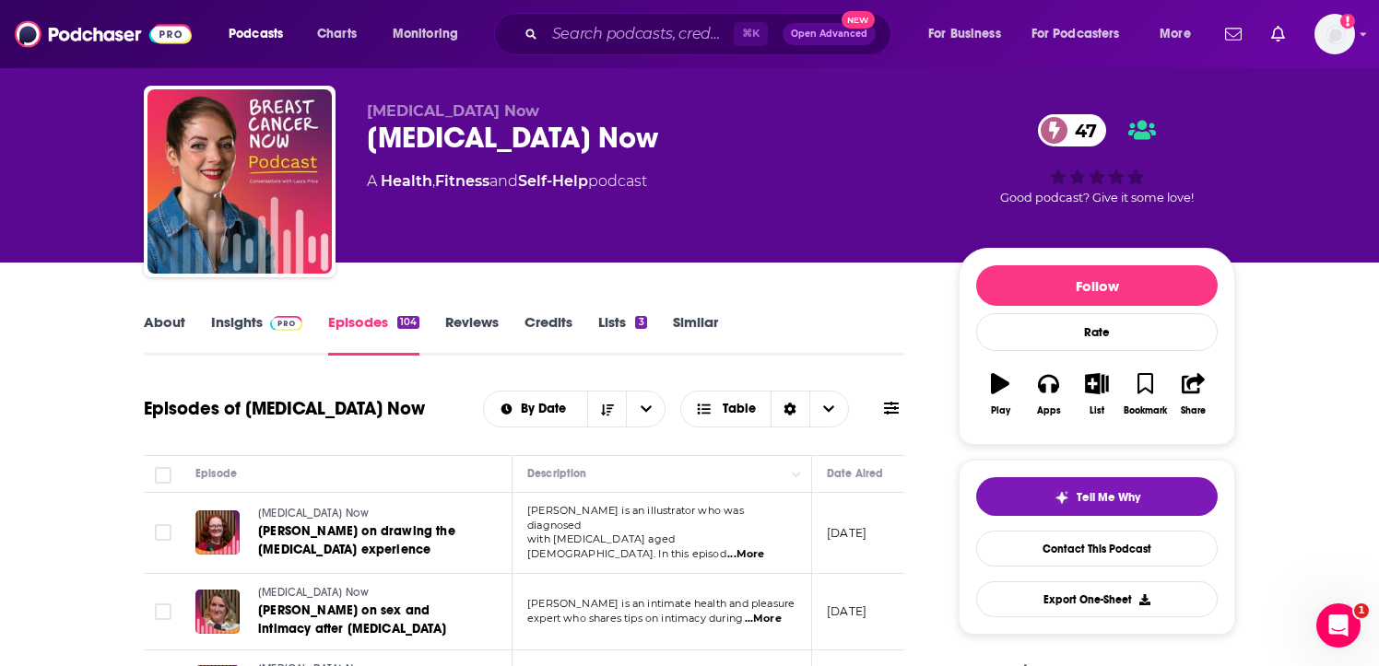
click at [155, 320] on link "About" at bounding box center [164, 334] width 41 height 42
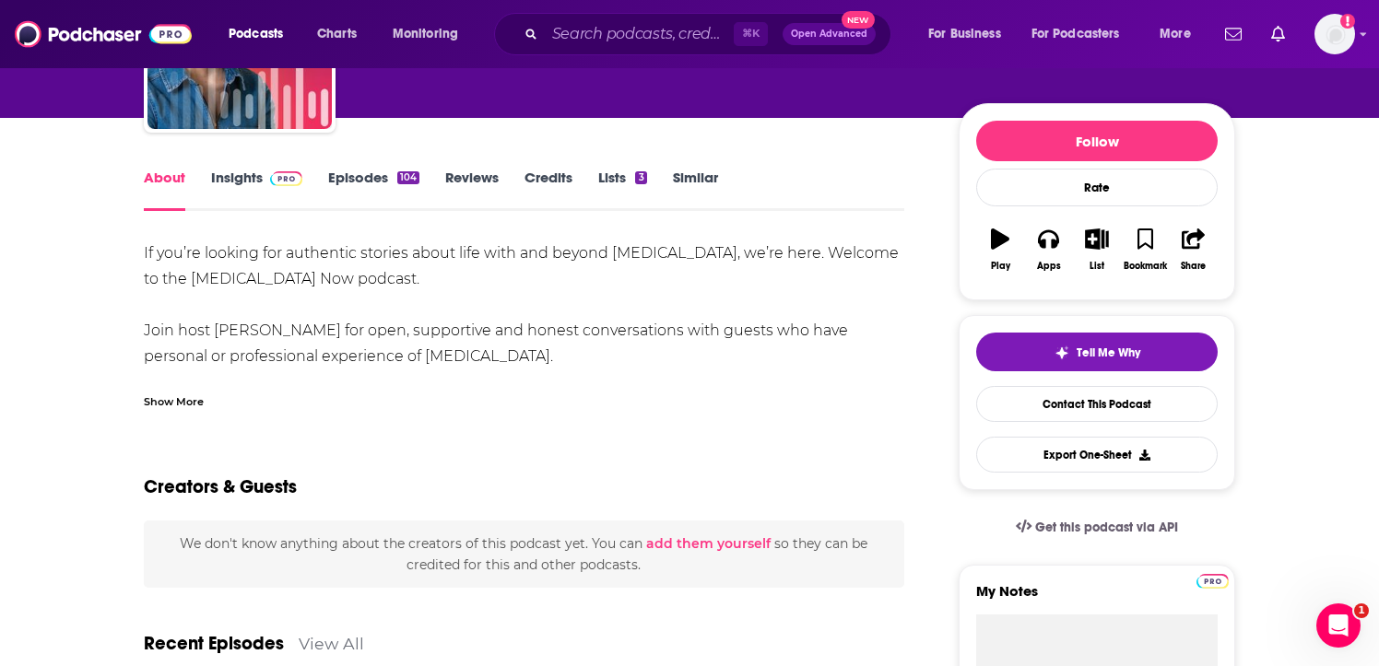
scroll to position [190, 0]
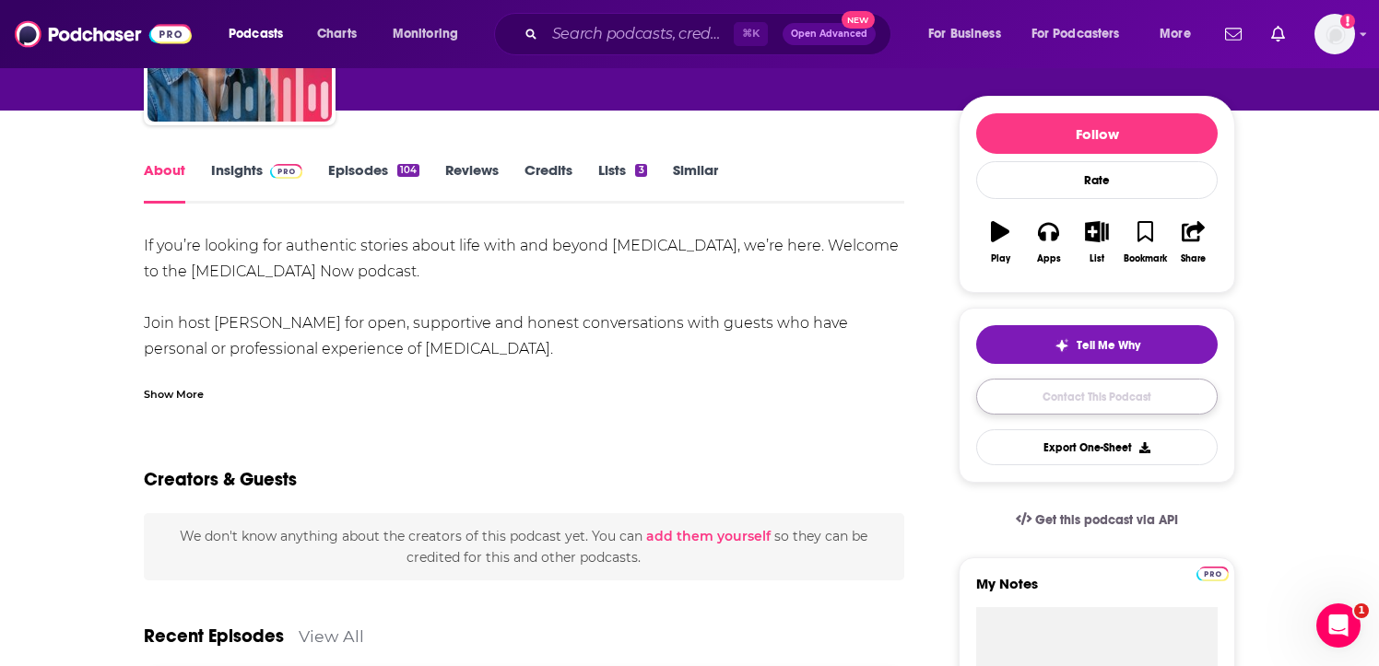
click at [1086, 406] on link "Contact This Podcast" at bounding box center [1096, 397] width 241 height 36
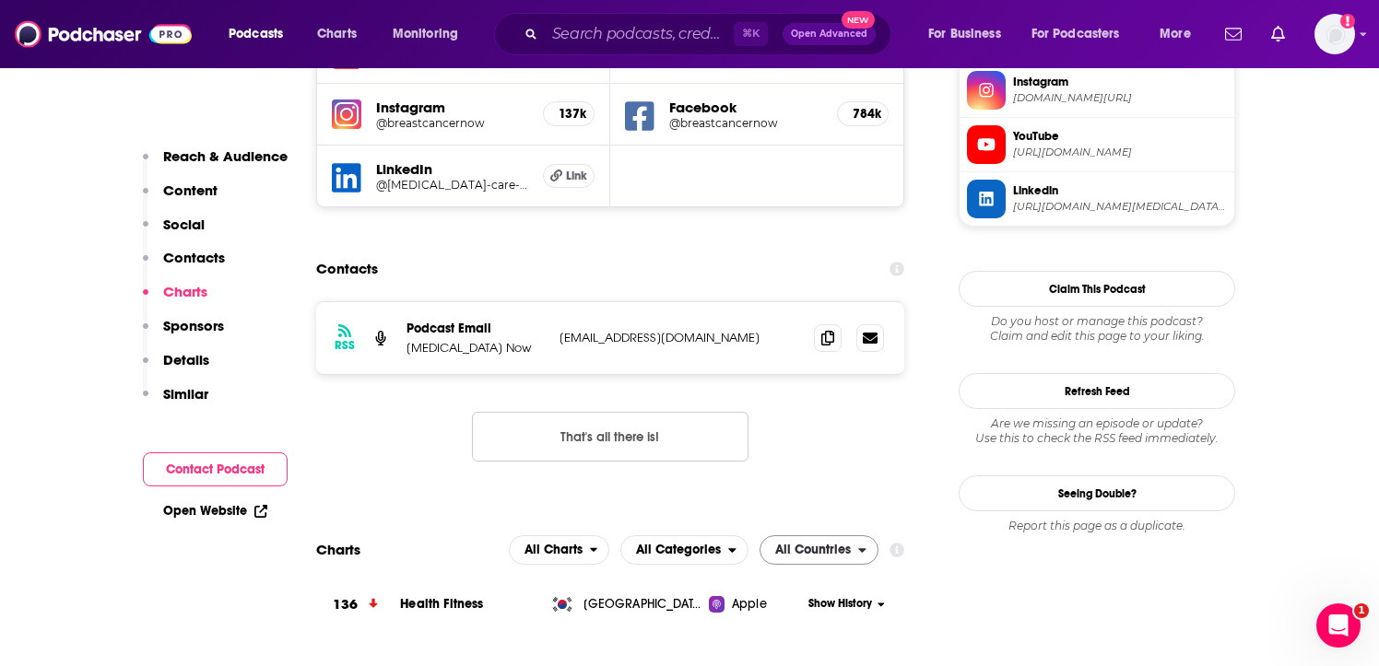
scroll to position [1676, 0]
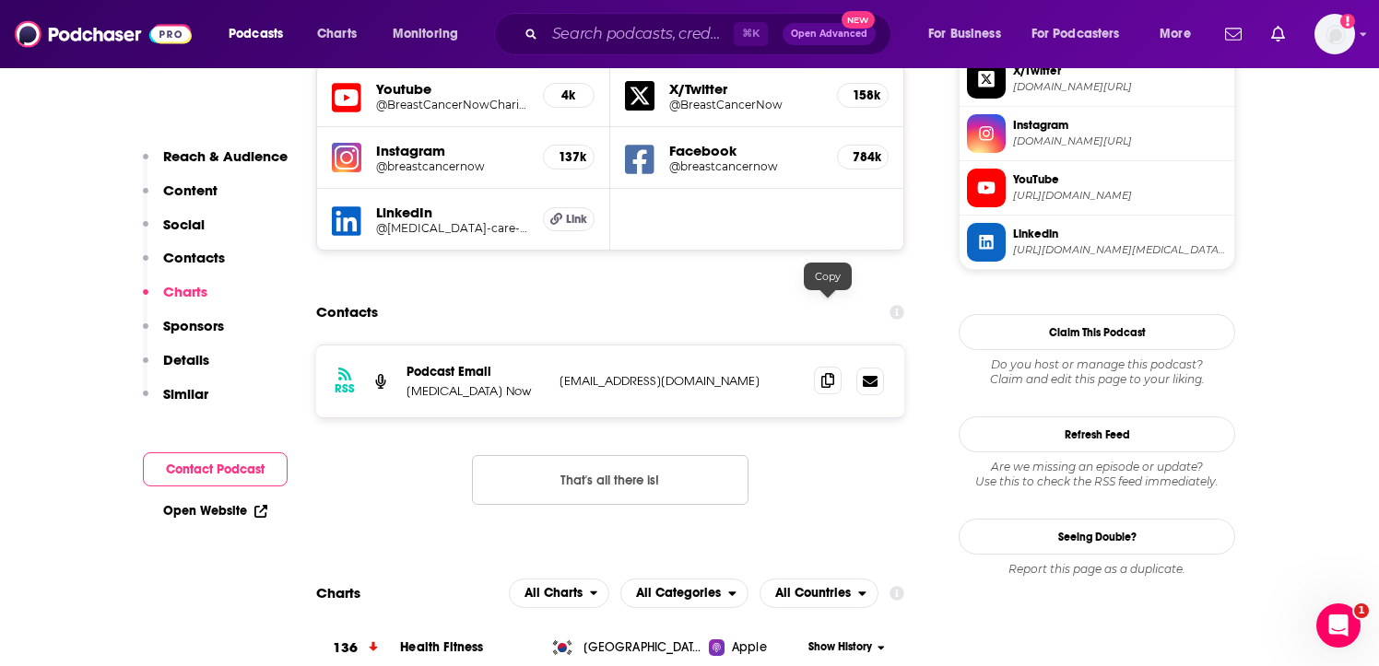
click at [837, 367] on span at bounding box center [828, 381] width 28 height 28
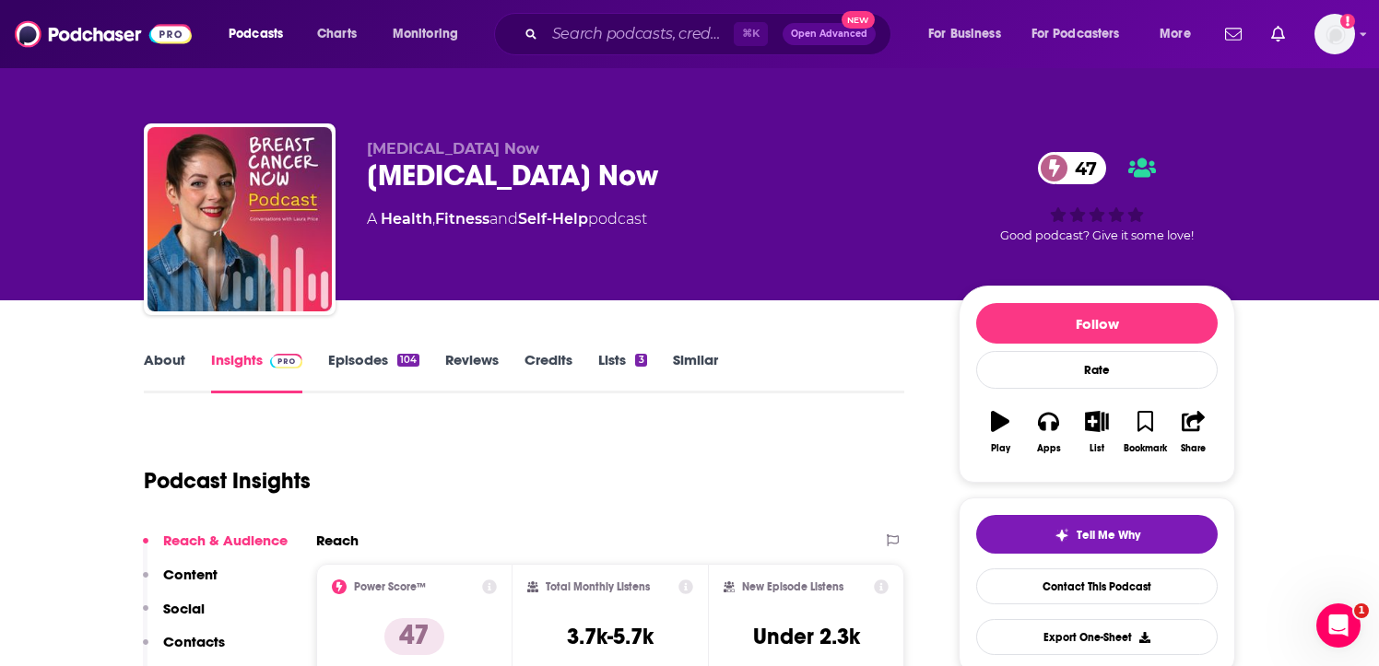
scroll to position [12, 0]
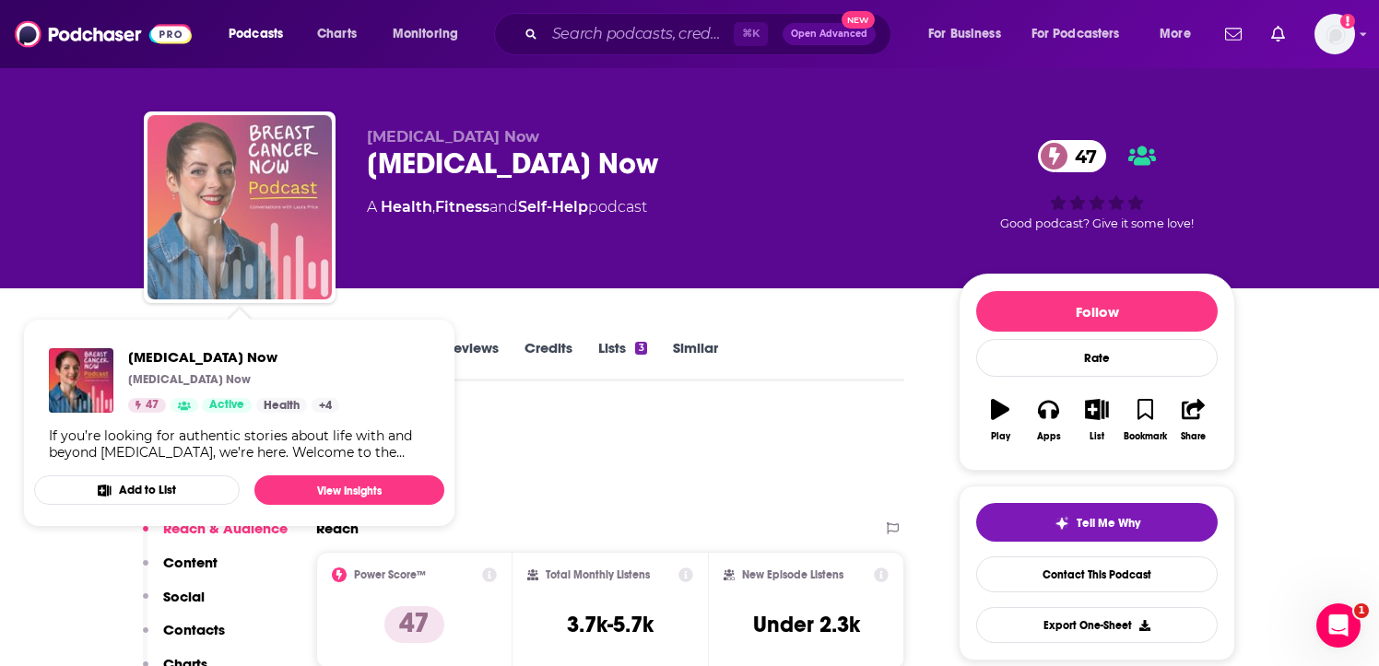
click at [266, 219] on img "Breast Cancer Now" at bounding box center [239, 207] width 184 height 184
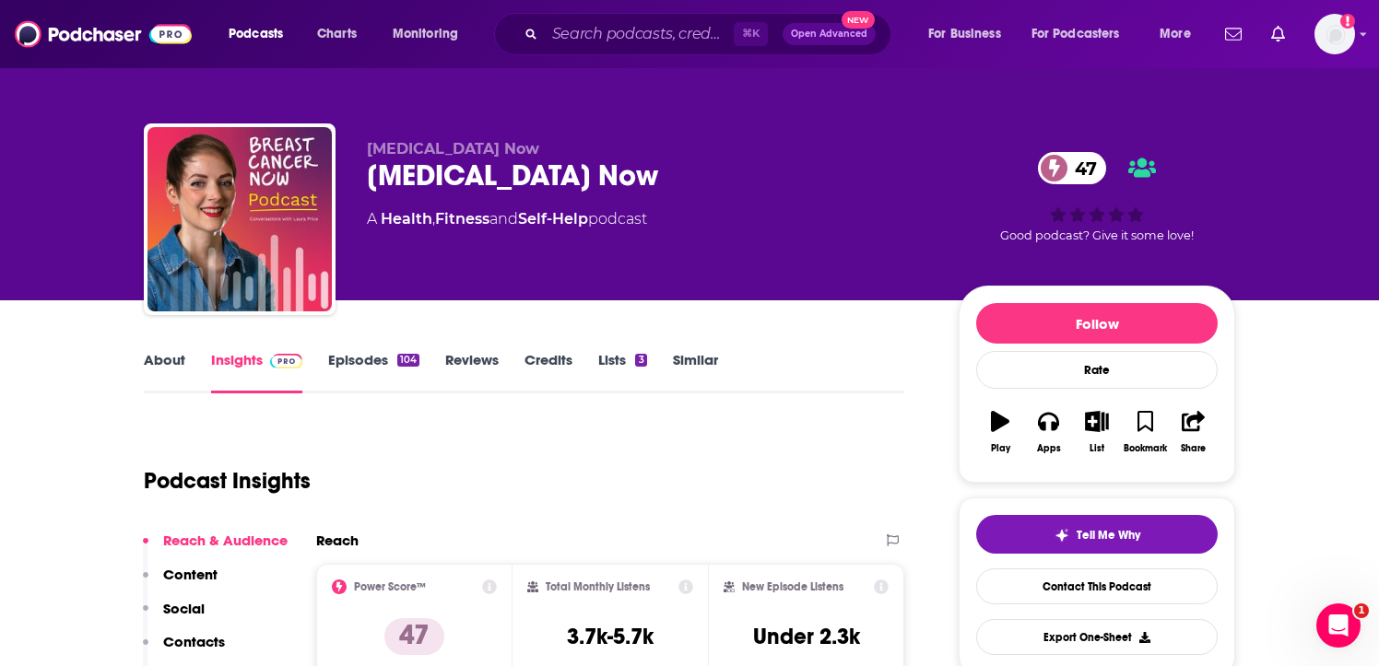
click at [177, 354] on link "About" at bounding box center [164, 372] width 41 height 42
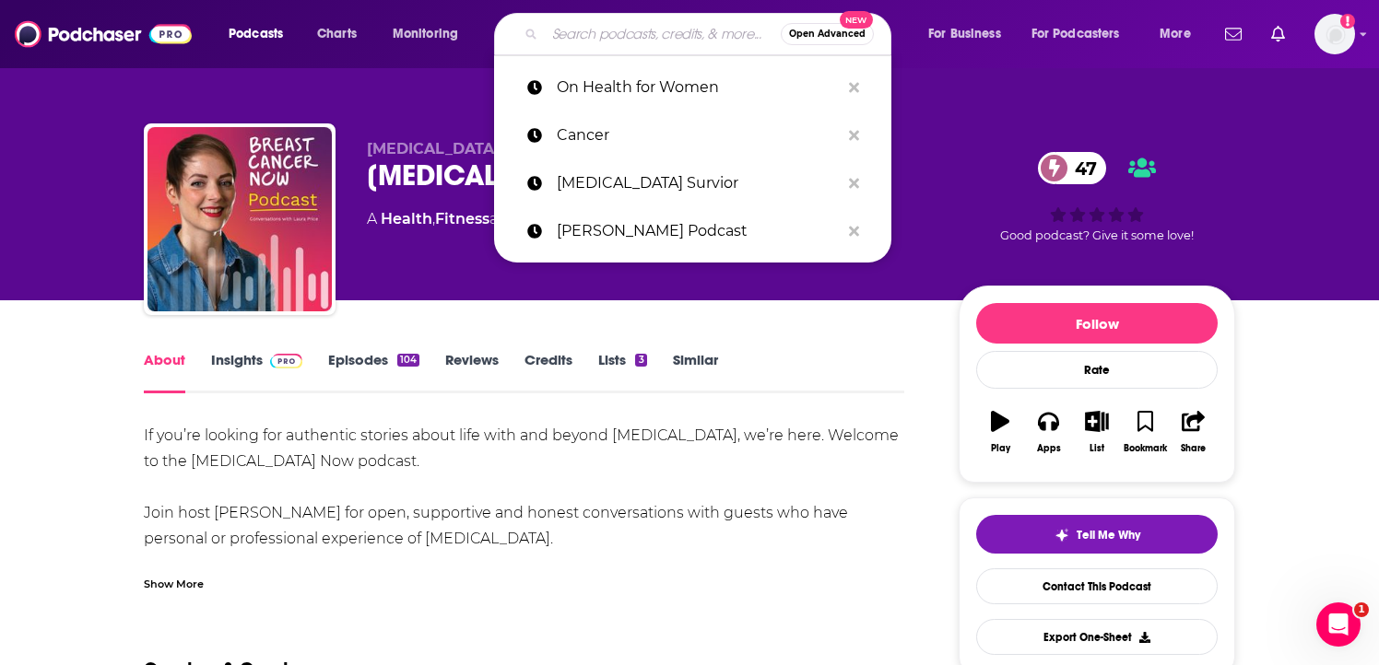
click at [603, 33] on input "Search podcasts, credits, & more..." at bounding box center [663, 33] width 236 height 29
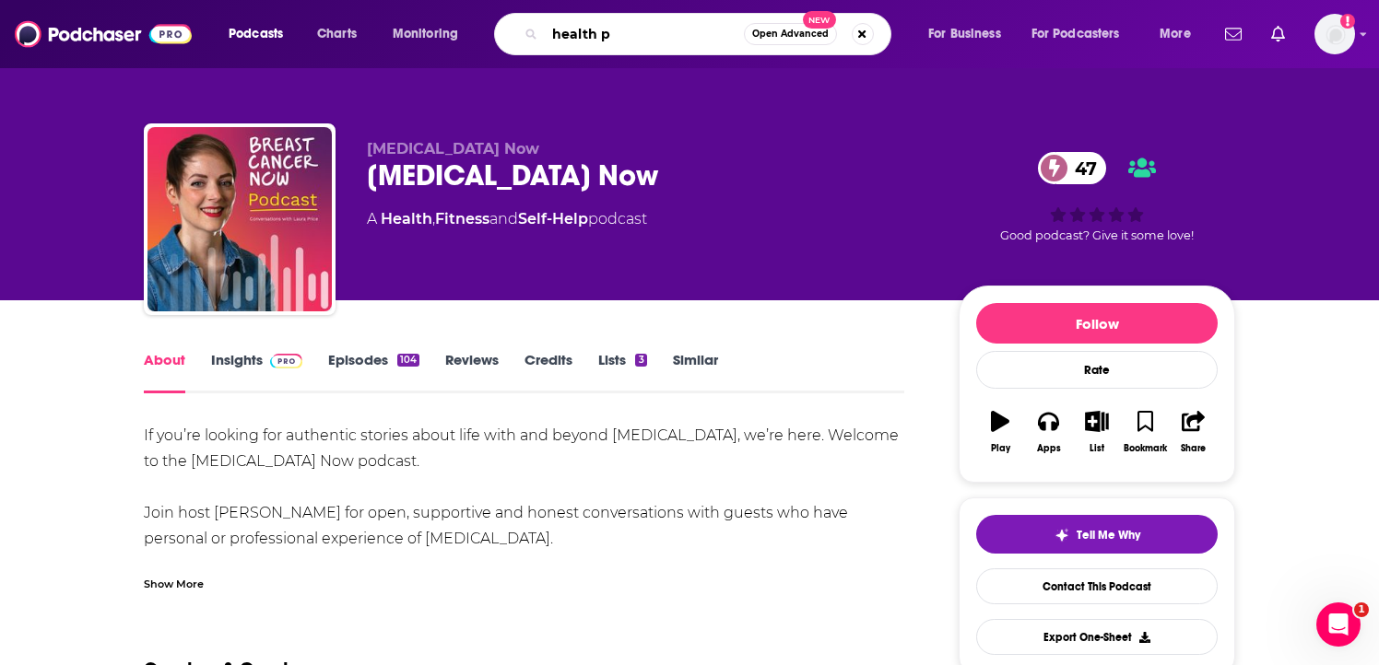
type input "health"
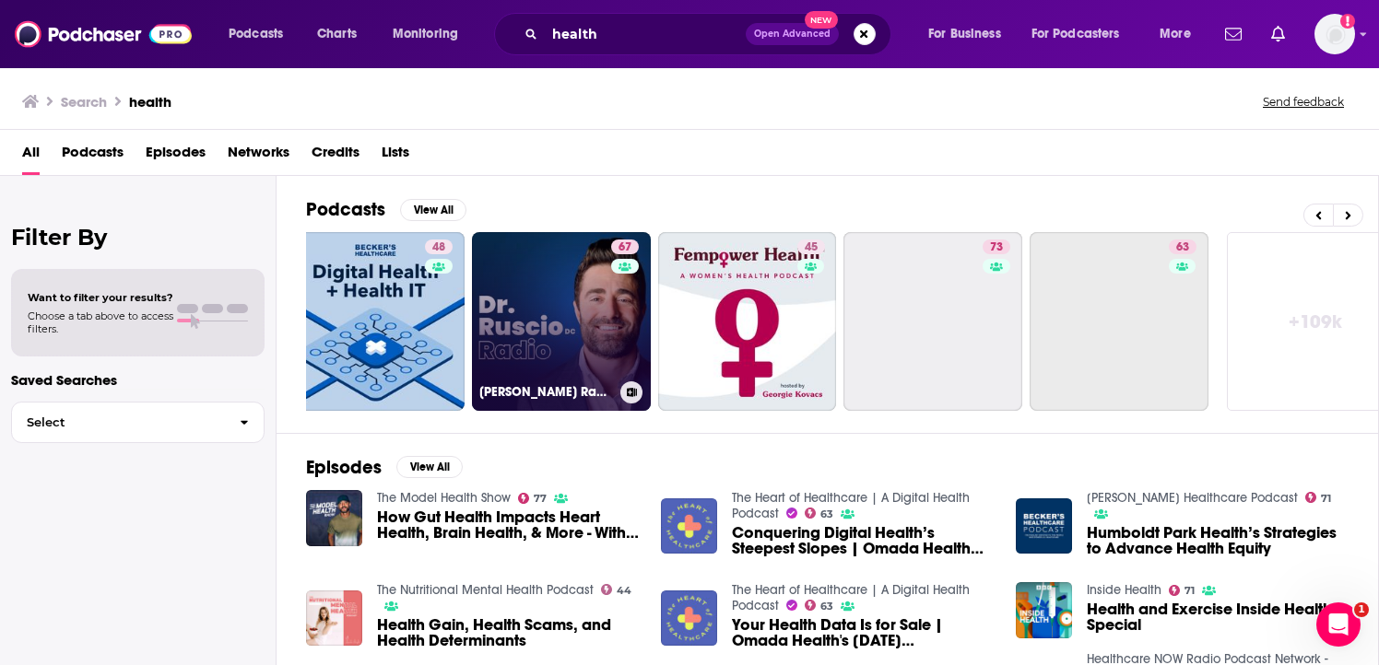
scroll to position [0, 620]
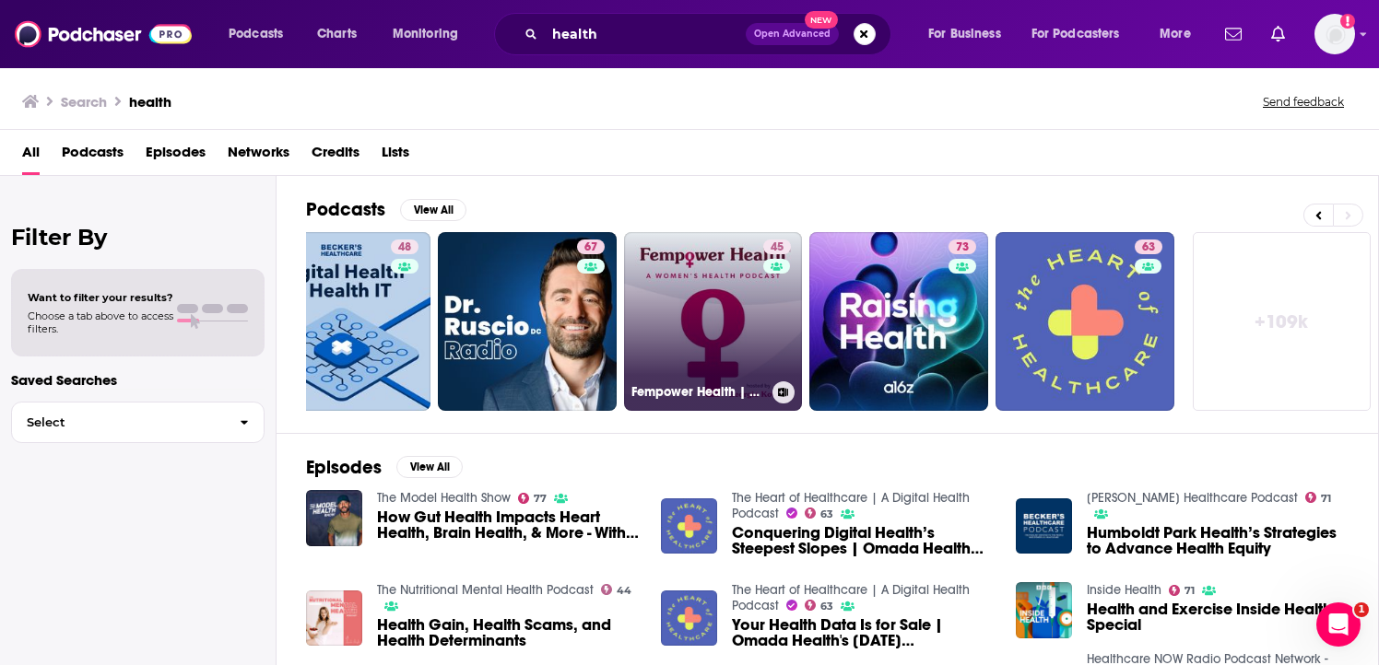
click at [699, 292] on link "45 Fempower Health | A Women's Health Podcast" at bounding box center [713, 321] width 179 height 179
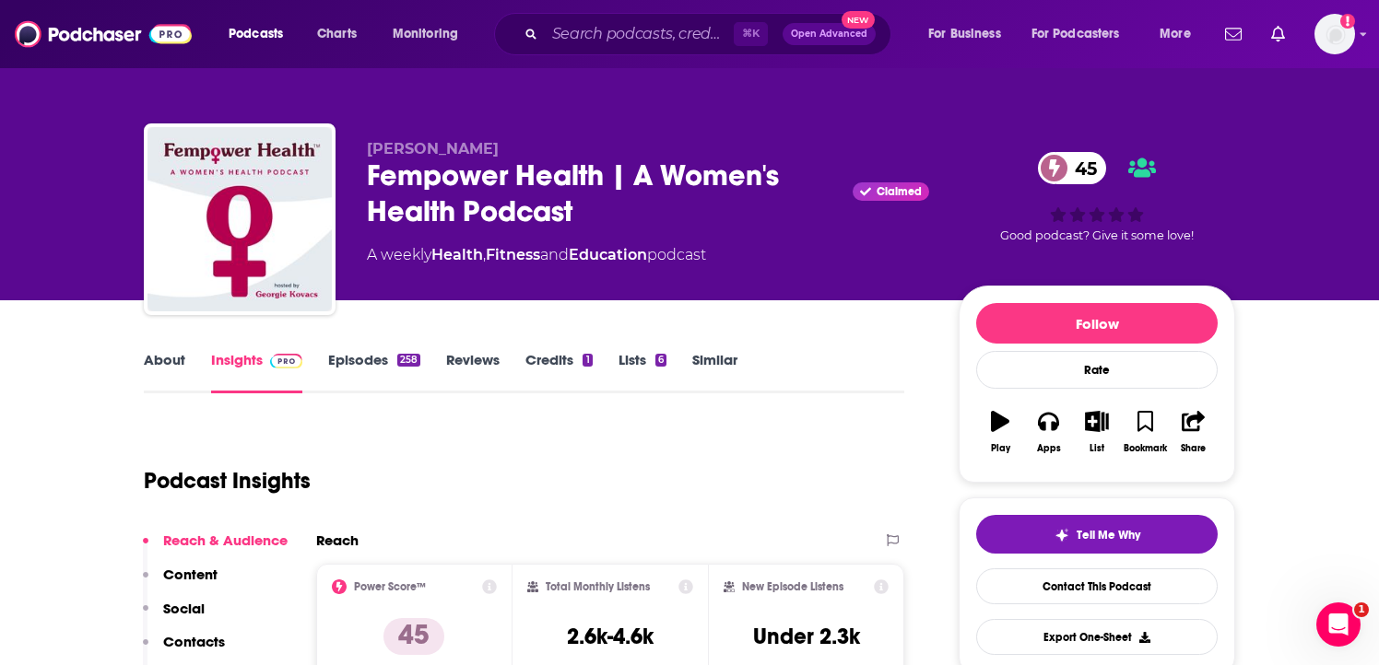
click at [176, 363] on link "About" at bounding box center [164, 372] width 41 height 42
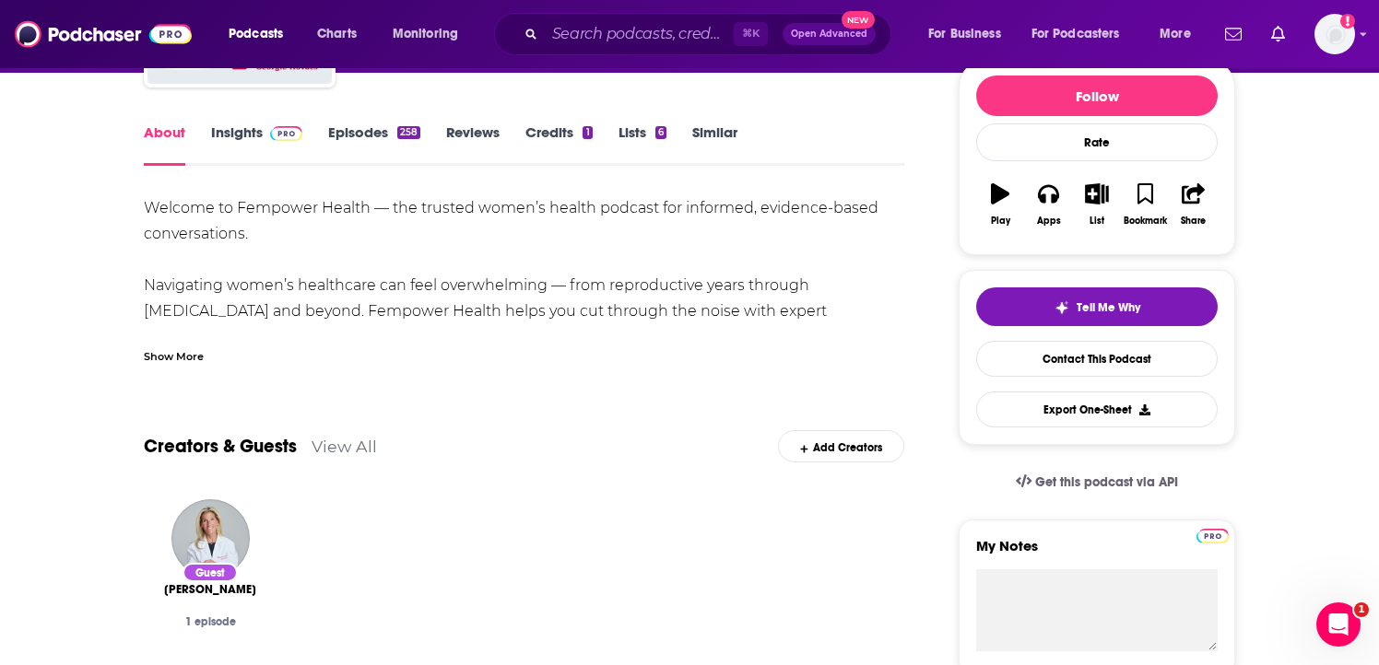
scroll to position [223, 0]
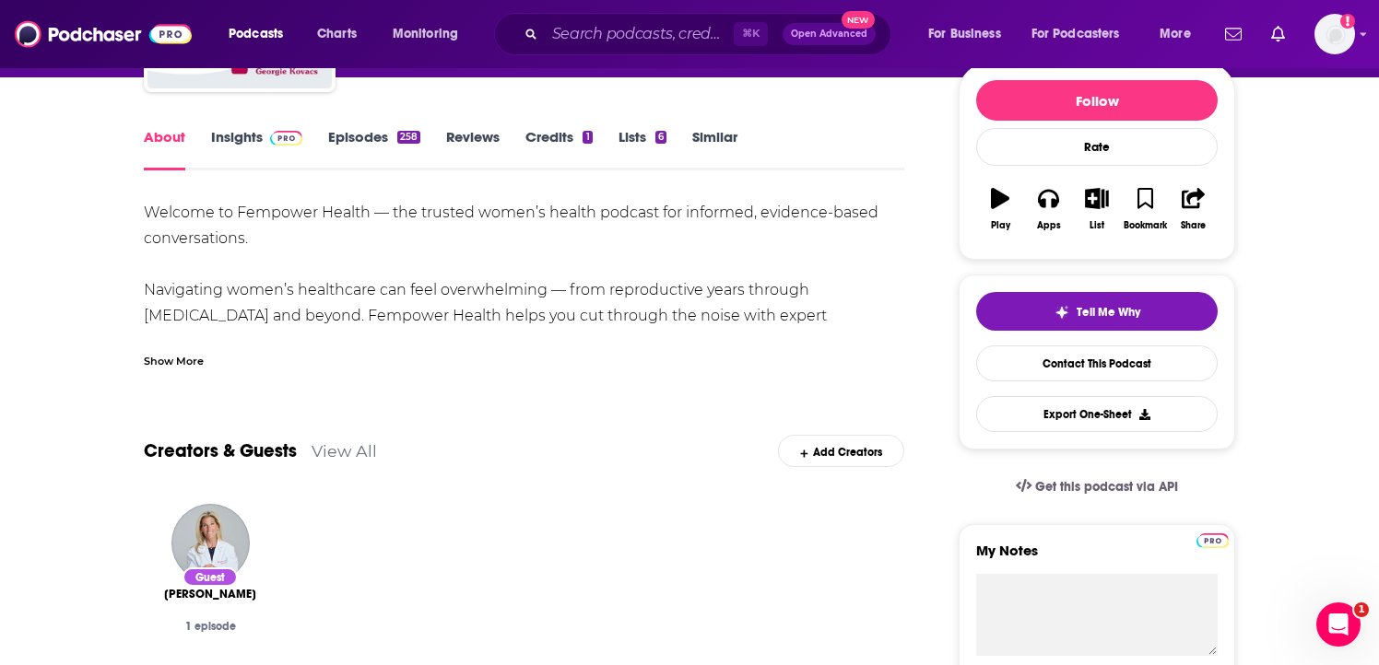
click at [187, 366] on div "Show More" at bounding box center [174, 360] width 60 height 18
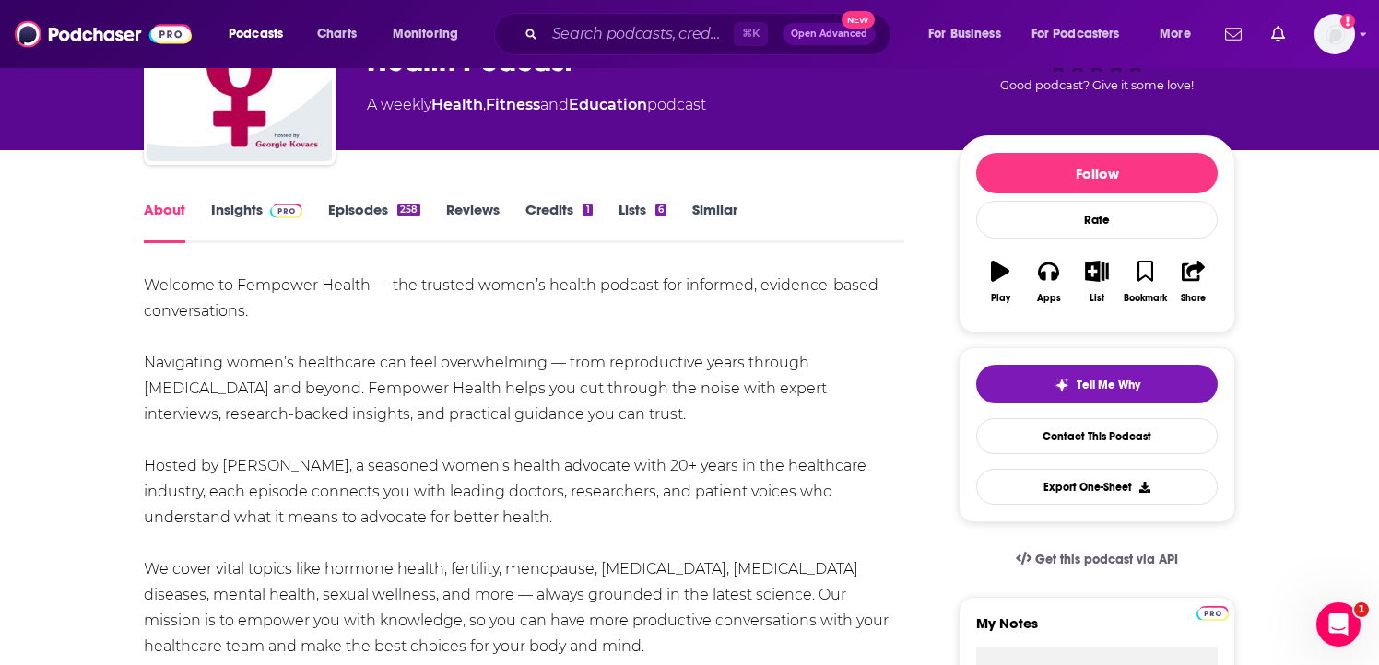
scroll to position [0, 0]
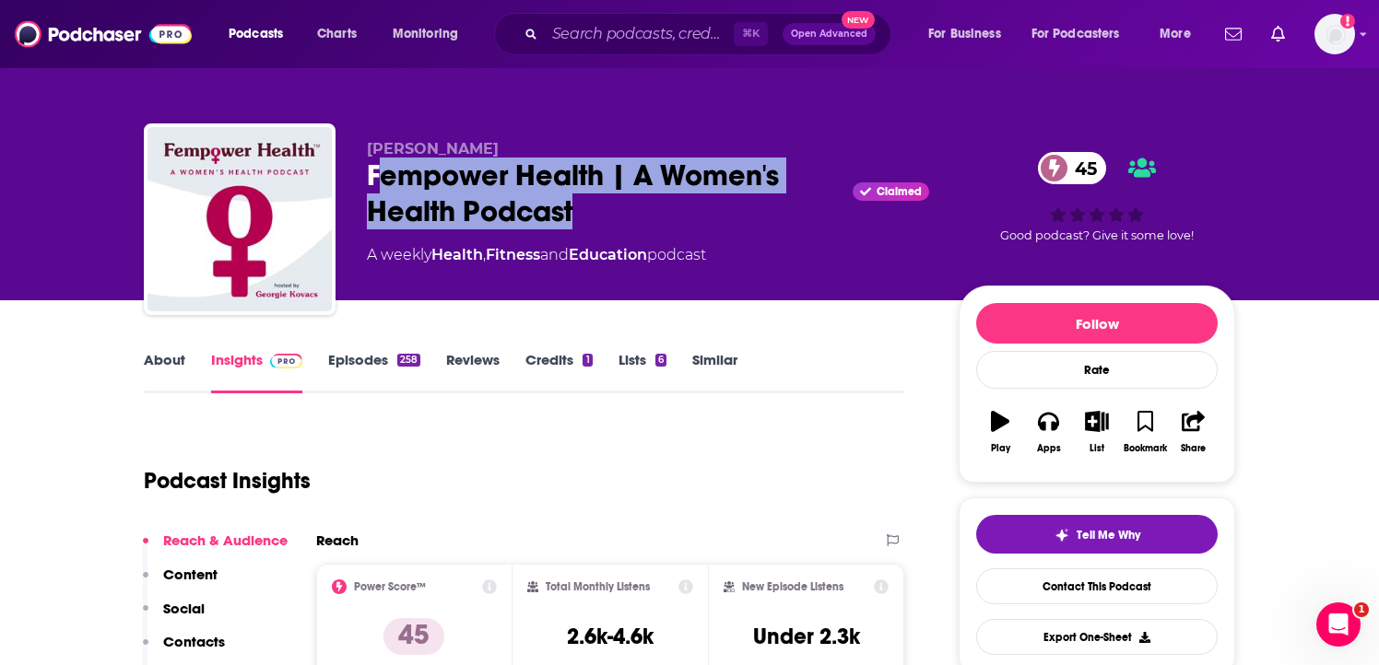
drag, startPoint x: 377, startPoint y: 179, endPoint x: 616, endPoint y: 211, distance: 240.9
click at [616, 211] on div "Fempower Health | A Women's Health Podcast Claimed 45" at bounding box center [648, 194] width 562 height 72
drag, startPoint x: 582, startPoint y: 217, endPoint x: 366, endPoint y: 173, distance: 220.0
click at [367, 173] on div "Fempower Health | A Women's Health Podcast Claimed 45" at bounding box center [648, 194] width 562 height 72
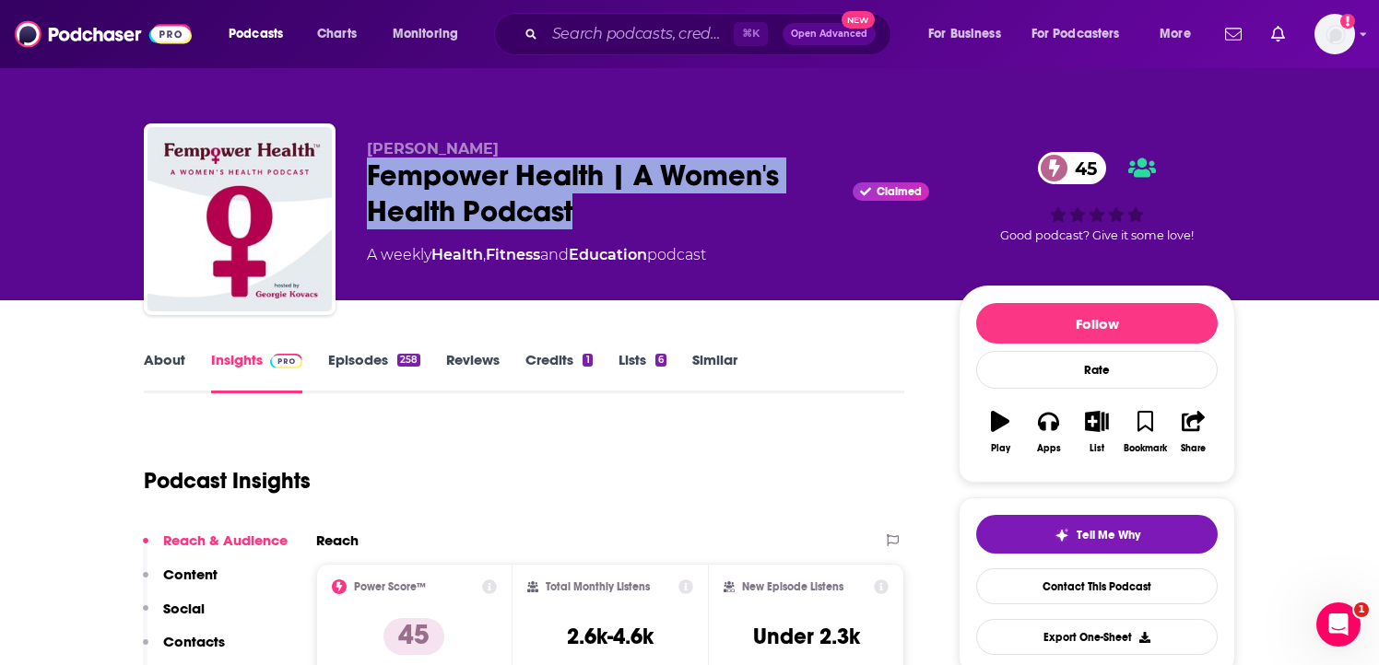
copy h2 "Fempower Health | A Women's Health Podcast"
click at [1032, 586] on link "Contact This Podcast" at bounding box center [1096, 587] width 241 height 36
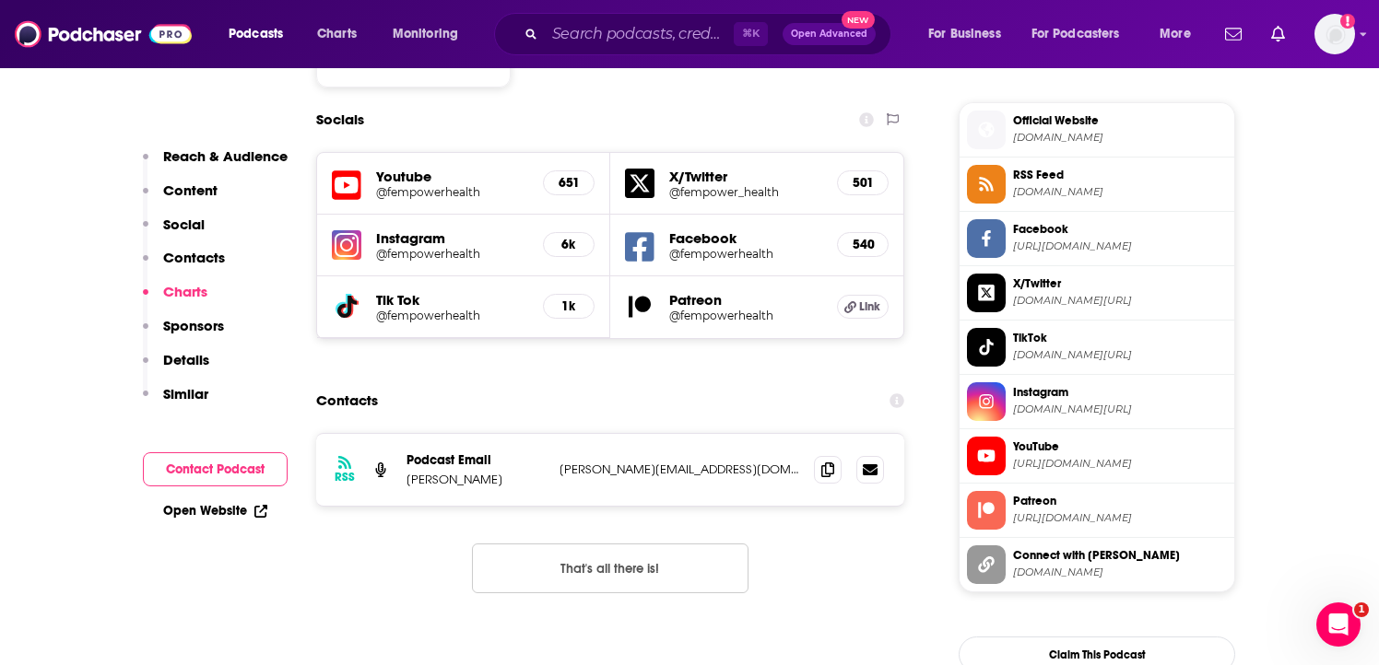
scroll to position [1543, 0]
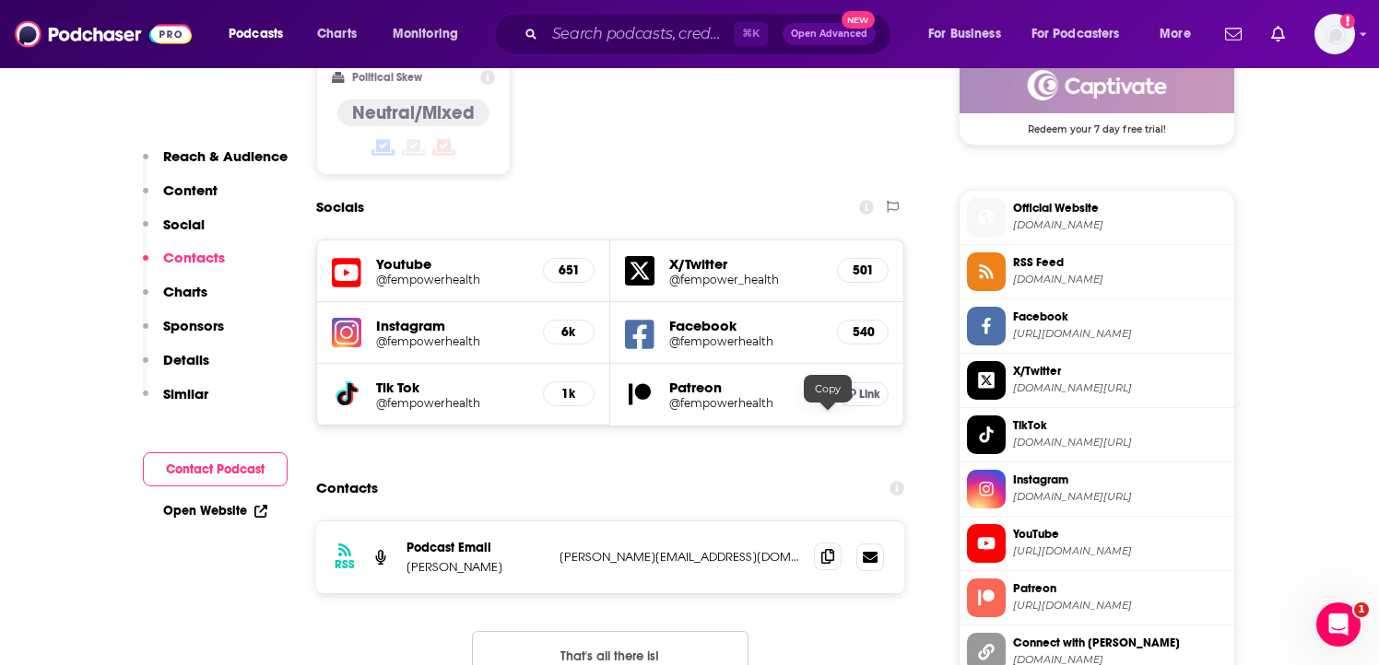
click at [825, 549] on icon at bounding box center [827, 556] width 13 height 15
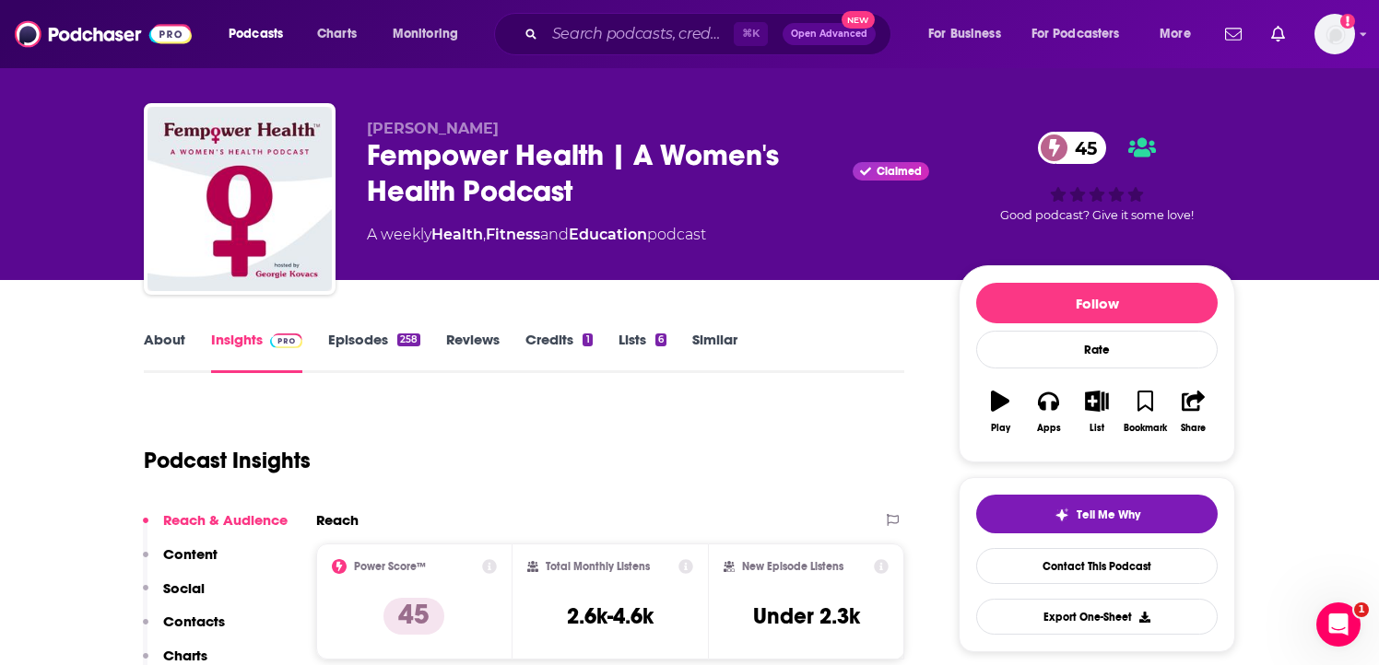
scroll to position [0, 0]
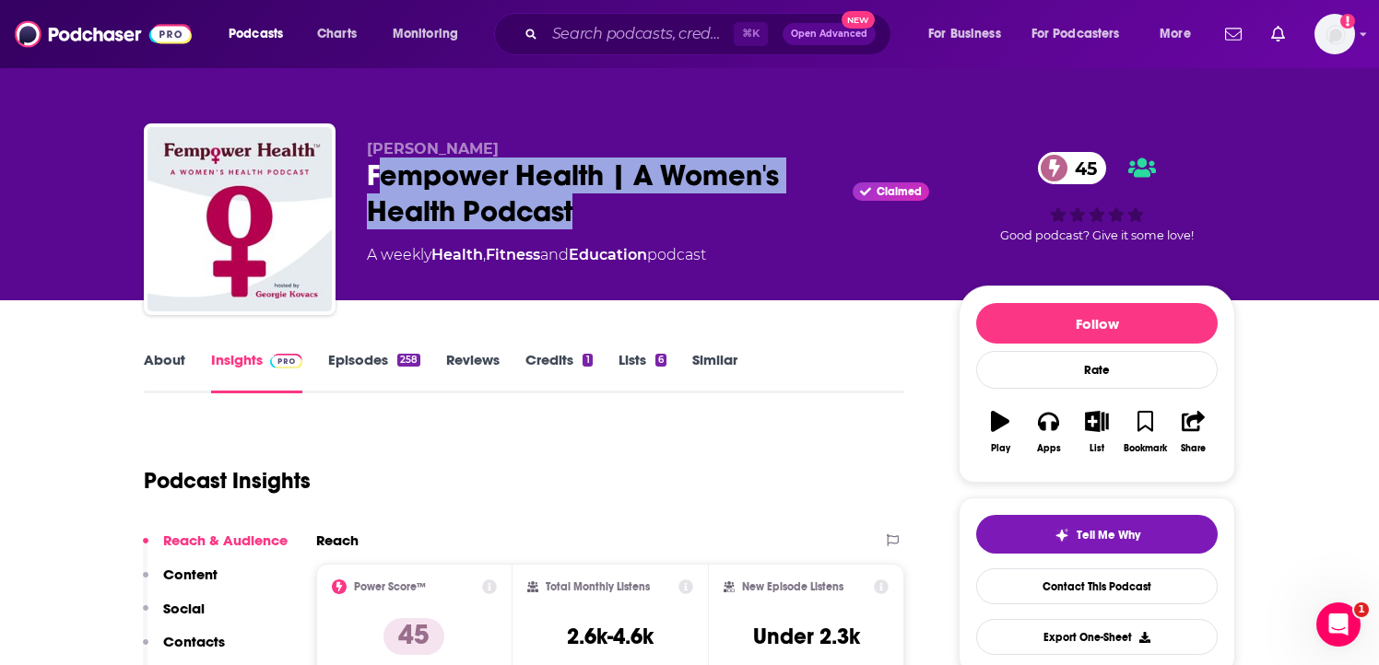
drag, startPoint x: 374, startPoint y: 176, endPoint x: 588, endPoint y: 219, distance: 218.2
click at [588, 219] on div "Fempower Health | A Women's Health Podcast Claimed 45" at bounding box center [648, 194] width 562 height 72
drag, startPoint x: 587, startPoint y: 219, endPoint x: 383, endPoint y: 186, distance: 206.4
click at [383, 186] on div "Fempower Health | A Women's Health Podcast Claimed 45" at bounding box center [648, 194] width 562 height 72
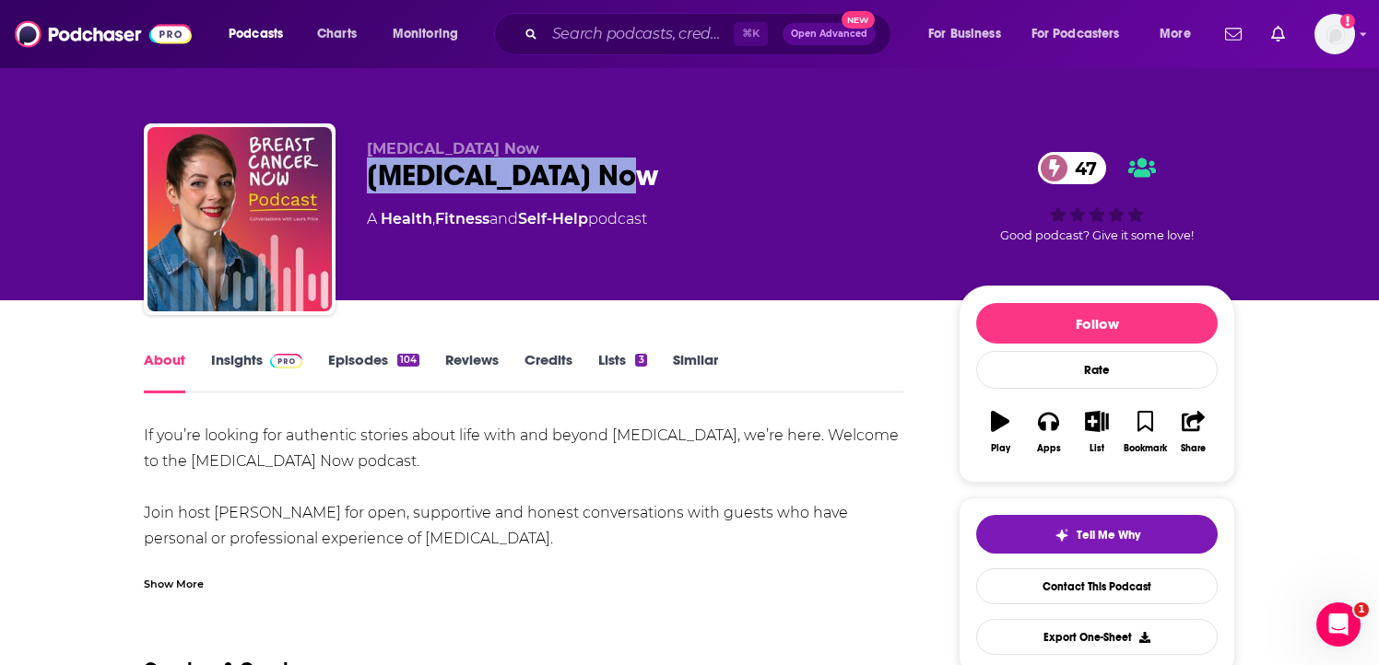
drag, startPoint x: 367, startPoint y: 175, endPoint x: 724, endPoint y: 174, distance: 356.7
click at [724, 174] on div "[MEDICAL_DATA] Now 47" at bounding box center [648, 176] width 562 height 36
copy h1 "[MEDICAL_DATA] Now"
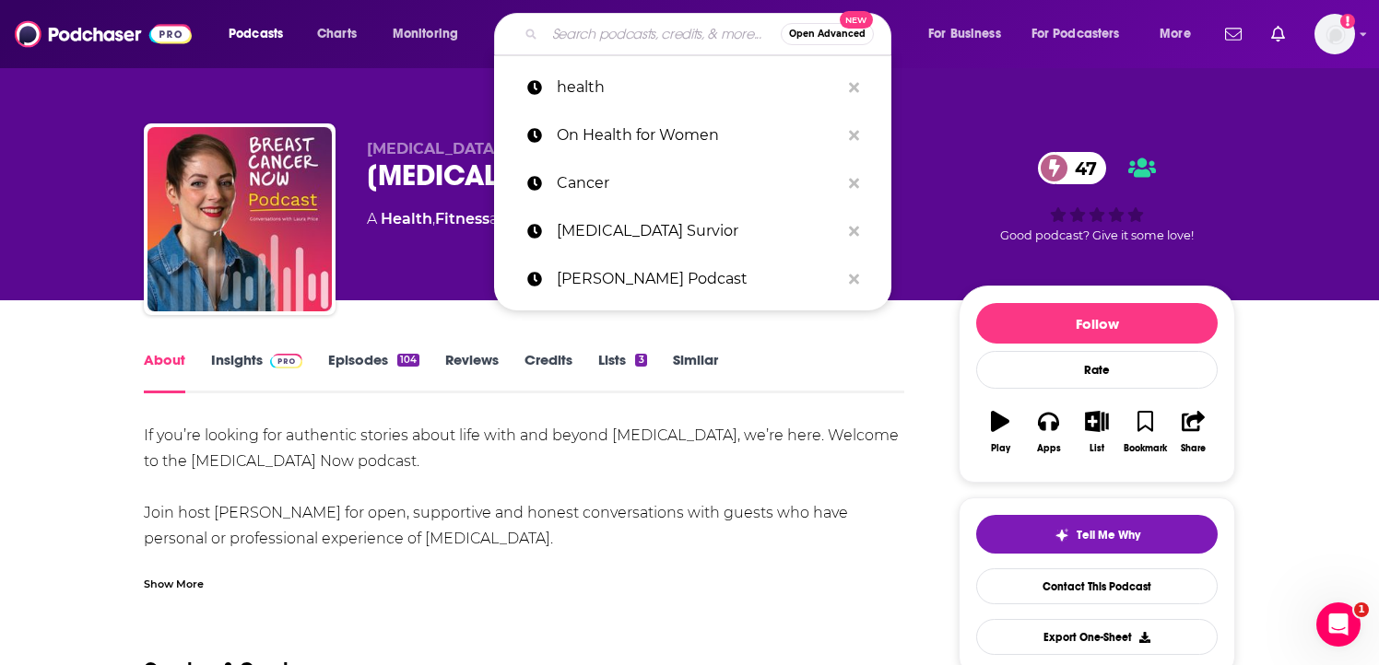
click at [583, 33] on input "Search podcasts, credits, & more..." at bounding box center [663, 33] width 236 height 29
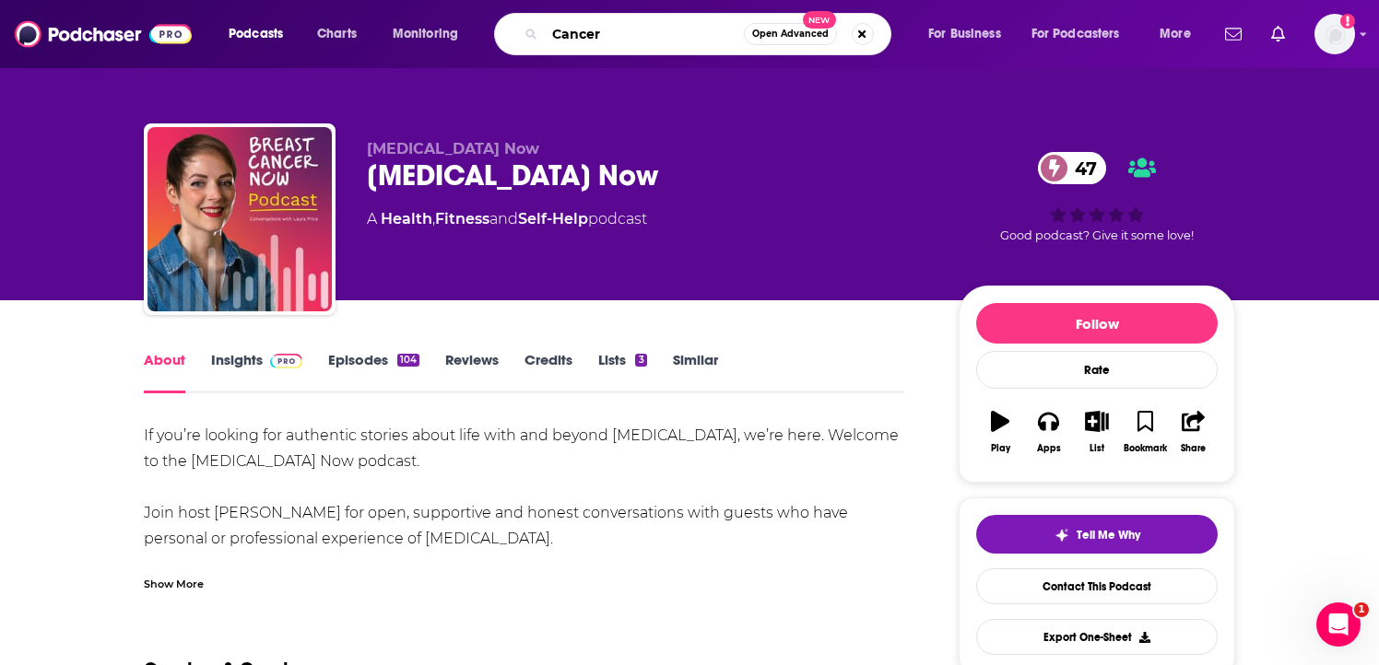
type input "Cancer"
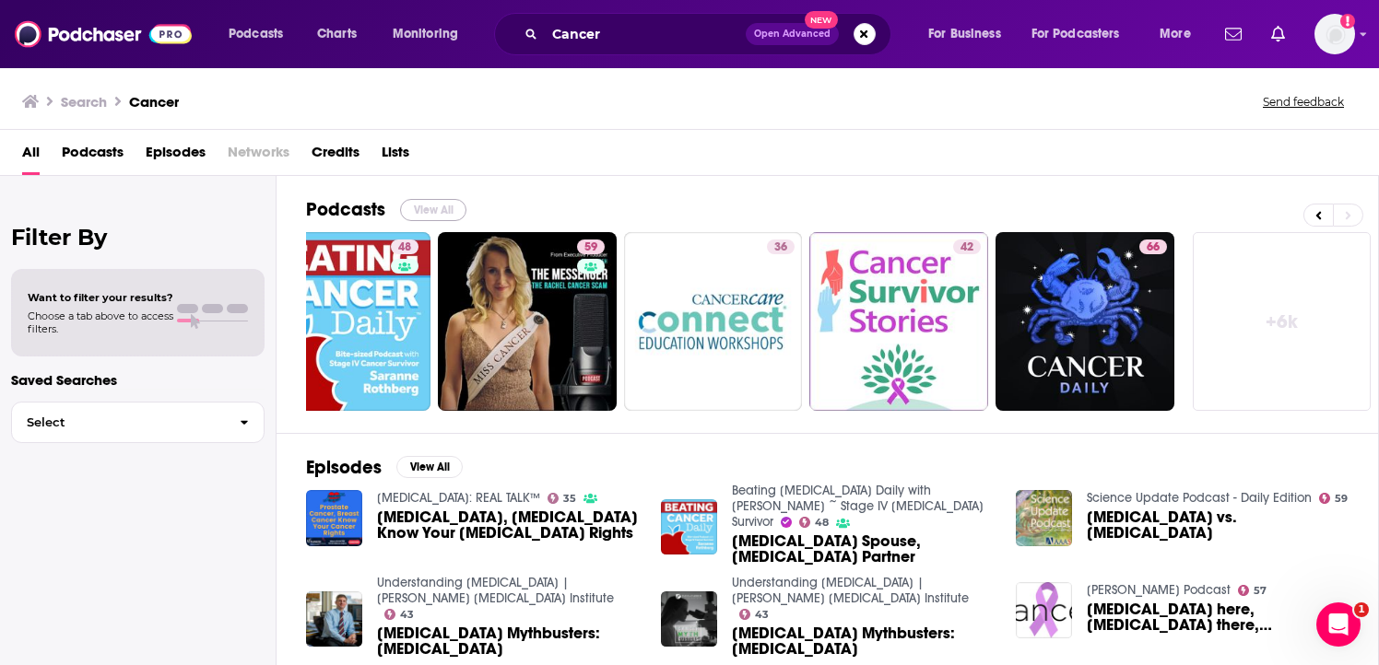
click at [441, 206] on button "View All" at bounding box center [433, 210] width 66 height 22
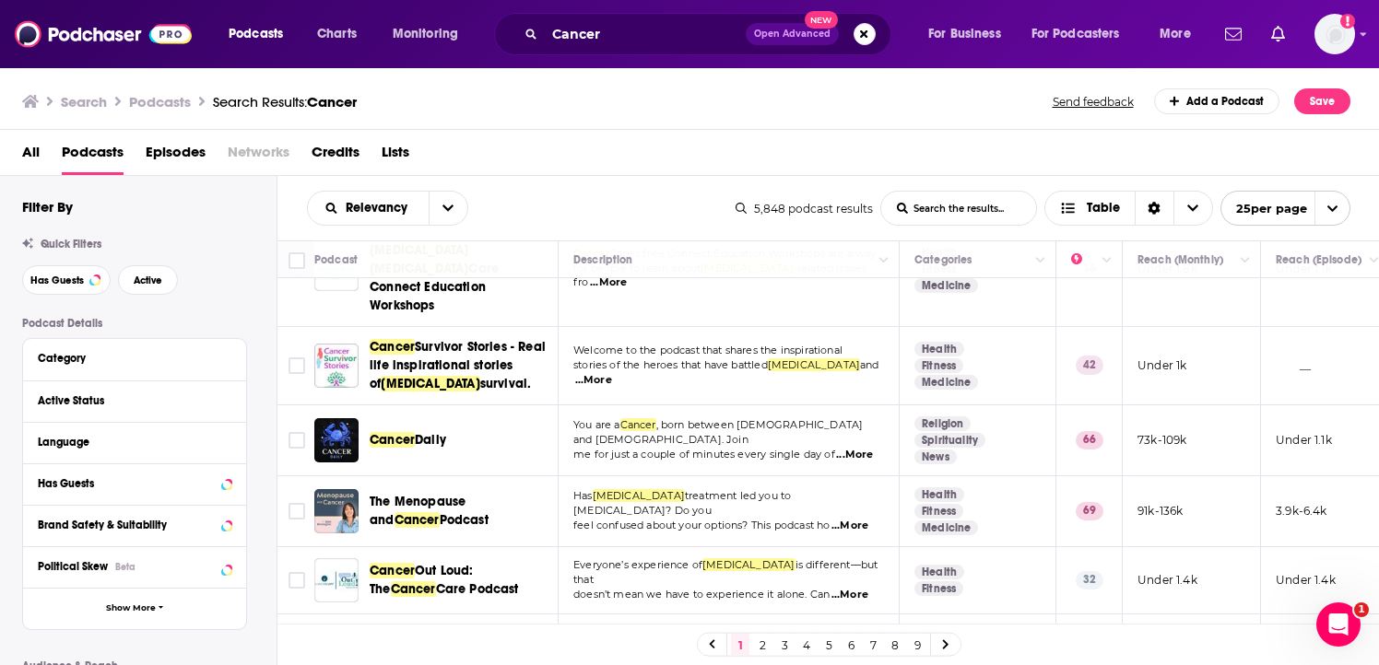
scroll to position [488, 0]
click at [1101, 258] on button "Column Actions" at bounding box center [1107, 261] width 22 height 22
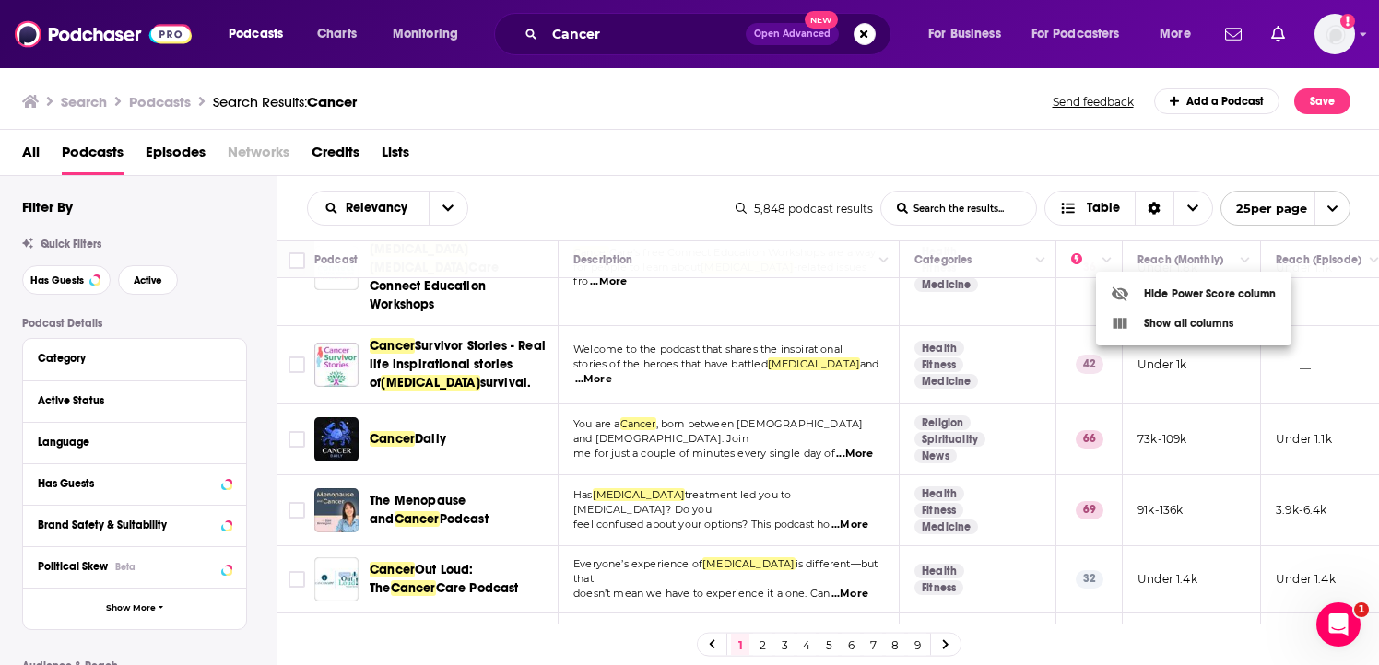
click at [1047, 228] on div at bounding box center [689, 332] width 1379 height 665
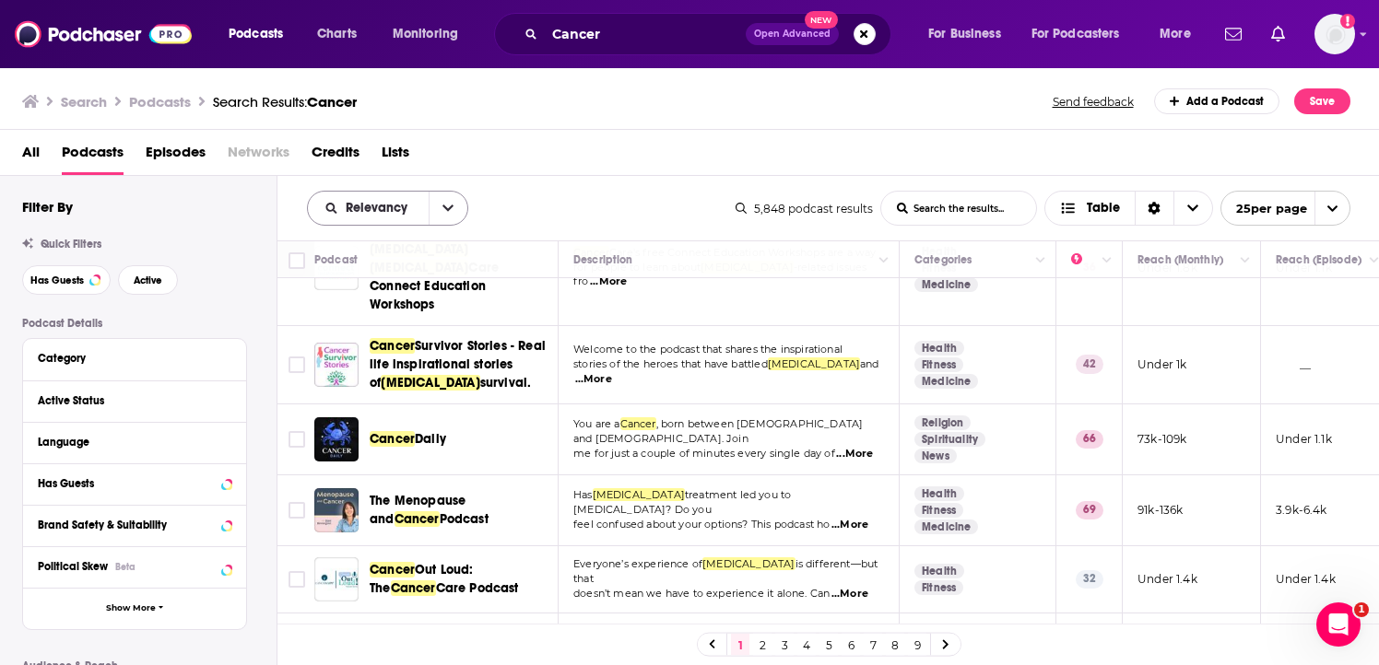
click at [446, 202] on icon "open menu" at bounding box center [447, 208] width 11 height 13
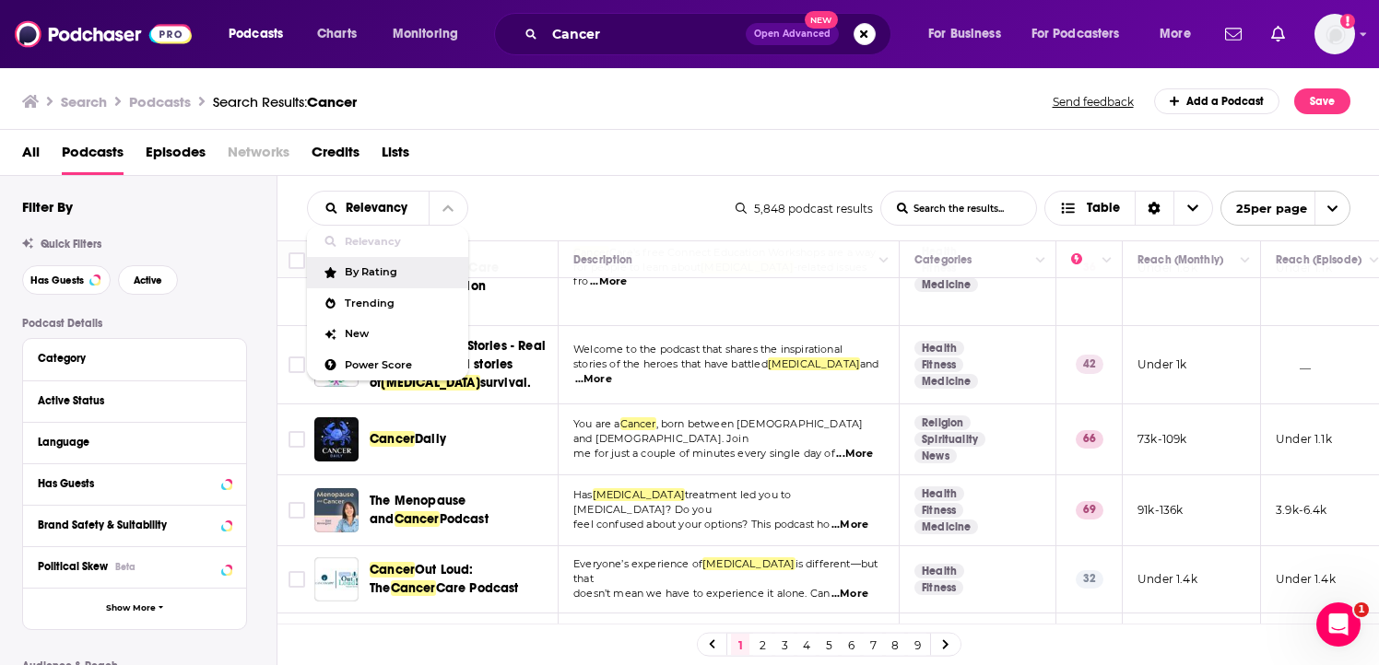
click at [410, 277] on span "By Rating" at bounding box center [399, 272] width 109 height 10
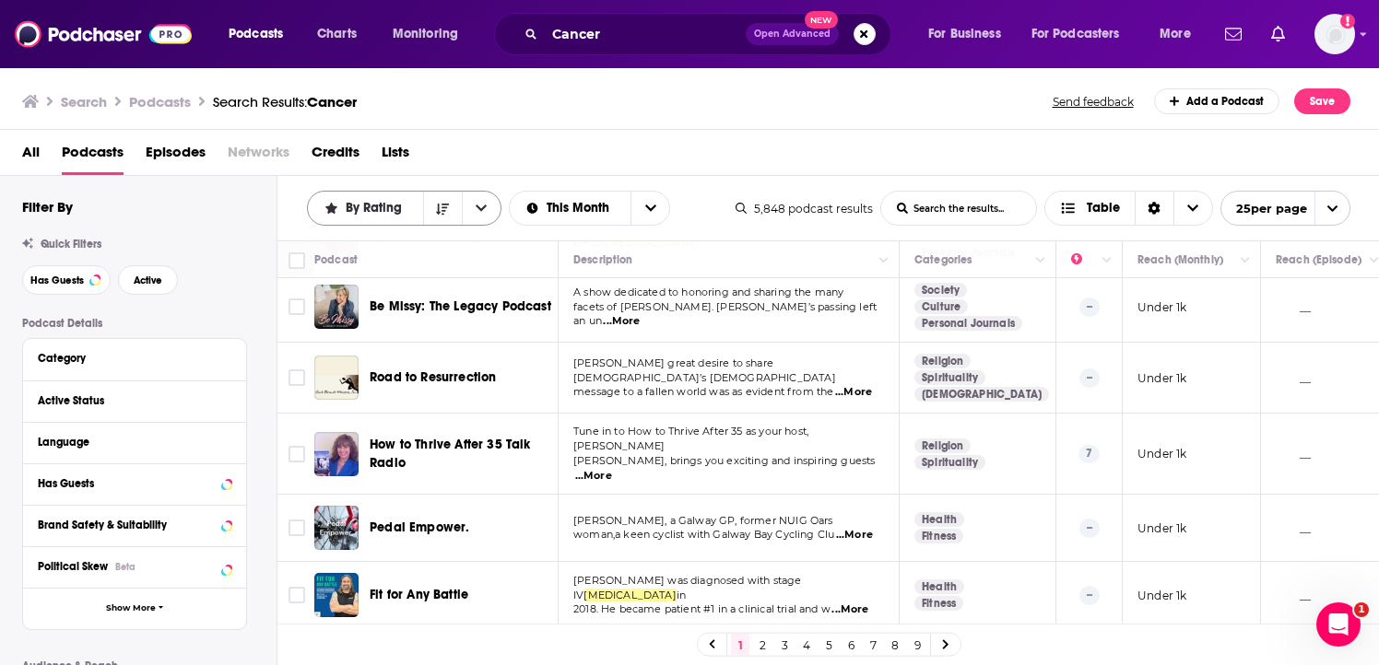
click at [489, 206] on button "open menu" at bounding box center [481, 208] width 39 height 33
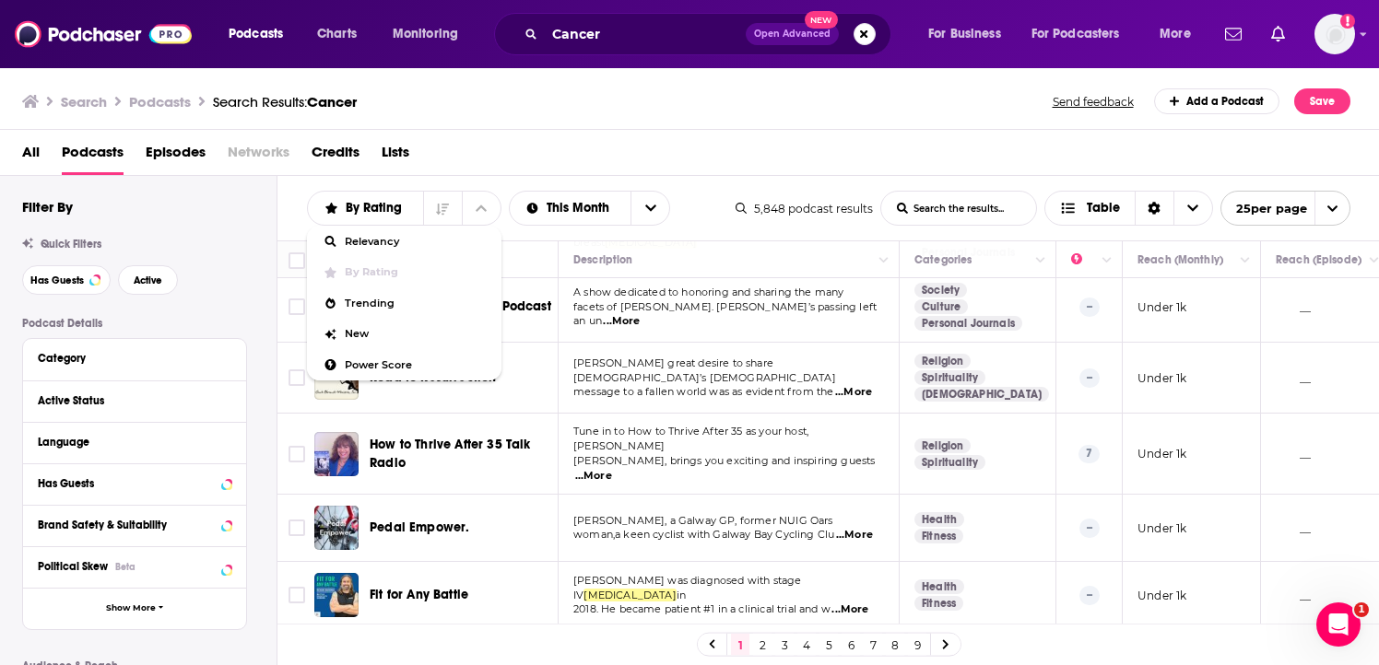
click at [400, 275] on span "By Rating" at bounding box center [416, 272] width 142 height 10
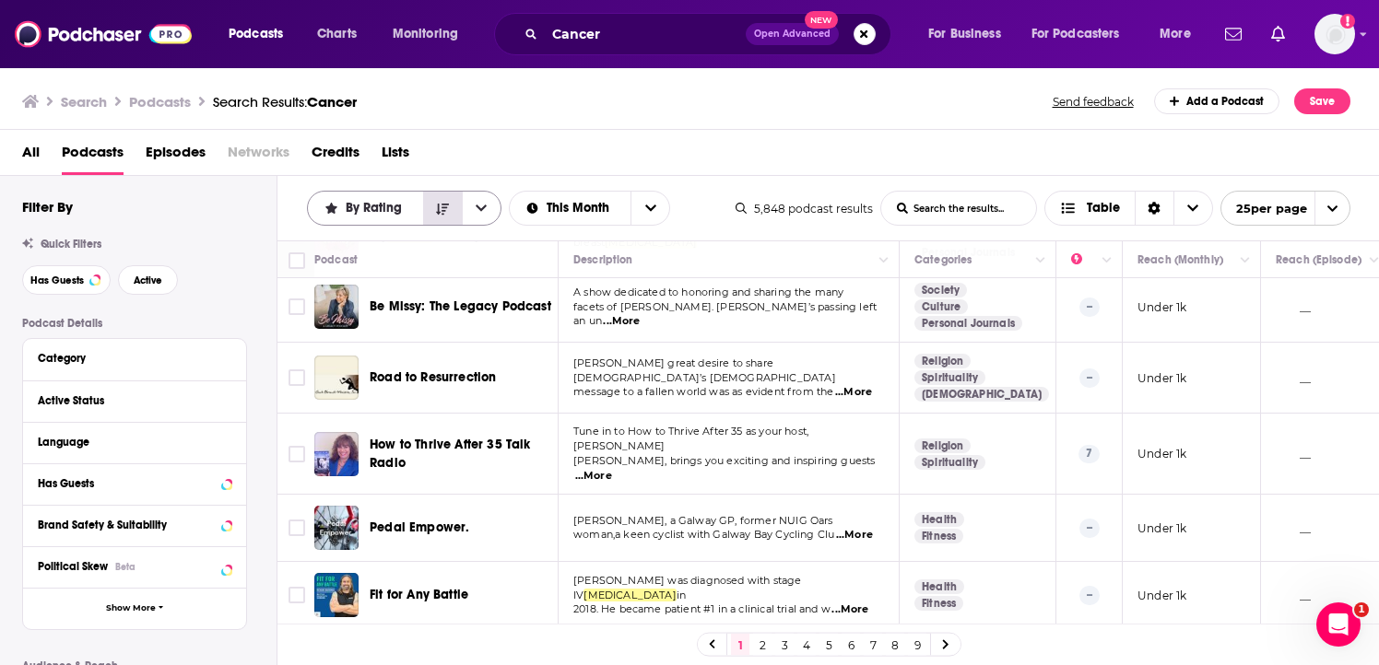
click at [446, 204] on icon "Sort Direction" at bounding box center [442, 209] width 13 height 11
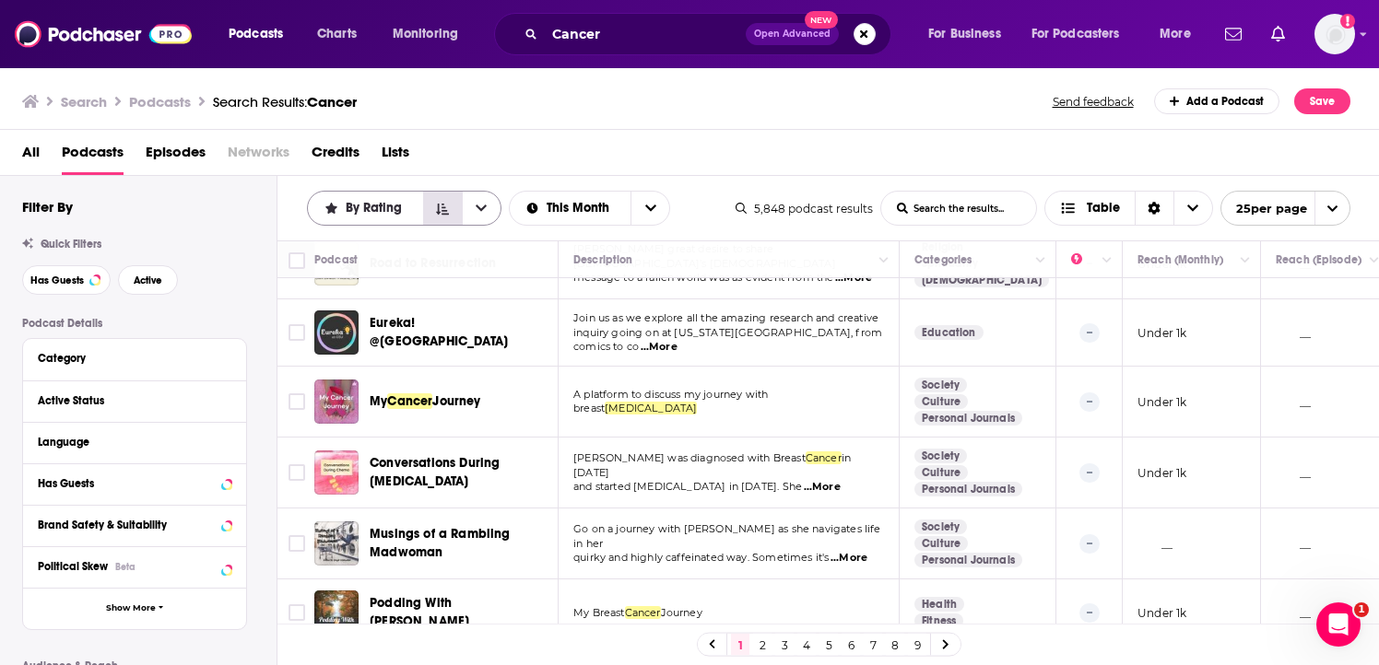
click at [447, 206] on icon "Sort Direction" at bounding box center [442, 209] width 13 height 13
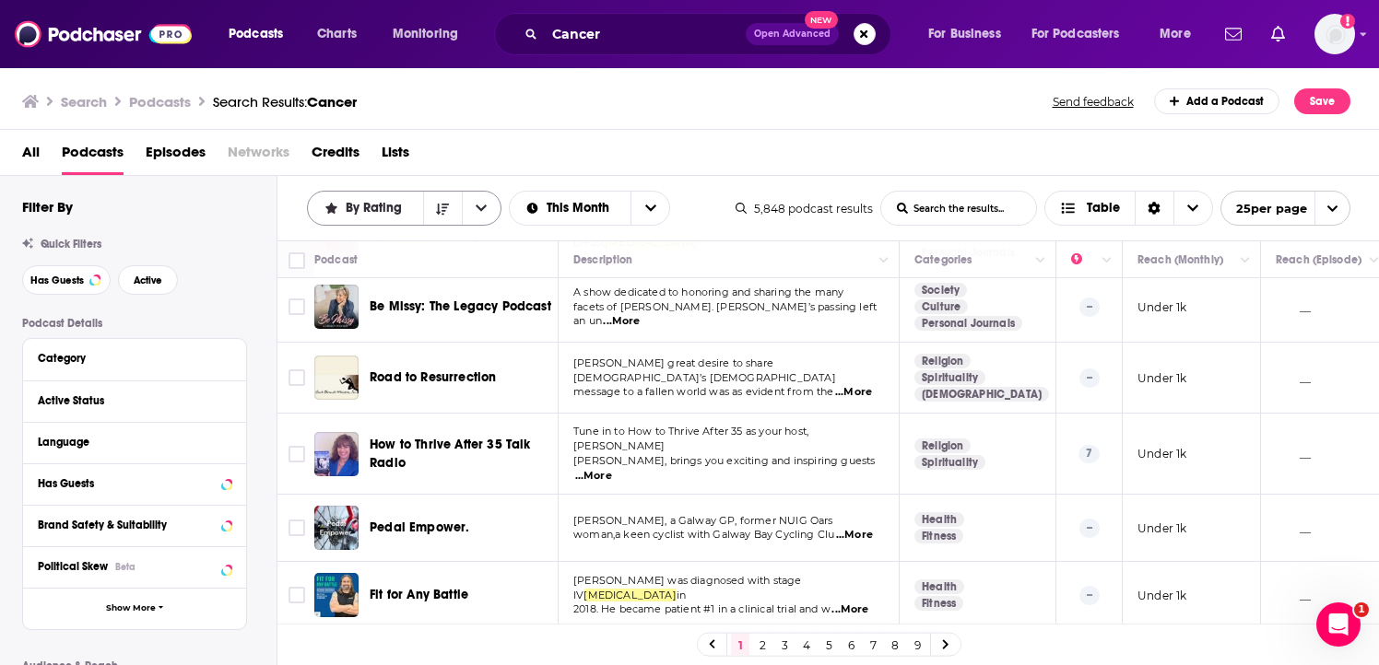
click at [477, 210] on icon "open menu" at bounding box center [481, 208] width 11 height 13
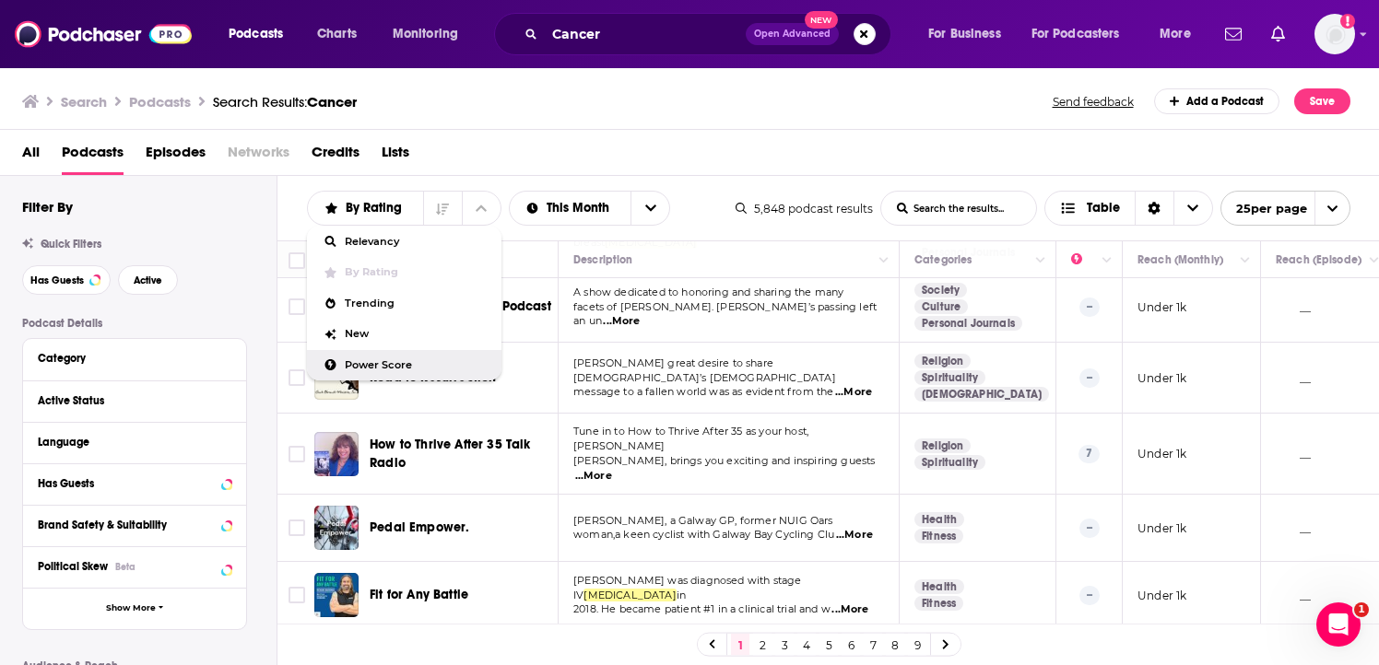
click at [399, 371] on span "Power Score" at bounding box center [416, 365] width 142 height 10
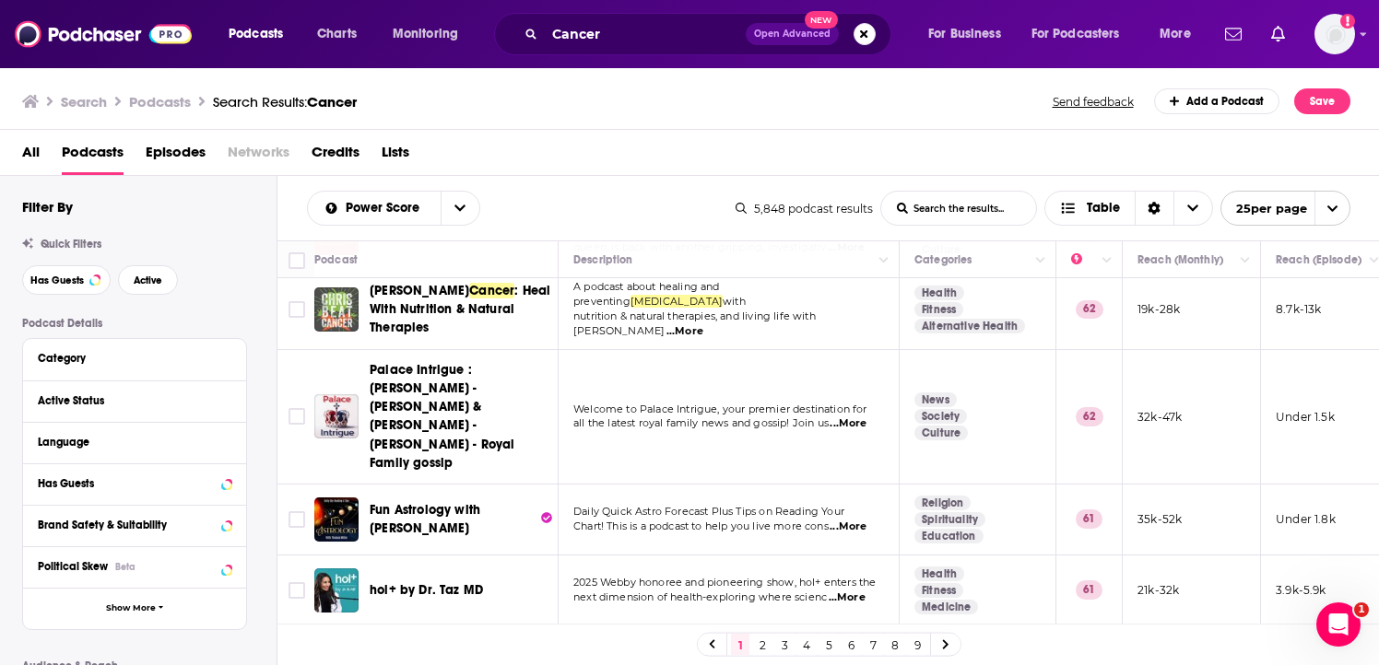
scroll to position [1442, 0]
